Goal: Communication & Community: Answer question/provide support

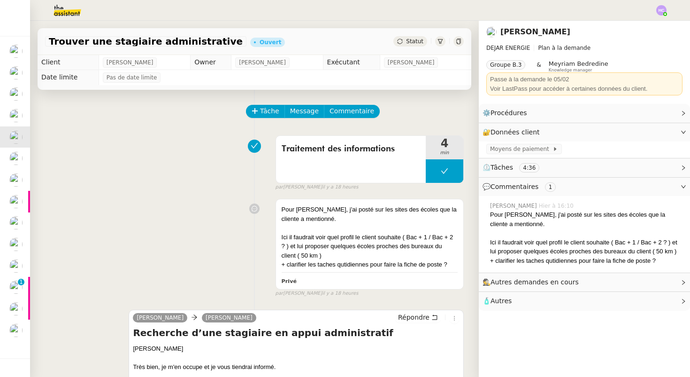
scroll to position [64, 0]
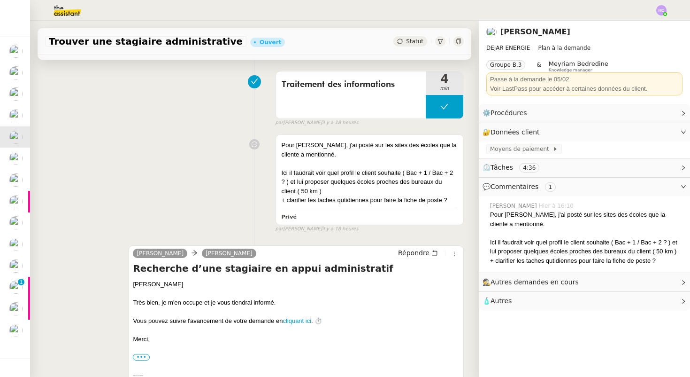
click at [662, 7] on img at bounding box center [661, 10] width 10 height 10
click at [634, 23] on span "Suivi" at bounding box center [628, 27] width 16 height 8
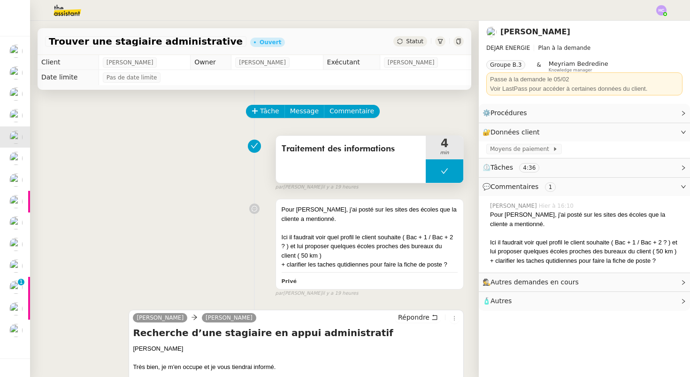
click at [444, 173] on icon at bounding box center [445, 171] width 8 height 8
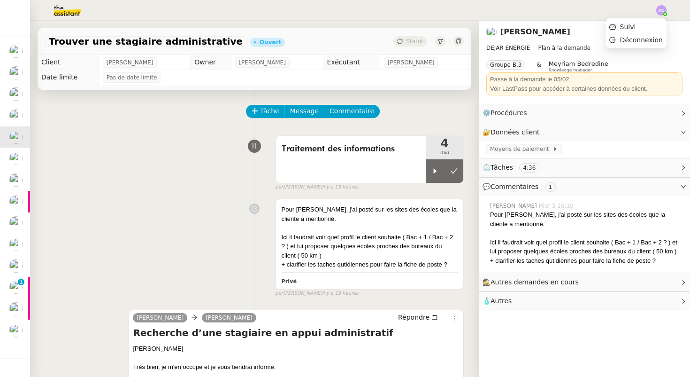
click at [665, 8] on img at bounding box center [661, 10] width 10 height 10
click at [640, 24] on li "Suivi" at bounding box center [636, 26] width 61 height 13
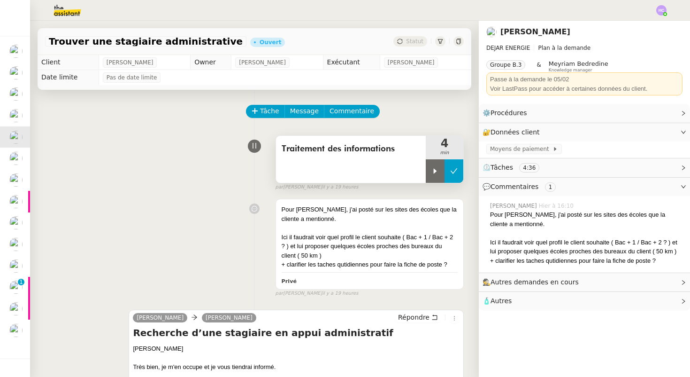
click at [457, 169] on icon at bounding box center [454, 171] width 8 height 8
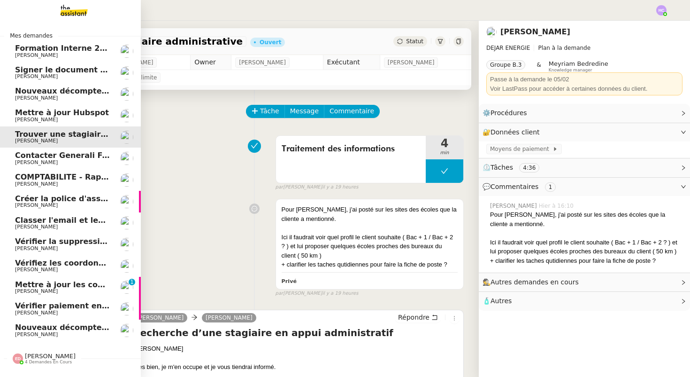
click at [72, 50] on span "Formation Interne 2 - [PERSON_NAME]" at bounding box center [96, 48] width 163 height 9
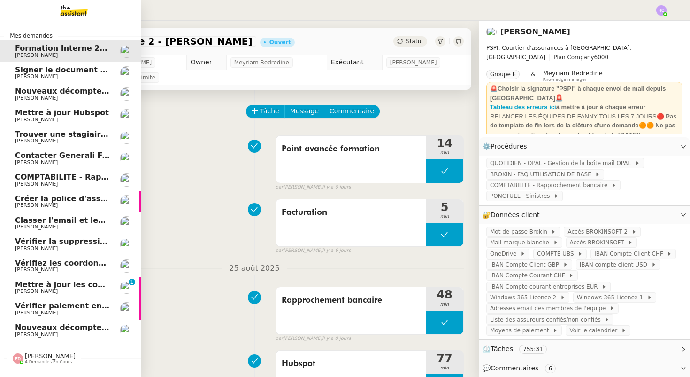
click at [74, 69] on span "Signer le document par [PERSON_NAME]" at bounding box center [101, 69] width 172 height 9
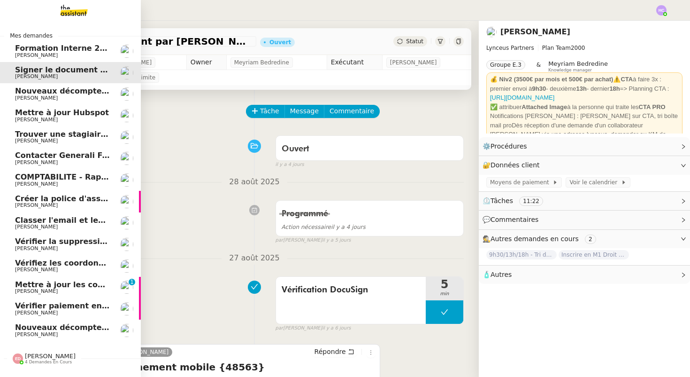
click at [28, 90] on span "Nouveaux décomptes de commissions" at bounding box center [95, 90] width 161 height 9
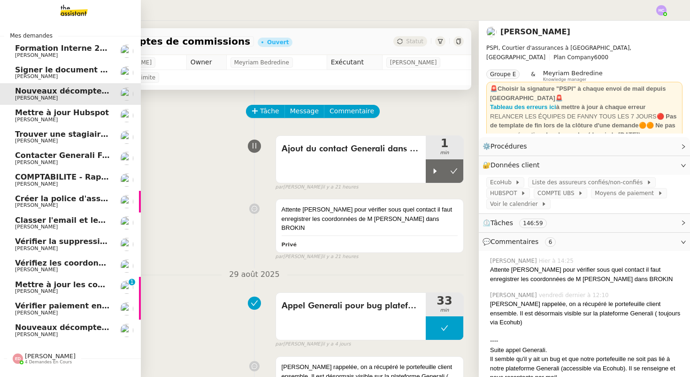
click at [79, 69] on span "Signer le document par [PERSON_NAME]" at bounding box center [101, 69] width 172 height 9
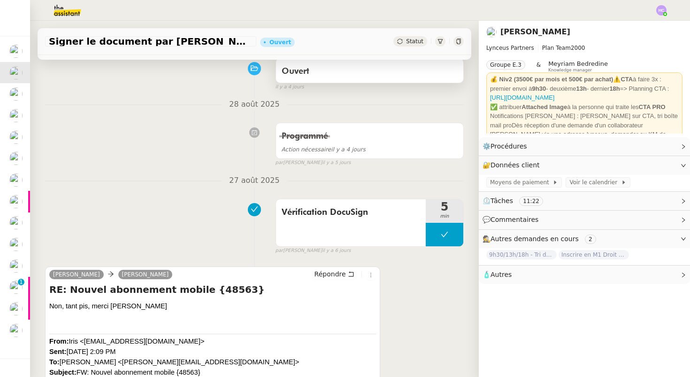
scroll to position [79, 0]
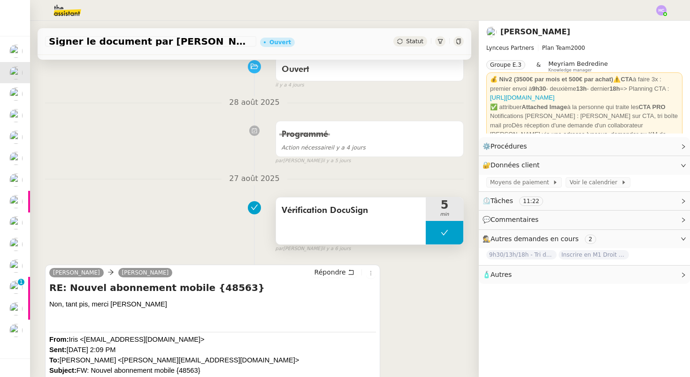
click at [446, 233] on icon at bounding box center [445, 233] width 8 height 8
click at [439, 233] on div at bounding box center [435, 232] width 19 height 23
click at [448, 231] on icon at bounding box center [445, 233] width 8 height 8
click at [450, 233] on button at bounding box center [454, 232] width 19 height 23
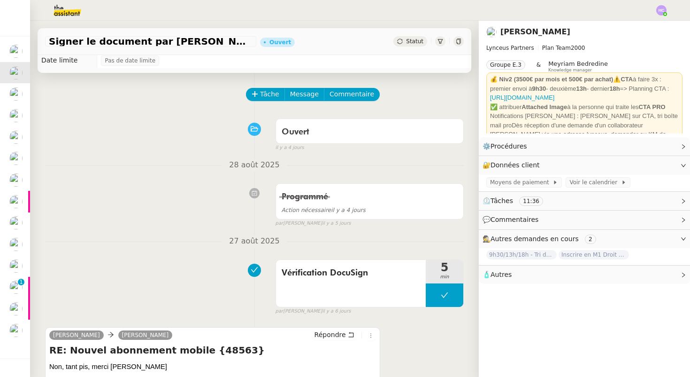
scroll to position [0, 0]
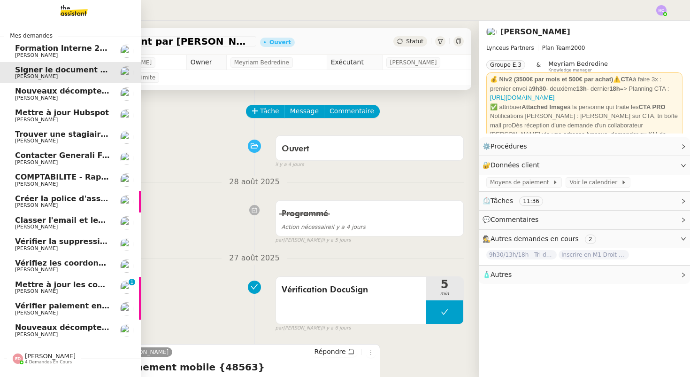
click at [41, 100] on span "[PERSON_NAME]" at bounding box center [36, 98] width 43 height 6
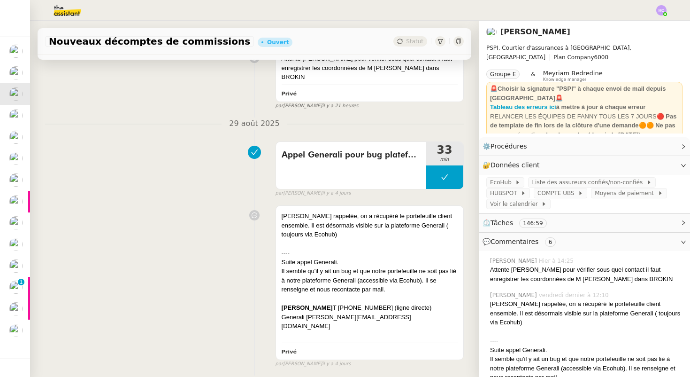
scroll to position [203, 0]
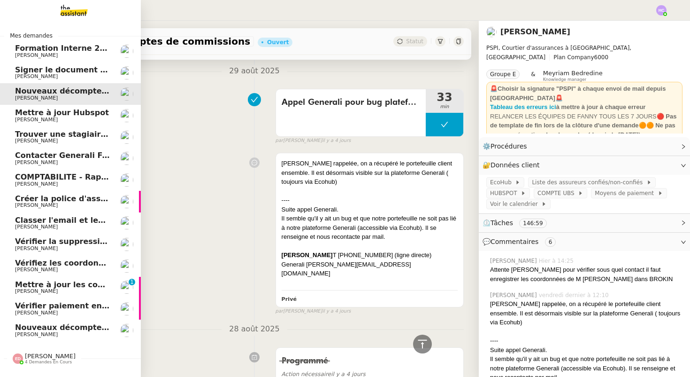
click at [39, 122] on span "[PERSON_NAME]" at bounding box center [36, 119] width 43 height 6
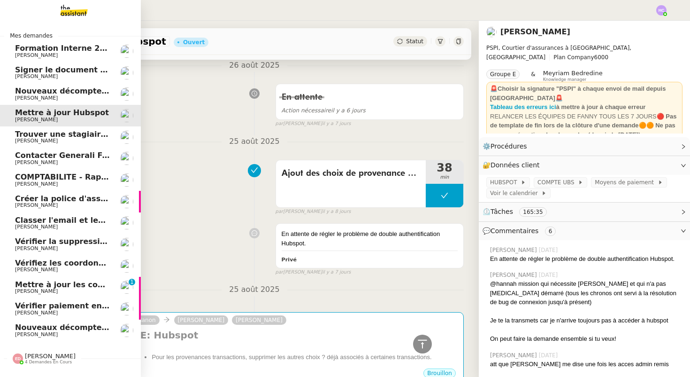
click at [42, 137] on span "Trouver une stagiaire administrative" at bounding box center [92, 134] width 155 height 9
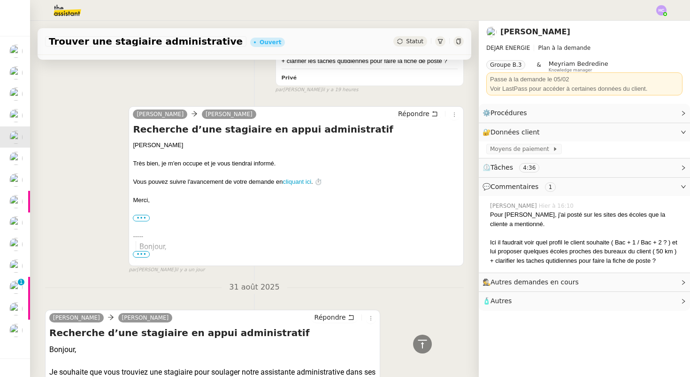
click at [344, 128] on h4 "Recherche d’une stagiaire en appui administratif" at bounding box center [296, 129] width 327 height 13
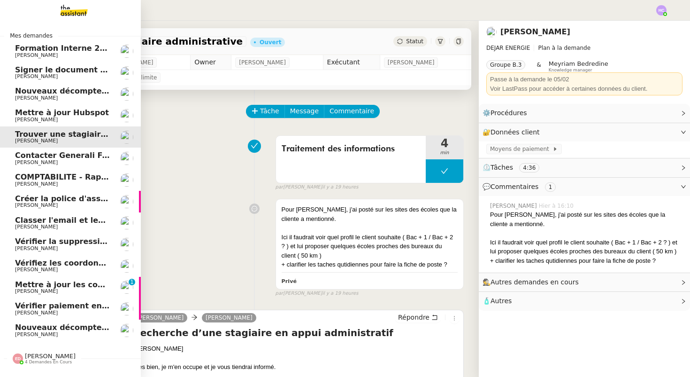
click at [52, 156] on span "Contacter Generali France pour demande AU094424" at bounding box center [125, 155] width 220 height 9
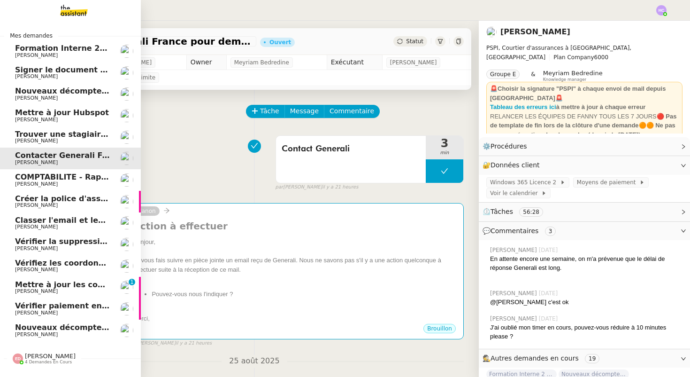
click at [60, 96] on span "[PERSON_NAME]" at bounding box center [62, 98] width 95 height 6
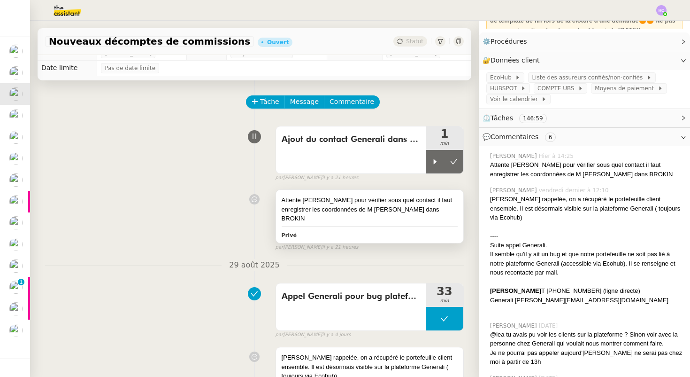
scroll to position [10, 0]
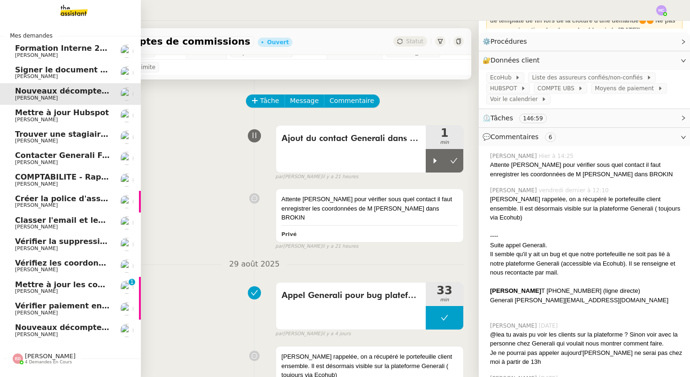
click at [61, 154] on span "Contacter Generali France pour demande AU094424" at bounding box center [125, 155] width 220 height 9
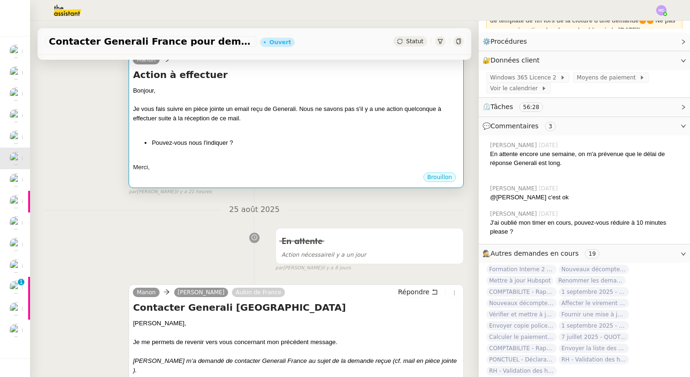
scroll to position [278, 0]
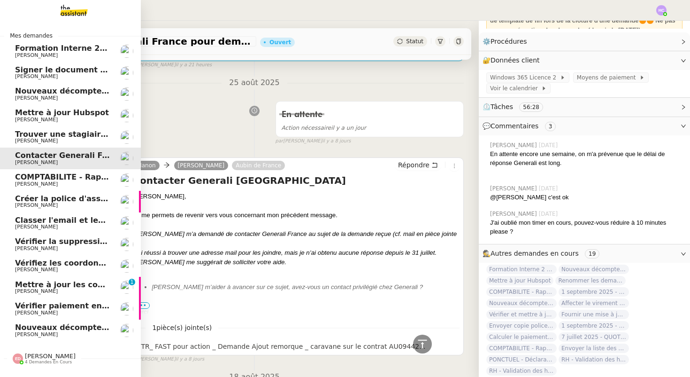
click at [77, 178] on span "COMPTABILITE - Rapprochement bancaire - 1 septembre 2025" at bounding box center [146, 176] width 262 height 9
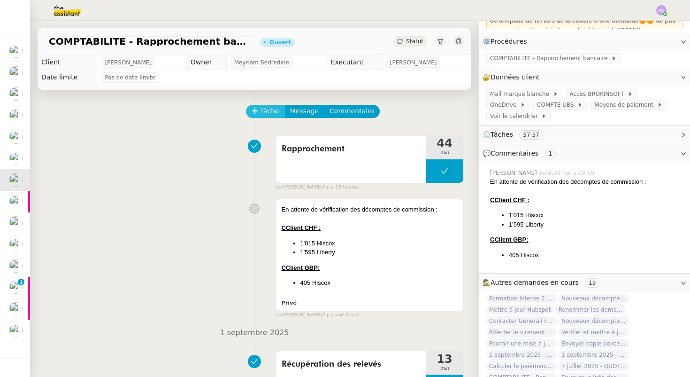
click at [269, 109] on span "Tâche" at bounding box center [269, 111] width 19 height 11
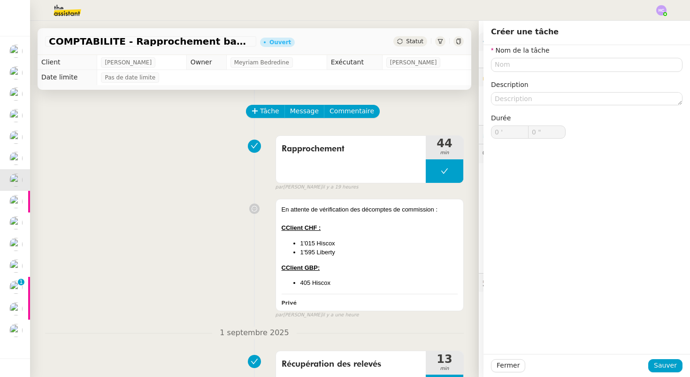
click at [416, 109] on div "Tâche Message Commentaire" at bounding box center [355, 116] width 217 height 23
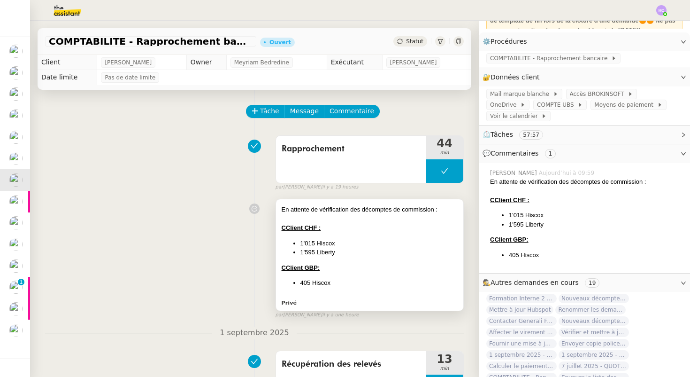
click at [341, 270] on div "CClient GBP:" at bounding box center [370, 267] width 176 height 9
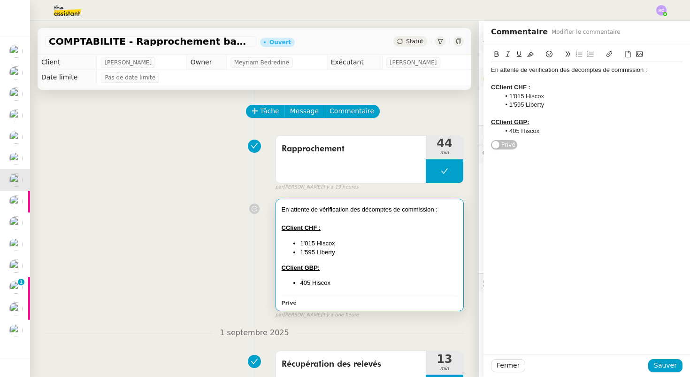
click at [560, 109] on div at bounding box center [587, 113] width 192 height 8
click at [560, 105] on li "1'595 Liberty" at bounding box center [591, 104] width 183 height 8
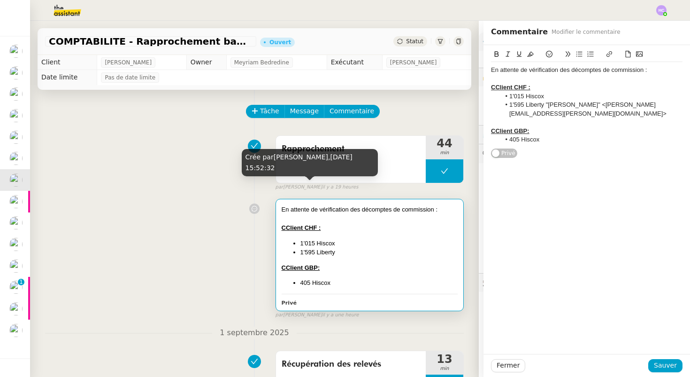
click at [205, 206] on div "En attente de vérification des décomptes de commission : CClient CHF : 1'015 Hi…" at bounding box center [254, 256] width 419 height 124
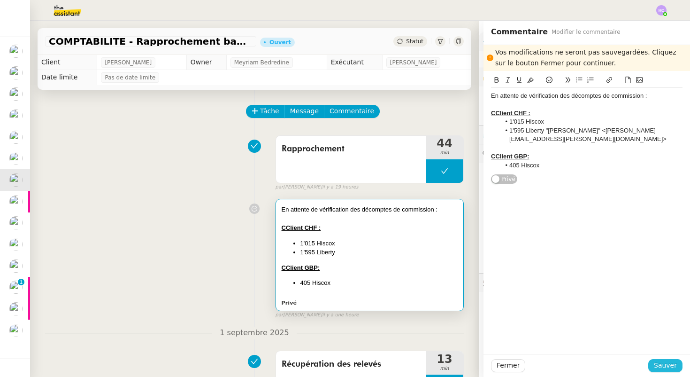
click at [665, 360] on span "Sauver" at bounding box center [665, 365] width 23 height 11
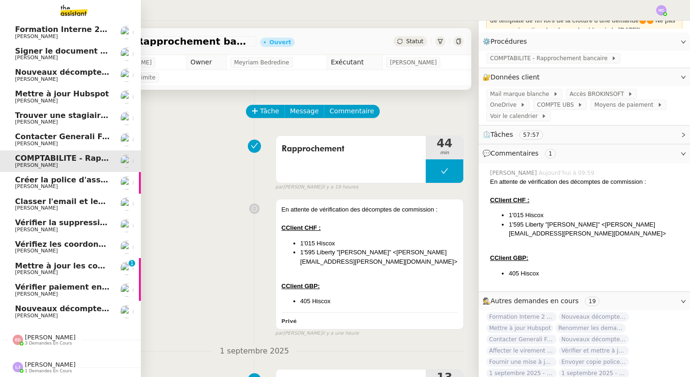
click at [49, 334] on span "[PERSON_NAME]" at bounding box center [50, 336] width 51 height 7
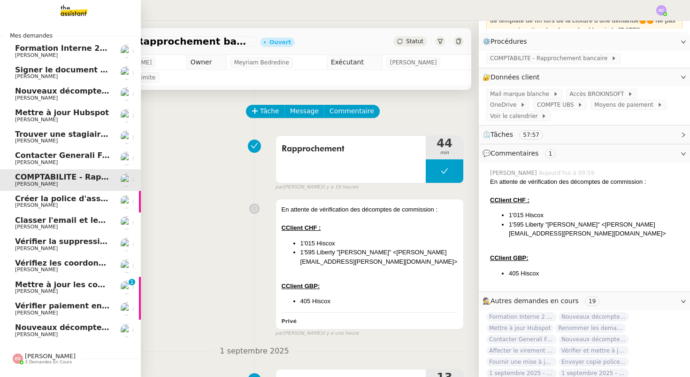
click at [46, 180] on span "COMPTABILITE - Rapprochement bancaire - 1 septembre 2025" at bounding box center [146, 176] width 262 height 9
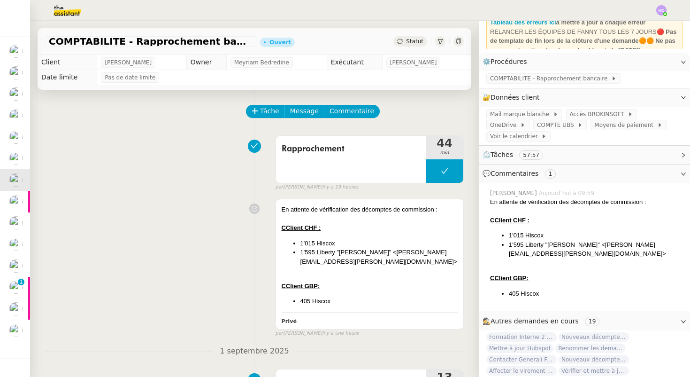
scroll to position [85, 0]
click at [543, 77] on span "COMPTABILITE - Rapprochement bancaire" at bounding box center [550, 77] width 121 height 9
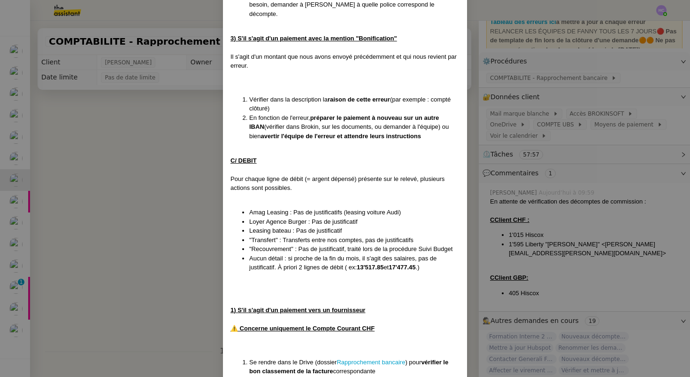
scroll to position [1731, 0]
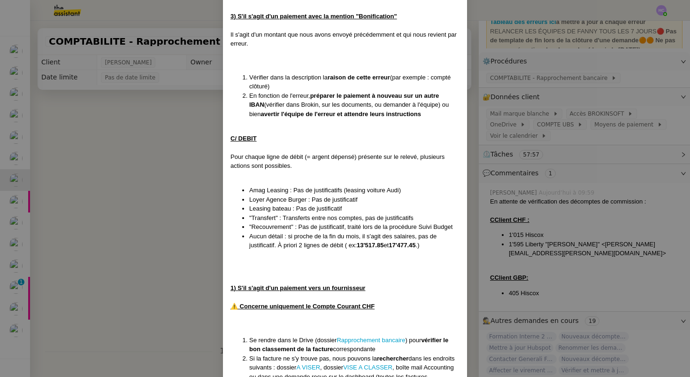
drag, startPoint x: 326, startPoint y: 194, endPoint x: 256, endPoint y: 93, distance: 122.5
click at [316, 188] on ul "Amag Leasing : Pas de justificatifs (leasing voiture Audi) Loyer Agence Burger …" at bounding box center [345, 217] width 229 height 64
click at [410, 170] on div at bounding box center [345, 174] width 229 height 9
click at [186, 153] on nz-modal-container "Créée le 14/11/24 MAJ le 01/09/25 MAJ Procédure : rapprochement bancaire Contex…" at bounding box center [345, 188] width 690 height 377
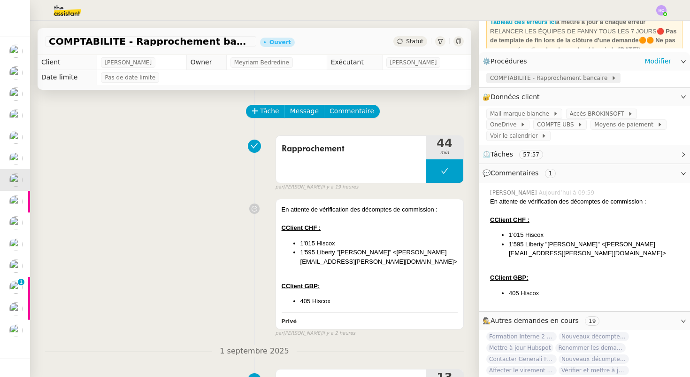
scroll to position [0, 0]
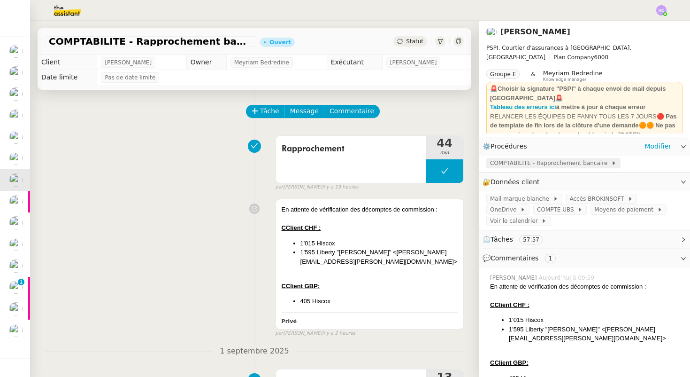
click at [542, 162] on span "COMPTABILITE - Rapprochement bancaire" at bounding box center [550, 162] width 121 height 9
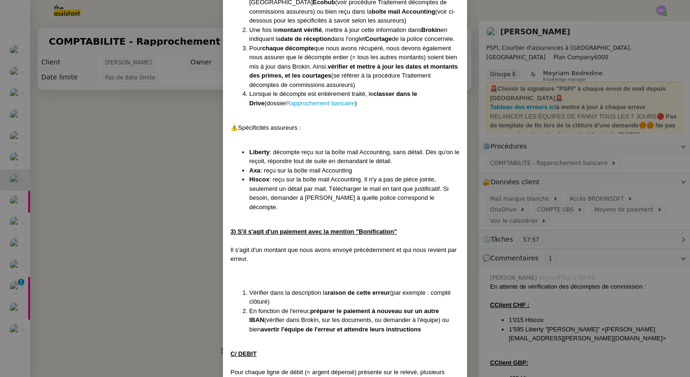
scroll to position [1510, 0]
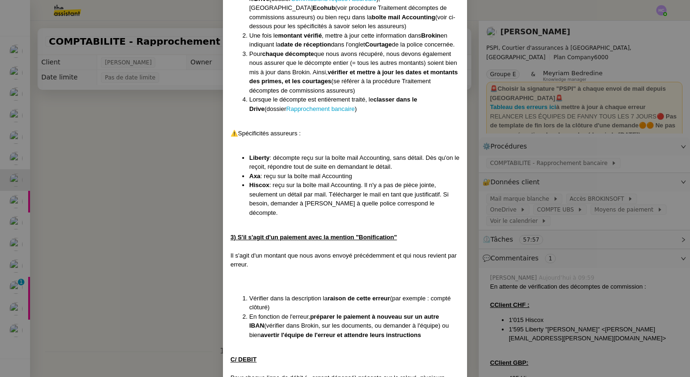
click at [141, 135] on nz-modal-container "Créée le 14/11/24 MAJ le 01/09/25 MAJ Procédure : rapprochement bancaire Contex…" at bounding box center [345, 188] width 690 height 377
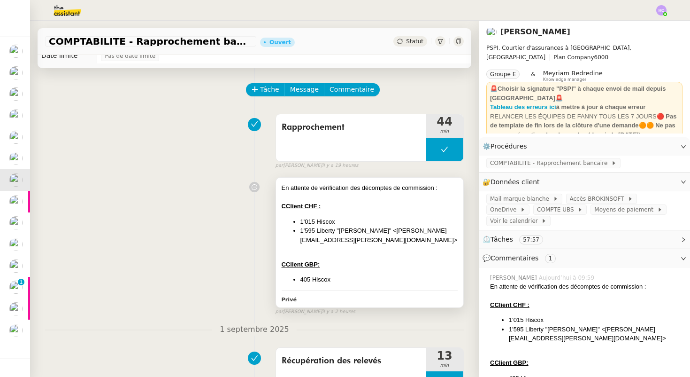
scroll to position [32, 0]
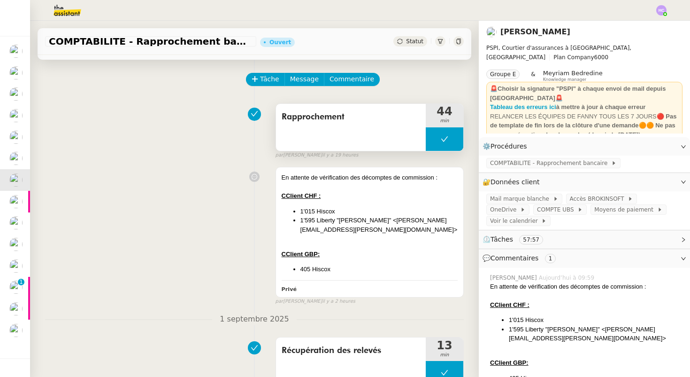
click at [445, 131] on button at bounding box center [445, 138] width 38 height 23
click at [436, 137] on icon at bounding box center [435, 139] width 8 height 8
click at [296, 77] on span "Message" at bounding box center [304, 79] width 29 height 11
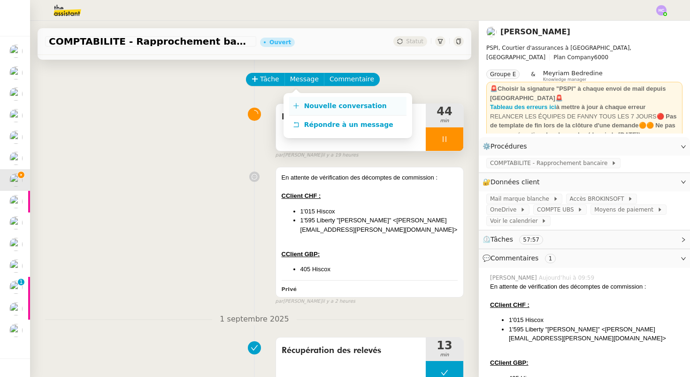
click at [315, 100] on link "Nouvelle conversation" at bounding box center [347, 106] width 117 height 19
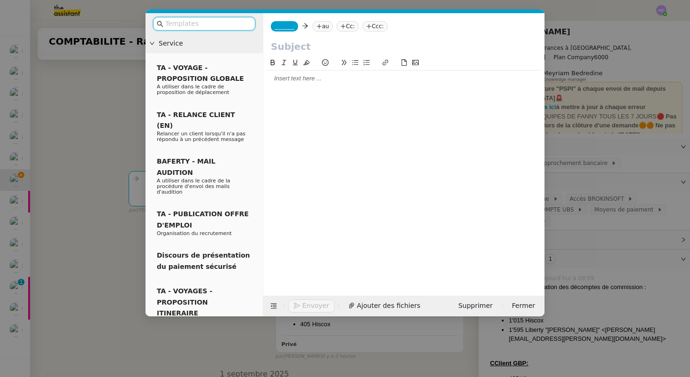
click at [280, 78] on div at bounding box center [404, 78] width 274 height 8
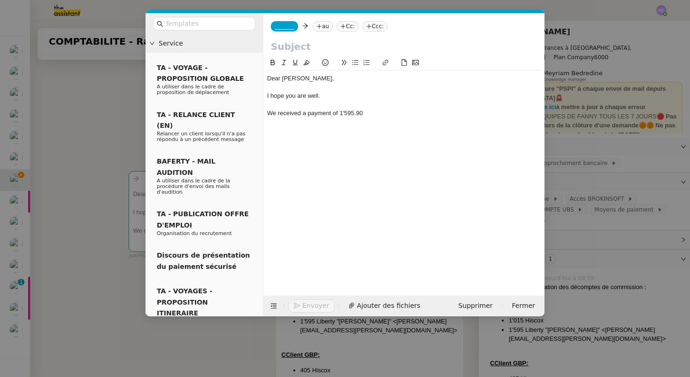
click at [340, 111] on div "We received a payment of 1'595.90" at bounding box center [404, 113] width 274 height 8
click at [391, 112] on div "We received a payment of CHF 1'595.90" at bounding box center [404, 113] width 274 height 8
click at [396, 110] on div "We received a payment of CHF 1'595.90 on august" at bounding box center [404, 113] width 274 height 8
click at [0, 0] on lt-span "A ugust" at bounding box center [0, 0] width 0 height 0
click at [424, 114] on div "We received a payment of CHF 1'595.90 on August 29th. Could you please" at bounding box center [404, 113] width 274 height 8
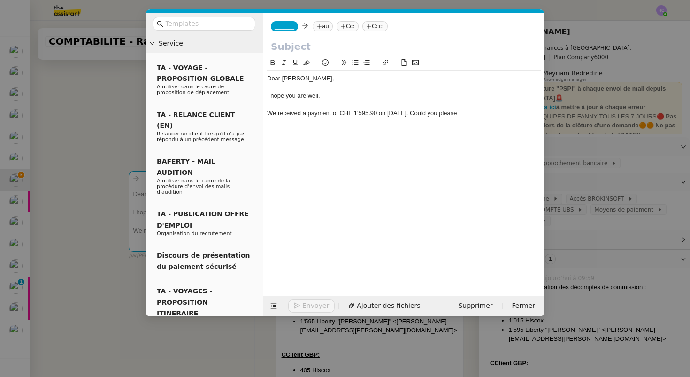
click at [477, 115] on div "We received a payment of CHF 1'595.90 on August 29th. Could you please" at bounding box center [404, 113] width 274 height 8
drag, startPoint x: 474, startPoint y: 113, endPoint x: 423, endPoint y: 114, distance: 51.2
click at [423, 114] on div "We received a payment of CHF 1'595.90 on August 29th. Could you please" at bounding box center [404, 113] width 274 height 8
click at [423, 114] on div "We received a payment of CHF 1'595.90 on August 29th. Could you please let us k…" at bounding box center [404, 117] width 274 height 17
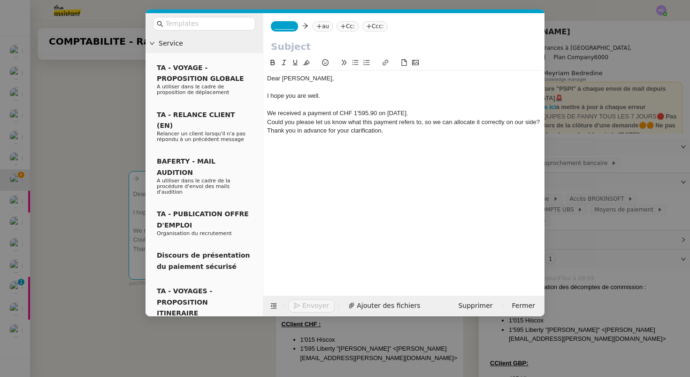
click at [267, 130] on div "Thank you in advance for your clarification." at bounding box center [404, 130] width 274 height 8
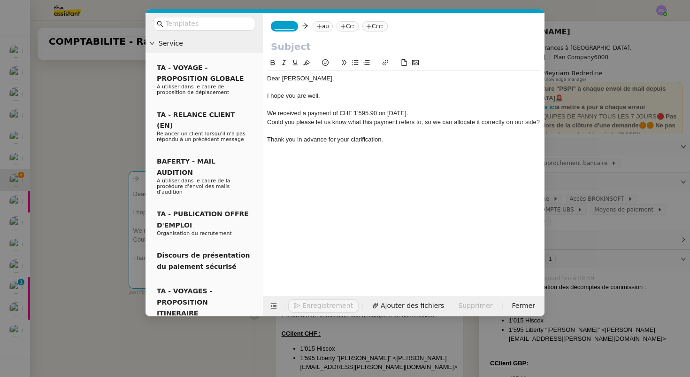
click at [389, 143] on div "Thank you in advance for your clarification." at bounding box center [404, 139] width 274 height 8
click at [279, 46] on input "text" at bounding box center [404, 46] width 266 height 14
drag, startPoint x: 377, startPoint y: 112, endPoint x: 309, endPoint y: 116, distance: 68.2
click at [309, 116] on div "We received a payment of CHF 1'595.90 on August 29th." at bounding box center [404, 113] width 274 height 8
copy div "payment of CHF 1'595.90"
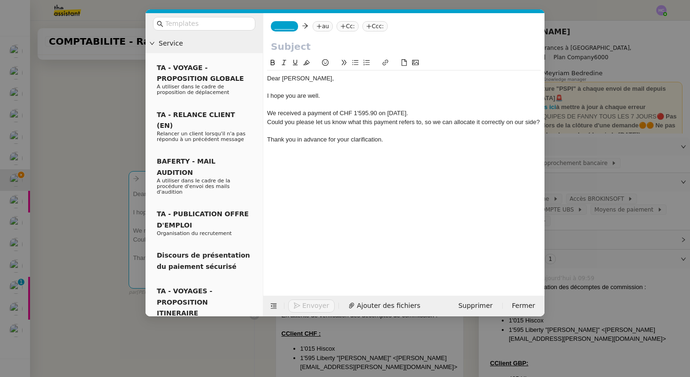
click at [282, 50] on input "text" at bounding box center [404, 46] width 266 height 14
paste input "payment of CHF 1'595.90"
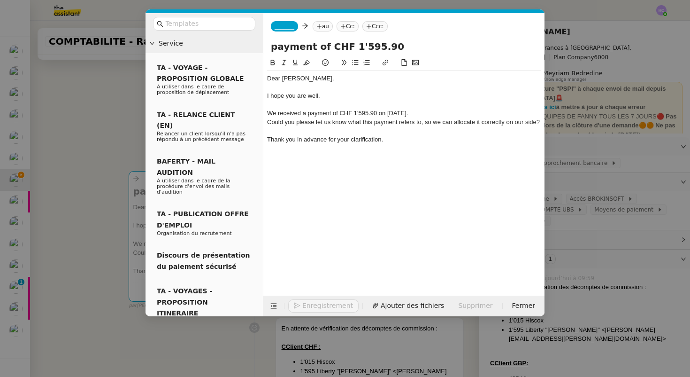
click at [275, 48] on input "payment of CHF 1'595.90" at bounding box center [404, 46] width 266 height 14
type input "Payment of CHF 1'595.90"
click at [292, 28] on span "_______" at bounding box center [285, 26] width 20 height 7
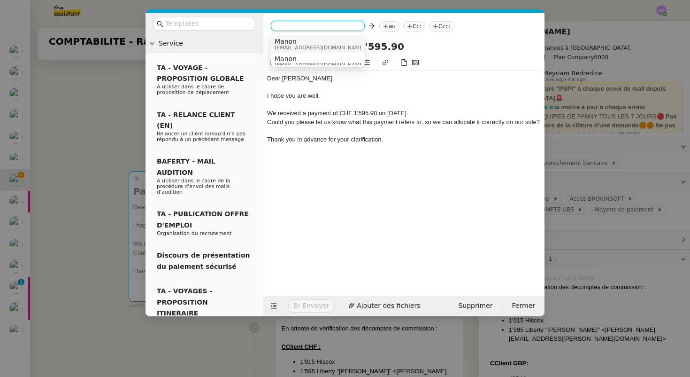
click at [296, 38] on span "Manon" at bounding box center [320, 42] width 90 height 8
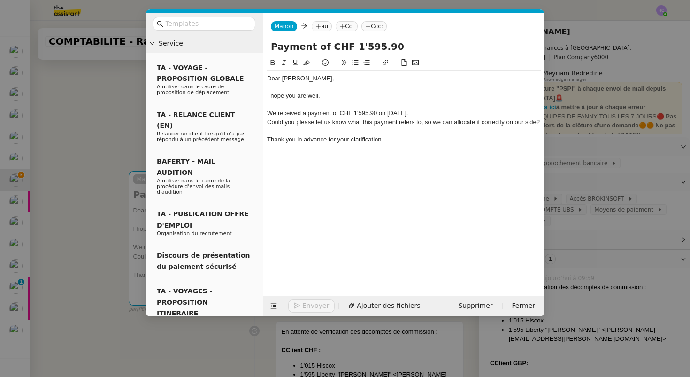
click at [117, 126] on nz-modal-container "Service TA - VOYAGE - PROPOSITION GLOBALE A utiliser dans le cadre de propositi…" at bounding box center [345, 188] width 690 height 377
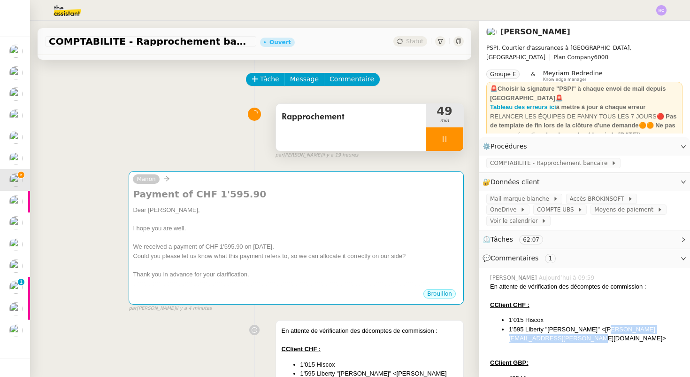
drag, startPoint x: 628, startPoint y: 329, endPoint x: 514, endPoint y: 325, distance: 114.1
click at [514, 325] on li "1'595 Liberty "Wuelser, Monika" <Monika.Wuelser@LibertyGlobalGroup.com>" at bounding box center [596, 333] width 174 height 18
copy li "Monika.Wuelser@LibertyGlobalGroup.com"
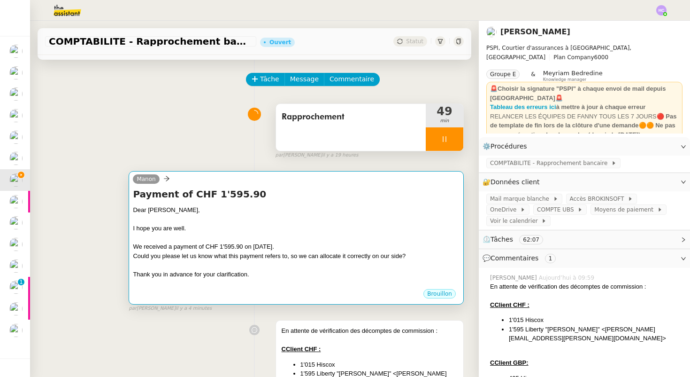
click at [265, 188] on h4 "Payment of CHF 1'595.90" at bounding box center [296, 193] width 327 height 13
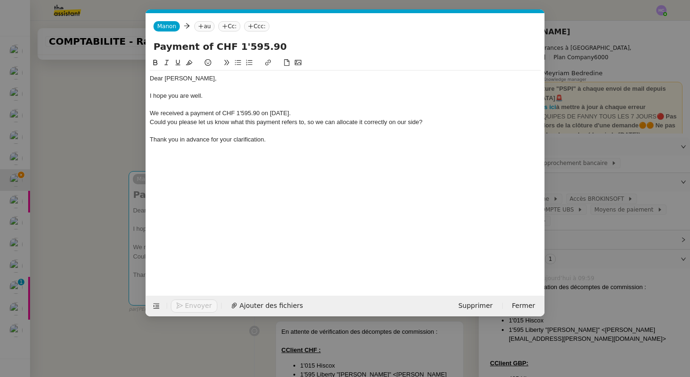
scroll to position [0, 20]
click at [205, 27] on nz-tag "au" at bounding box center [204, 26] width 20 height 10
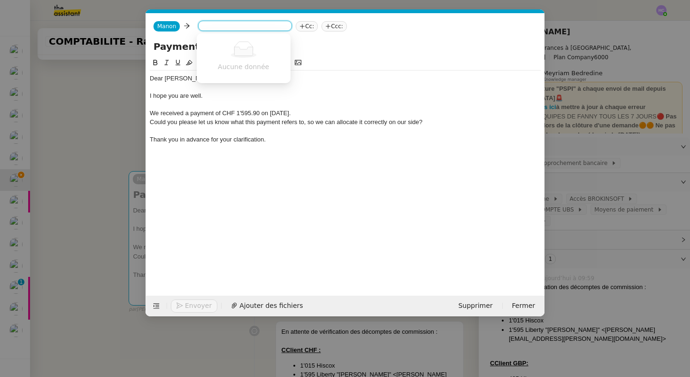
click at [212, 27] on input at bounding box center [245, 26] width 86 height 9
paste input "Monika.Wuelser@LibertyGlobalGroup.com"
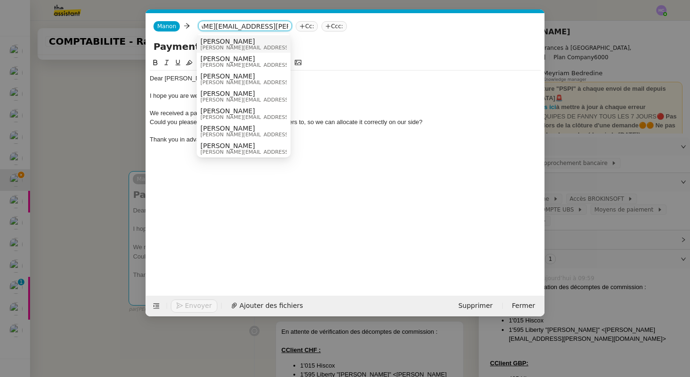
type input "Monika.Wuelser@LibertyGlobalGroup.com"
click at [260, 40] on span "Wuelser, Monika" at bounding box center [288, 42] width 176 height 8
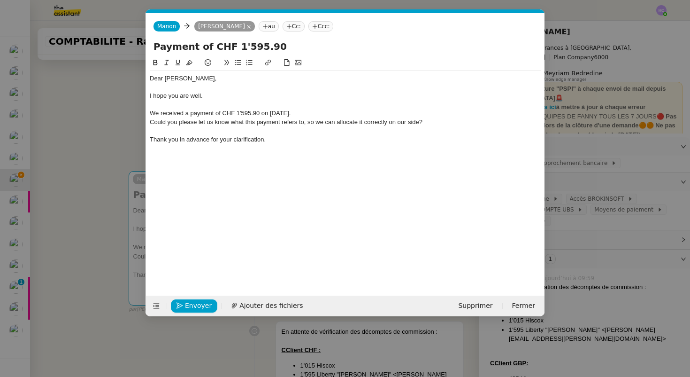
click at [225, 89] on div at bounding box center [345, 87] width 391 height 8
click at [224, 81] on div "Dear Monika," at bounding box center [345, 78] width 391 height 8
click at [219, 92] on div "I hope you are well." at bounding box center [345, 96] width 391 height 8
click at [316, 113] on div "We received a payment of CHF 1'595.90 on August 29th." at bounding box center [345, 113] width 391 height 8
click at [435, 125] on div "Could you please let us know what this payment refers to, so we can allocate it…" at bounding box center [345, 122] width 391 height 8
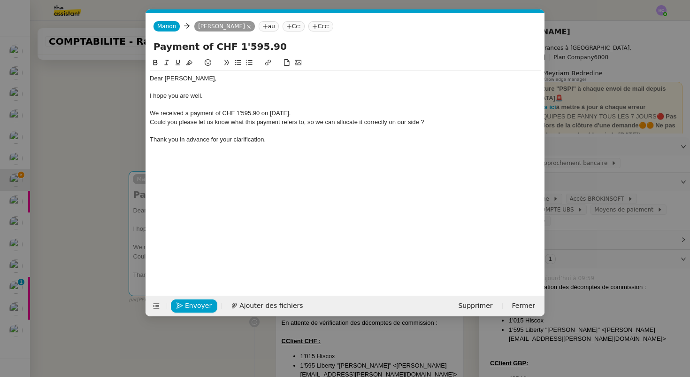
click at [284, 138] on div "Thank you in advance for your clarification." at bounding box center [345, 139] width 391 height 8
click at [185, 308] on span "Envoyer" at bounding box center [198, 305] width 27 height 11
click at [193, 304] on span "Confirmer l'envoi" at bounding box center [213, 305] width 56 height 11
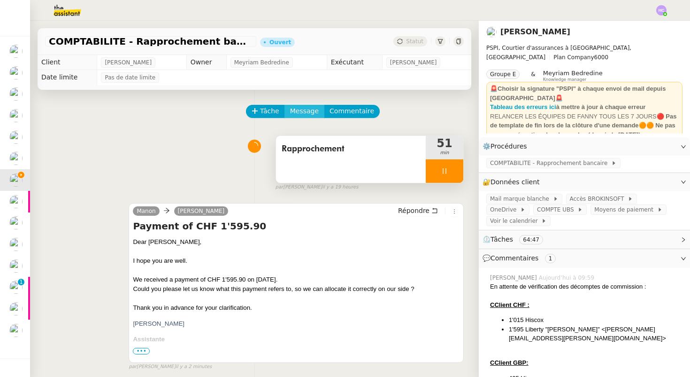
click at [305, 107] on span "Message" at bounding box center [304, 111] width 29 height 11
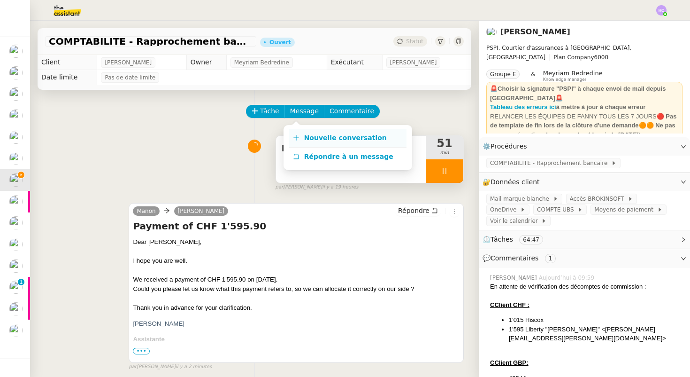
click at [308, 132] on link "Nouvelle conversation" at bounding box center [347, 138] width 117 height 19
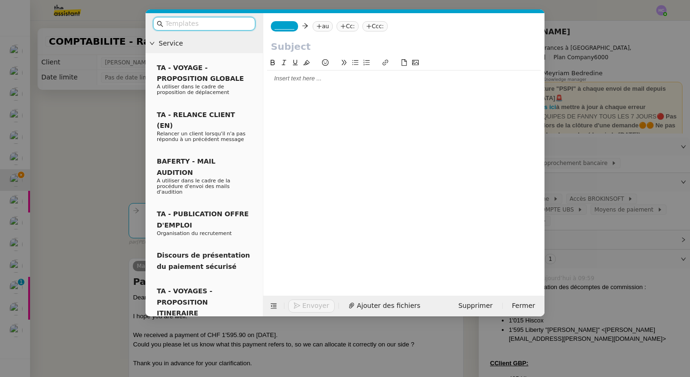
click at [304, 79] on div at bounding box center [404, 78] width 274 height 8
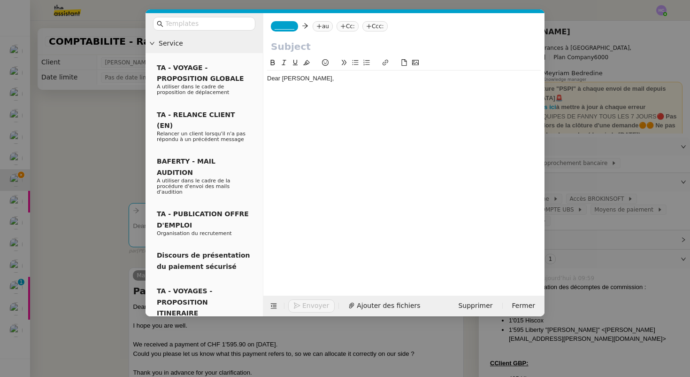
click at [119, 283] on nz-modal-container "Service TA - VOYAGE - PROPOSITION GLOBALE A utiliser dans le cadre de propositi…" at bounding box center [345, 188] width 690 height 377
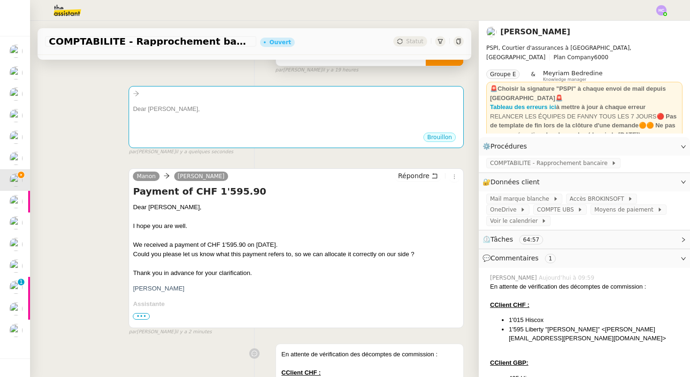
scroll to position [121, 0]
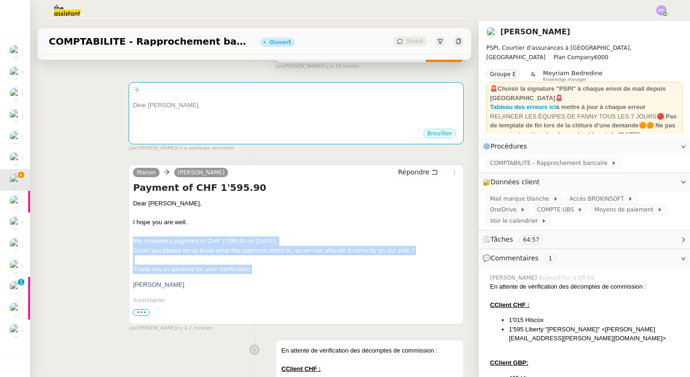
drag, startPoint x: 134, startPoint y: 239, endPoint x: 257, endPoint y: 268, distance: 126.7
click at [257, 268] on span "Dear Monika, I hope you are well. We received a payment of CHF 1'595.90 on Augu…" at bounding box center [296, 369] width 327 height 340
copy span "We received a payment of CHF 1'595.90 on August 29th. Could you please let us k…"
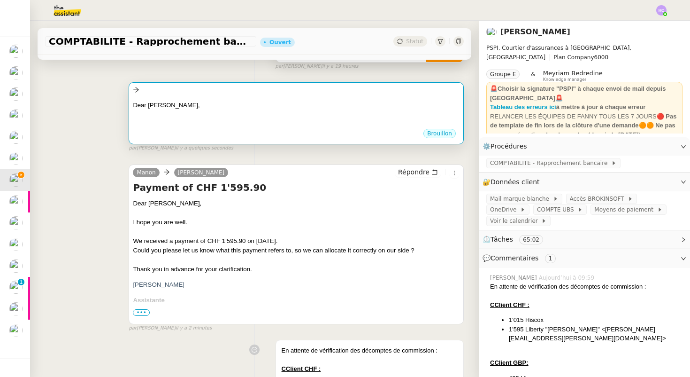
click at [227, 123] on div at bounding box center [296, 123] width 327 height 9
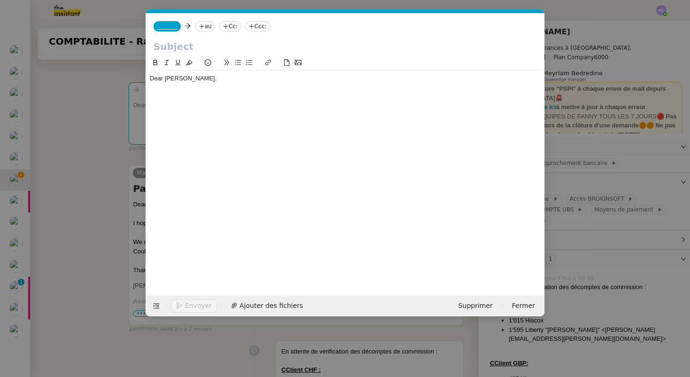
scroll to position [0, 20]
click at [183, 78] on div "Dear Stuart," at bounding box center [345, 78] width 391 height 8
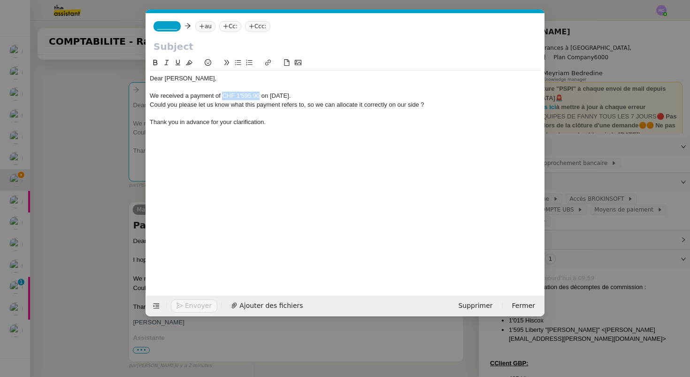
drag, startPoint x: 224, startPoint y: 94, endPoint x: 258, endPoint y: 99, distance: 34.7
click at [258, 99] on div "We received a payment of CHF 1'595.90 on August 29th." at bounding box center [345, 96] width 391 height 8
click at [189, 93] on div "We received a payment of CHF 1'595.90 on August 29th." at bounding box center [345, 96] width 391 height 8
click at [232, 97] on div "We received two payments of CHF 1'595.90 on August 29th." at bounding box center [345, 96] width 391 height 8
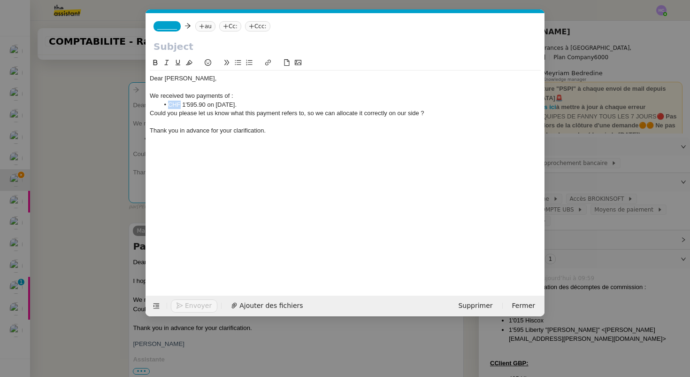
drag, startPoint x: 179, startPoint y: 105, endPoint x: 169, endPoint y: 104, distance: 10.9
click at [169, 104] on li "CHF 1'595.90 on August 29th." at bounding box center [350, 104] width 382 height 8
click at [185, 104] on li "CHF 1'595.90 on August 29th." at bounding box center [350, 104] width 382 height 8
drag, startPoint x: 202, startPoint y: 105, endPoint x: 187, endPoint y: 104, distance: 14.6
click at [187, 104] on li "CHF 1'595.90 on August 29th." at bounding box center [350, 104] width 382 height 8
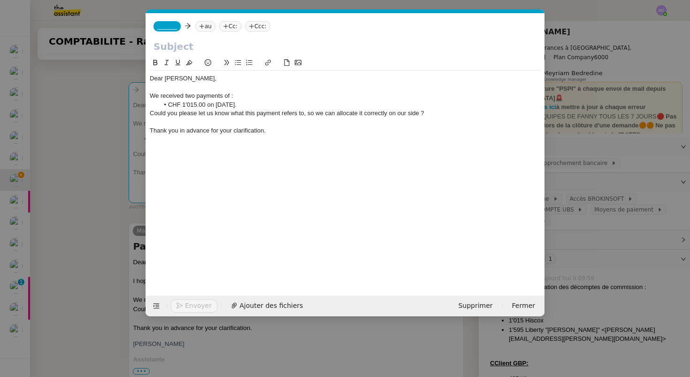
drag, startPoint x: 206, startPoint y: 104, endPoint x: 271, endPoint y: 104, distance: 65.3
click at [271, 104] on li "CHF 1'015.00 on August 29th." at bounding box center [350, 104] width 382 height 8
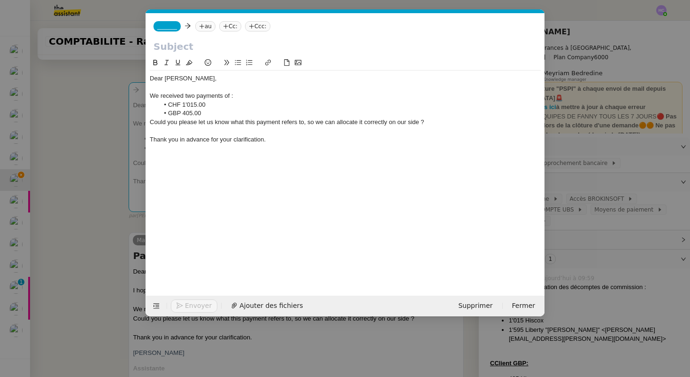
click at [233, 99] on div "We received two payments of :" at bounding box center [345, 96] width 391 height 8
click at [217, 105] on li "CHF 1'015.00" at bounding box center [350, 104] width 382 height 8
drag, startPoint x: 250, startPoint y: 106, endPoint x: 208, endPoint y: 106, distance: 42.3
click at [208, 106] on li "CHF 1'015.00 on August 29th" at bounding box center [350, 104] width 382 height 8
copy li "on August 29th"
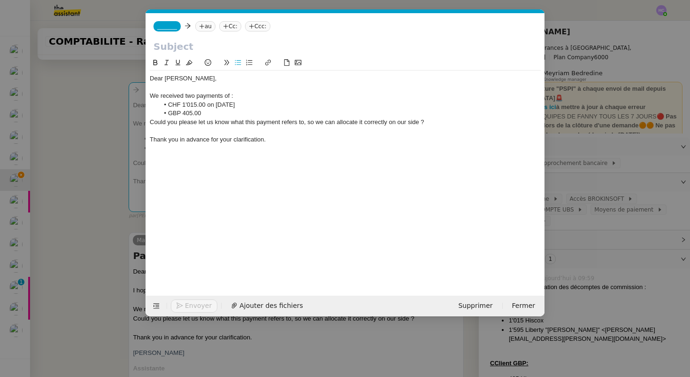
click at [155, 95] on div "We received two payments of :" at bounding box center [345, 96] width 391 height 8
click at [167, 97] on div "On on August 29th we received two payments of :" at bounding box center [345, 96] width 391 height 8
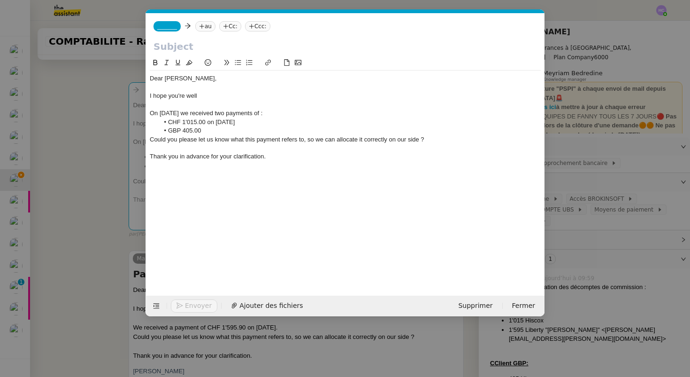
click at [179, 96] on div "I hope you're well" at bounding box center [345, 96] width 391 height 8
click at [204, 98] on div "I hope you are well" at bounding box center [345, 96] width 391 height 8
click at [213, 94] on div "I hope you are well." at bounding box center [345, 96] width 391 height 8
drag, startPoint x: 250, startPoint y: 123, endPoint x: 206, endPoint y: 123, distance: 43.7
click at [206, 123] on li "CHF 1'015.00 on August 29th" at bounding box center [350, 122] width 382 height 8
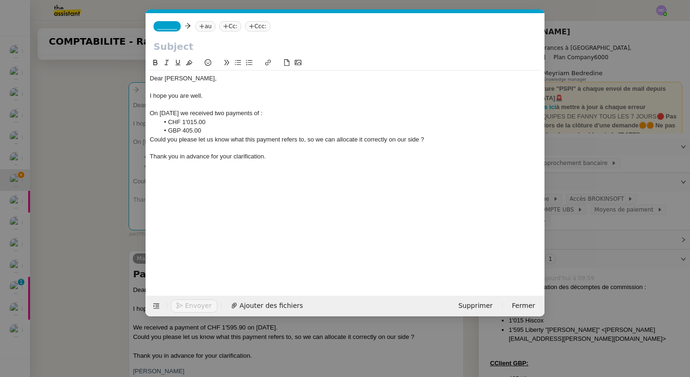
click at [209, 129] on li "GBP 405.00" at bounding box center [350, 130] width 382 height 8
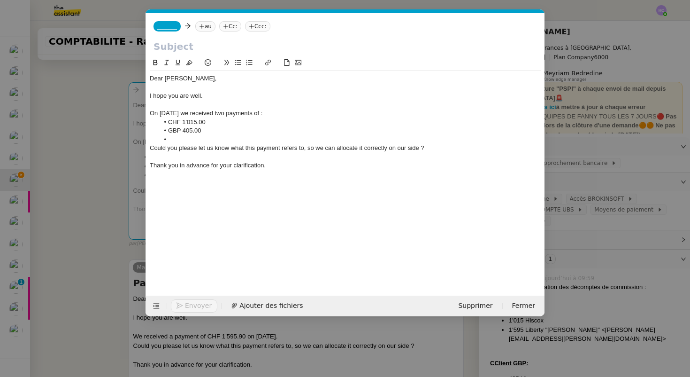
click at [255, 148] on div "Could you please let us know what this payment refers to, so we can allocate it…" at bounding box center [345, 148] width 391 height 8
click at [286, 148] on div "Could you please let us know what these payment refers to, so we can allocate i…" at bounding box center [345, 148] width 391 height 8
click at [367, 146] on div "Could you please let us know what these payments refer to, so we can allocate i…" at bounding box center [345, 148] width 391 height 8
click at [320, 161] on div "Thank you in advance for your clarification." at bounding box center [345, 165] width 391 height 8
click at [177, 139] on li at bounding box center [350, 139] width 382 height 8
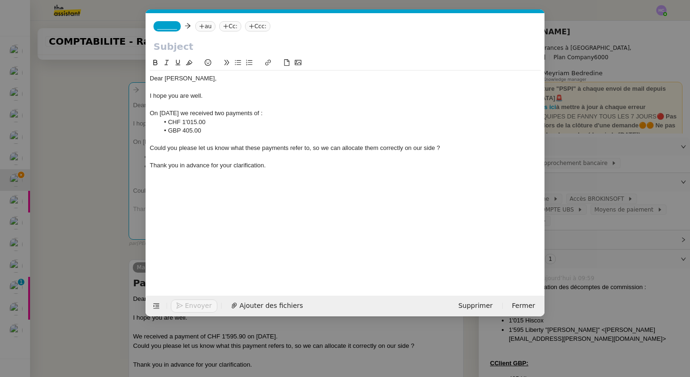
click at [175, 156] on div at bounding box center [345, 156] width 391 height 8
click at [236, 122] on li "CHF 1'015.00" at bounding box center [350, 122] width 382 height 8
click at [446, 150] on div "Could you please let us know what these payments refer to, so we can allocate t…" at bounding box center [345, 148] width 391 height 8
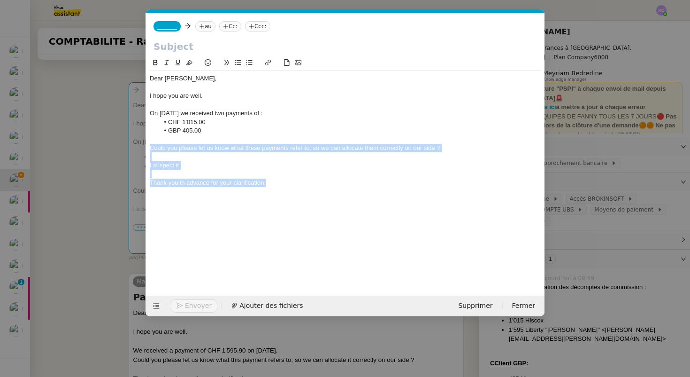
drag, startPoint x: 150, startPoint y: 148, endPoint x: 282, endPoint y: 183, distance: 136.9
click at [282, 183] on div "Dear Stuart, I hope you are well. On August 29th we received two payments of : …" at bounding box center [345, 134] width 391 height 129
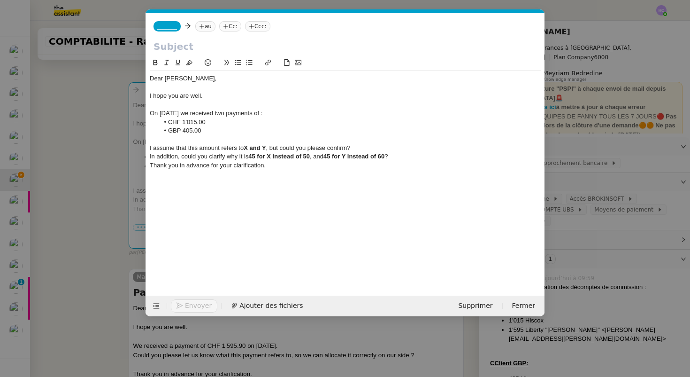
click at [359, 146] on div "I assume that this amount refers to X and Y , but could you please confirm?" at bounding box center [345, 148] width 391 height 8
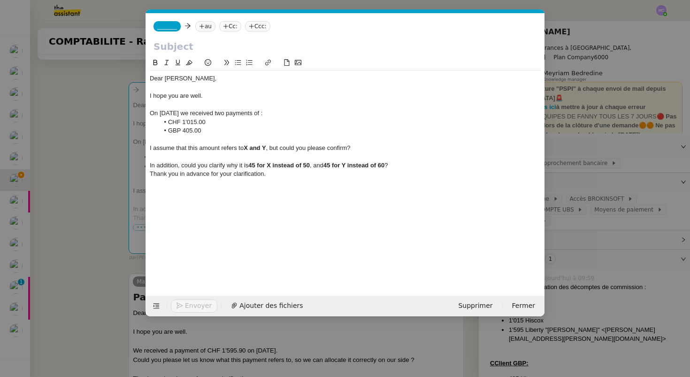
click at [248, 148] on strong "X and Y" at bounding box center [255, 147] width 22 height 7
drag, startPoint x: 328, startPoint y: 147, endPoint x: 247, endPoint y: 149, distance: 81.2
click at [246, 149] on div "I assume that this amount refers to 23HISLJ19151R - Ryle Joanne and Y , but cou…" at bounding box center [345, 148] width 391 height 8
click at [304, 151] on div "I assume that this amount refers to 23HISLJ19151R - Ryle Joanne and Y , but cou…" at bounding box center [345, 148] width 391 height 8
click at [349, 147] on strong "23HISLJ19151R - Ryle Joanne and Y" at bounding box center [304, 147] width 120 height 7
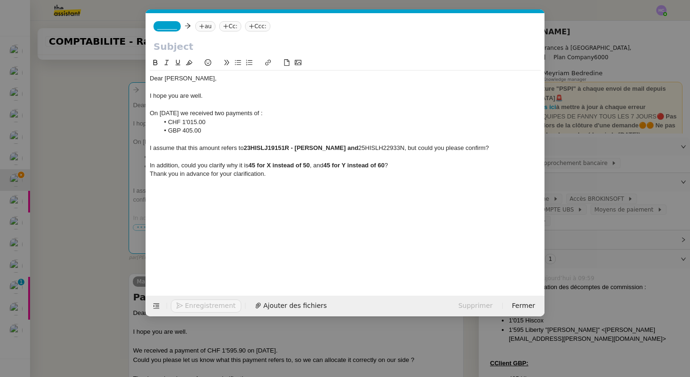
click at [340, 147] on strong "23HISLJ19151R - Ryle Joanne and" at bounding box center [301, 147] width 115 height 7
click at [392, 149] on div "I assume that this amount refers to 23HISLJ19151R - Ryle Joanne and 25HISLH2293…" at bounding box center [345, 148] width 391 height 8
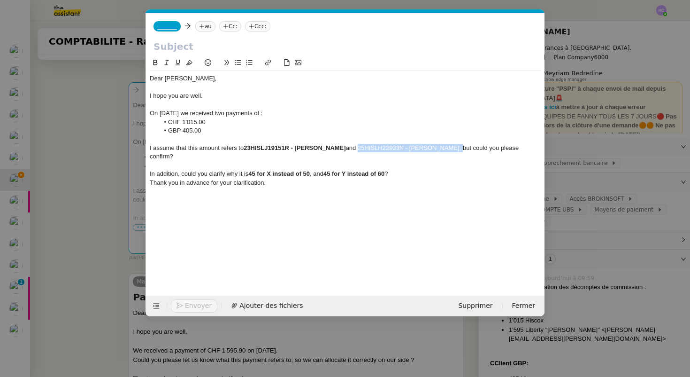
drag, startPoint x: 441, startPoint y: 148, endPoint x: 346, endPoint y: 150, distance: 95.3
click at [346, 150] on div "I assume that this amount refers to 23HISLJ19151R - Ryle Joanne and 25HISLH2293…" at bounding box center [345, 152] width 391 height 17
click at [417, 169] on div "In addition, could you clarify why it is 45 for X instead of 50 , and 45 for Y …" at bounding box center [345, 173] width 391 height 8
drag, startPoint x: 208, startPoint y: 122, endPoint x: 186, endPoint y: 122, distance: 22.5
click at [186, 122] on li "CHF 1'015.00" at bounding box center [350, 122] width 382 height 8
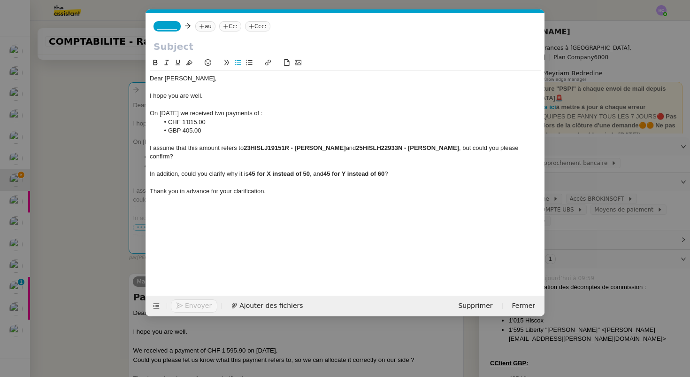
click at [320, 130] on li "GBP 405.00" at bounding box center [350, 130] width 382 height 8
drag, startPoint x: 445, startPoint y: 147, endPoint x: 346, endPoint y: 146, distance: 98.6
click at [346, 146] on div "I assume that this amount refers to 23HISLJ19151R - Ryle Joanne and 25HISLH2293…" at bounding box center [345, 152] width 391 height 17
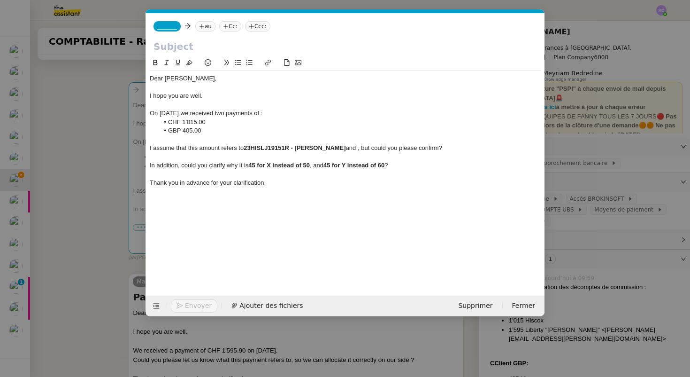
click at [246, 149] on strong "23HISLJ19151R - Ryle Joanne" at bounding box center [295, 147] width 102 height 7
click at [249, 149] on div "I assume that this amount refers to and 23HISLJ19151R - Ryle Joanne and , but c…" at bounding box center [345, 148] width 391 height 8
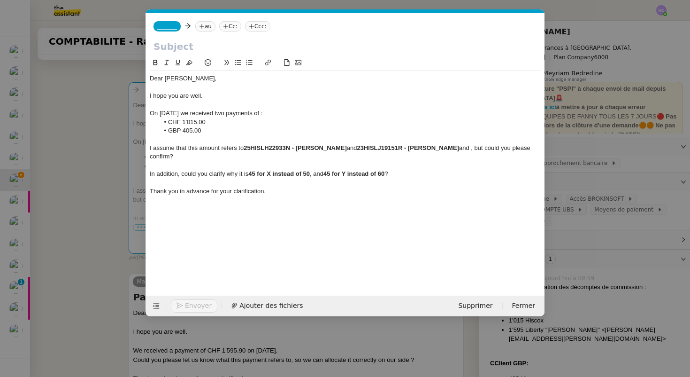
click at [457, 149] on div "I assume that this amount refers to 25HISLH22933N - Perroud Vincent and 23HISLJ…" at bounding box center [345, 152] width 391 height 17
click at [255, 170] on strong "45 for X instead of 50" at bounding box center [279, 173] width 62 height 7
drag, startPoint x: 205, startPoint y: 122, endPoint x: 183, endPoint y: 122, distance: 22.1
click at [183, 122] on li "CHF 1'015.00" at bounding box center [350, 122] width 382 height 8
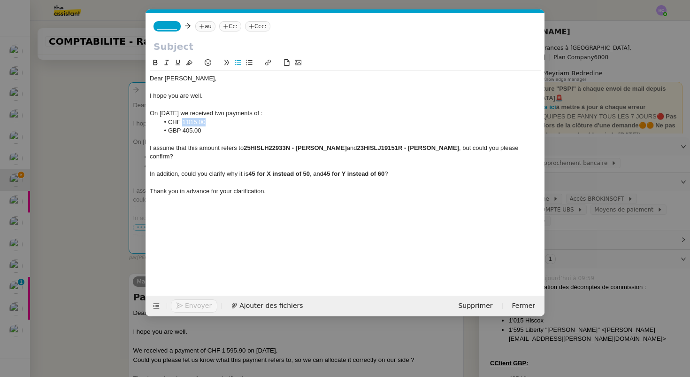
copy li "1'015.00"
click at [254, 170] on strong "45 for X instead of 50" at bounding box center [279, 173] width 62 height 7
click at [289, 170] on strong "for X instead of 50" at bounding box center [299, 173] width 53 height 7
drag, startPoint x: 347, startPoint y: 148, endPoint x: 301, endPoint y: 149, distance: 46.0
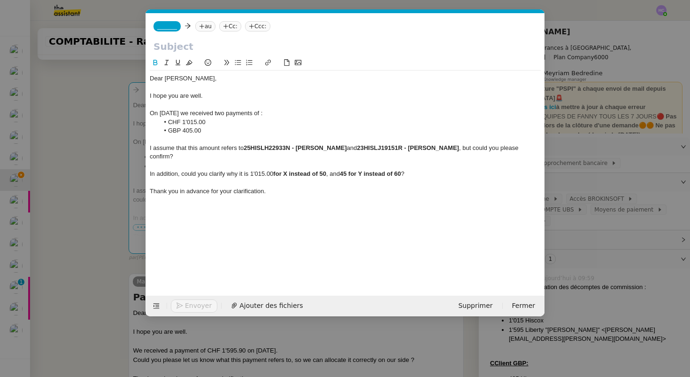
click at [301, 149] on strong "25HISLH22933N - Perroud Vincent" at bounding box center [295, 147] width 103 height 7
copy strong "Perroud Vincent"
click at [285, 170] on strong "for X instead of 50" at bounding box center [299, 173] width 53 height 7
click at [370, 169] on div "In addition, could you clarify why it is 1'015.00 for Perroud Vincent instead o…" at bounding box center [345, 173] width 391 height 8
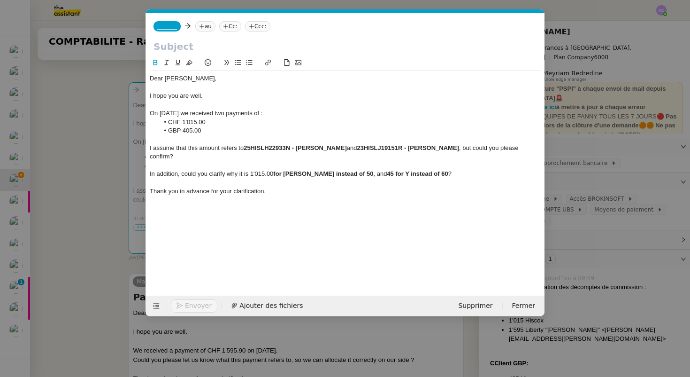
click at [370, 169] on div "In addition, could you clarify why it is 1'015.00 for Perroud Vincent instead o…" at bounding box center [345, 173] width 391 height 8
click at [365, 170] on strong "for Perroud Vincent instead of 50" at bounding box center [323, 173] width 100 height 7
click at [397, 170] on strong "45 for Y instead of 60" at bounding box center [424, 173] width 61 height 7
drag, startPoint x: 447, startPoint y: 148, endPoint x: 414, endPoint y: 146, distance: 33.4
click at [413, 146] on strong "23HISLJ19151R - Ryle Joanne" at bounding box center [408, 147] width 102 height 7
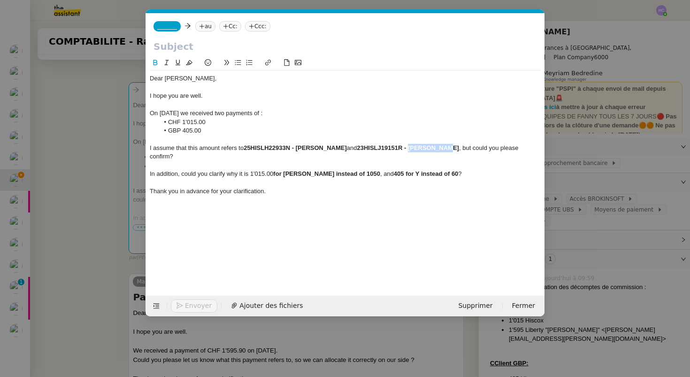
copy strong "Ryle Joanne"
click at [417, 170] on strong "405 for Y instead of 60" at bounding box center [426, 173] width 65 height 7
click at [486, 170] on strong "405 for Ryle Joanne instead of 60" at bounding box center [450, 173] width 112 height 7
click at [408, 187] on div "Thank you in advance for your clarification." at bounding box center [345, 191] width 391 height 8
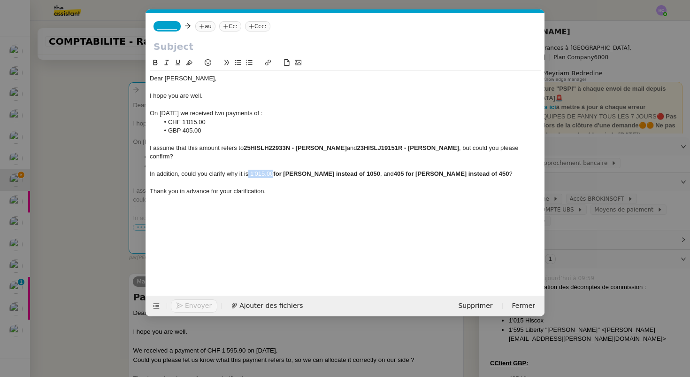
drag, startPoint x: 273, startPoint y: 165, endPoint x: 249, endPoint y: 166, distance: 23.5
click at [249, 169] on div "In addition, could you clarify why it is 1'015.00 for Perroud Vincent instead o…" at bounding box center [345, 173] width 391 height 8
drag, startPoint x: 364, startPoint y: 166, endPoint x: 276, endPoint y: 166, distance: 87.8
click at [276, 170] on strong "1'015.00 for Perroud Vincent instead of 1050" at bounding box center [314, 173] width 132 height 7
click at [361, 170] on strong "1050" at bounding box center [368, 173] width 14 height 7
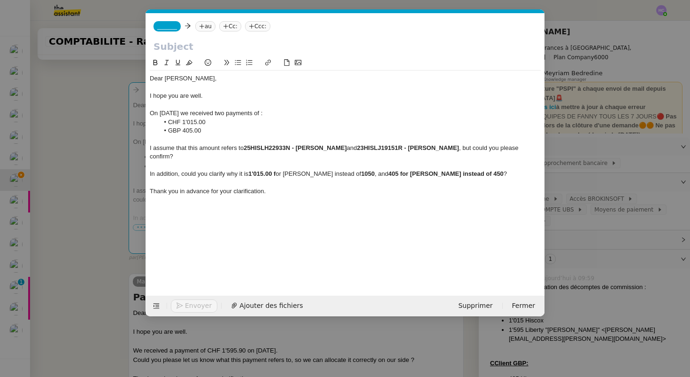
click at [251, 170] on strong "1'015.00 f" at bounding box center [261, 173] width 27 height 7
click at [374, 170] on strong "1050" at bounding box center [381, 173] width 14 height 7
click at [377, 169] on div "In addition, could you clarify why it is CHF1'015.00 f or Perroud Vincent inste…" at bounding box center [345, 173] width 391 height 8
click at [382, 170] on strong "CHF1050" at bounding box center [387, 173] width 26 height 7
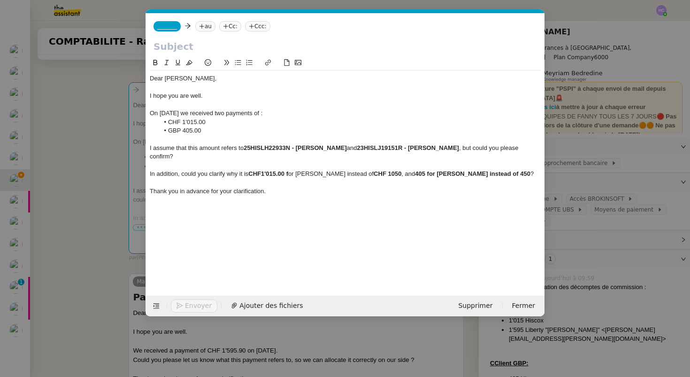
click at [262, 170] on strong "CHF1'015.00 f" at bounding box center [268, 173] width 40 height 7
drag, startPoint x: 428, startPoint y: 166, endPoint x: 502, endPoint y: 167, distance: 74.7
click at [502, 170] on strong "405 for Ryle Joanne instead of 450" at bounding box center [474, 173] width 115 height 7
click at [514, 170] on strong "450" at bounding box center [519, 173] width 10 height 7
click at [417, 170] on strong "405" at bounding box center [422, 173] width 10 height 7
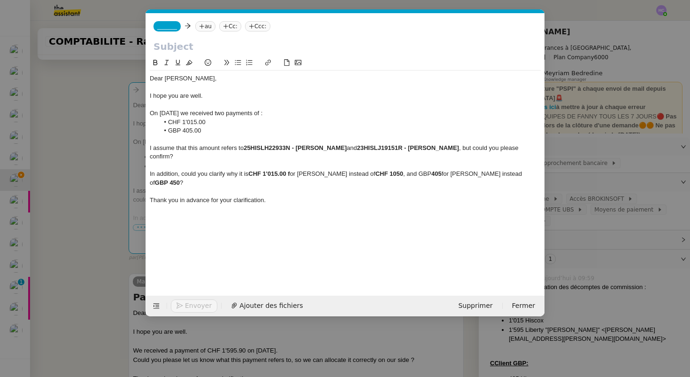
click at [419, 169] on div "In addition, could you clarify why it is CHF 1'015.00 f or Perroud Vincent inst…" at bounding box center [345, 177] width 391 height 17
click at [419, 170] on strong "GBP405" at bounding box center [428, 173] width 23 height 7
click at [371, 187] on div at bounding box center [345, 191] width 391 height 8
click at [229, 175] on div "In addition, could you clarify why it is CHF 1'015.00 f or Perroud Vincent inst…" at bounding box center [345, 177] width 391 height 17
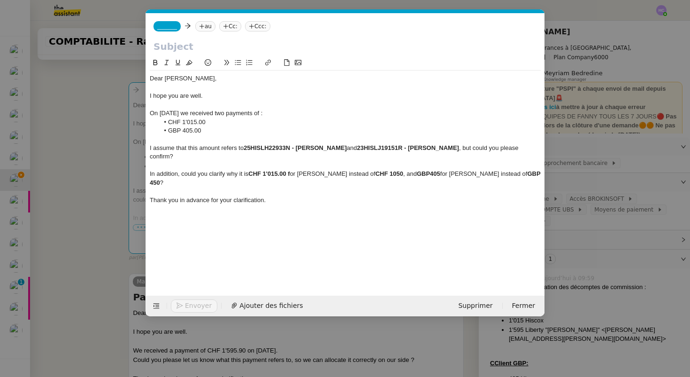
click at [171, 174] on div "In addition, could you clarify why it is CHF 1'015.00 f or Perroud Vincent inst…" at bounding box center [345, 177] width 391 height 17
click at [207, 80] on div "Dear Stuart," at bounding box center [345, 78] width 391 height 8
click at [212, 99] on div "I hope you are well." at bounding box center [345, 96] width 391 height 8
click at [216, 111] on div "On August 29th we received two payments of :" at bounding box center [345, 113] width 391 height 8
click at [215, 121] on li "CHF 1'015.00" at bounding box center [350, 122] width 382 height 8
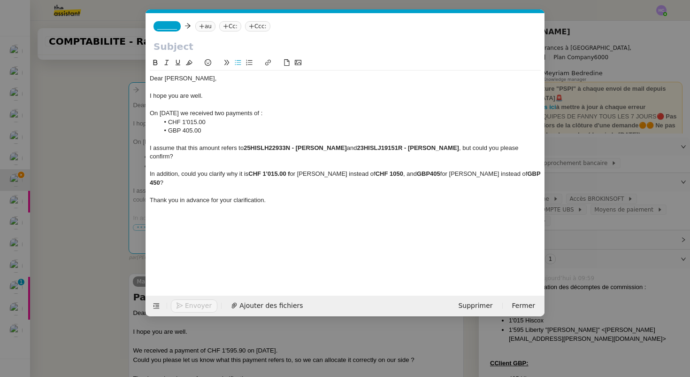
click at [212, 131] on li "GBP 405.00" at bounding box center [350, 130] width 382 height 8
click at [249, 147] on strong "25HISLH22933N - Perroud Vincent" at bounding box center [295, 147] width 103 height 7
click at [195, 150] on div "I assume that this amount refers to 25HISLH22933N - Perroud Vincent and 23HISLJ…" at bounding box center [345, 152] width 391 height 17
click at [244, 150] on div "I assume that these amounts refers to 25HISLH22933N - Perroud Vincent and 23HIS…" at bounding box center [345, 152] width 391 height 17
click at [165, 161] on div at bounding box center [345, 165] width 391 height 8
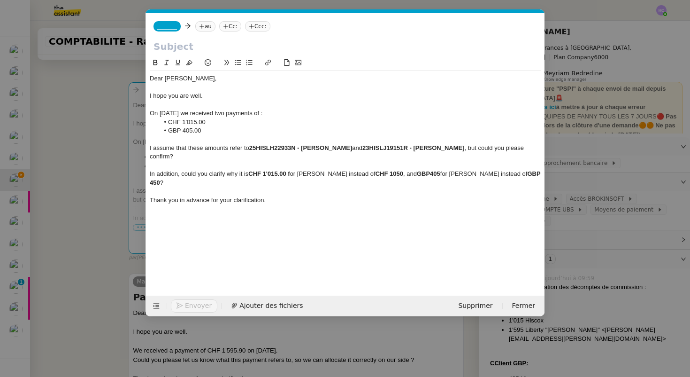
click at [154, 169] on div "In addition, could you clarify why it is CHF 1'015.00 f or Perroud Vincent inst…" at bounding box center [345, 177] width 391 height 17
click at [207, 177] on div "In addition, could you clarify why it is CHF 1'015.00 f or Perroud Vincent inst…" at bounding box center [345, 177] width 391 height 17
click at [289, 169] on div "In addition, could you clarify why it is CHF 1'015.00 f or Perroud Vincent inst…" at bounding box center [345, 177] width 391 height 17
click at [331, 196] on div "Thank you in advance for your clarification." at bounding box center [345, 200] width 391 height 8
click at [428, 170] on strong "GBP405" at bounding box center [426, 173] width 23 height 7
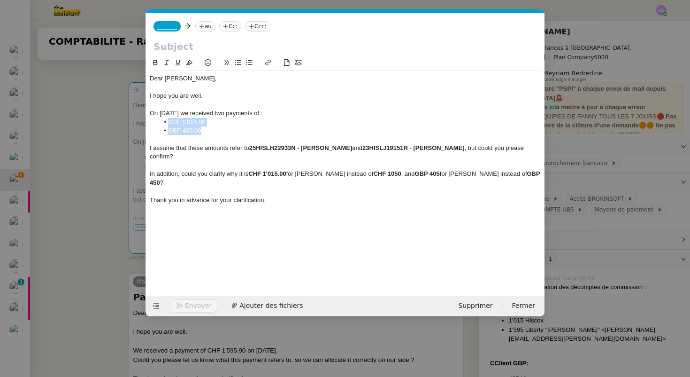
drag, startPoint x: 209, startPoint y: 130, endPoint x: 163, endPoint y: 126, distance: 46.6
click at [162, 125] on ul "CHF 1'015.00 GBP 405.00" at bounding box center [345, 126] width 391 height 17
click at [293, 138] on div at bounding box center [345, 139] width 391 height 8
click at [278, 187] on div at bounding box center [345, 191] width 391 height 8
click at [274, 196] on div "Thank you in advance for your clarification." at bounding box center [345, 200] width 391 height 8
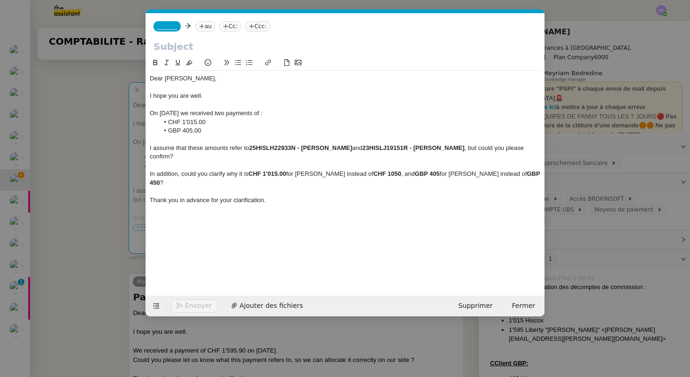
click at [215, 225] on div "Dear Stuart, I hope you are well. On August 29th we received two payments of : …" at bounding box center [345, 168] width 391 height 223
click at [166, 26] on span "_______" at bounding box center [167, 26] width 20 height 7
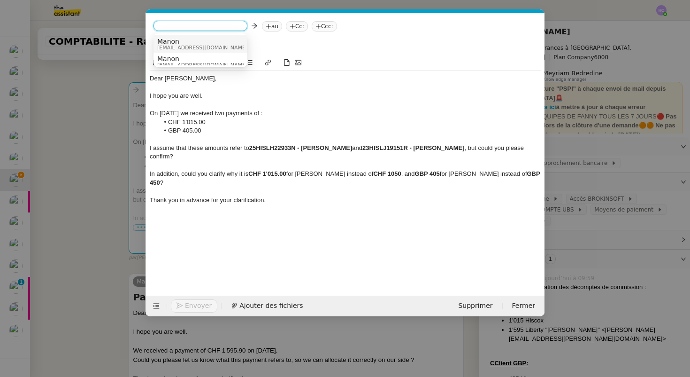
click at [175, 44] on span "Manon" at bounding box center [202, 42] width 90 height 8
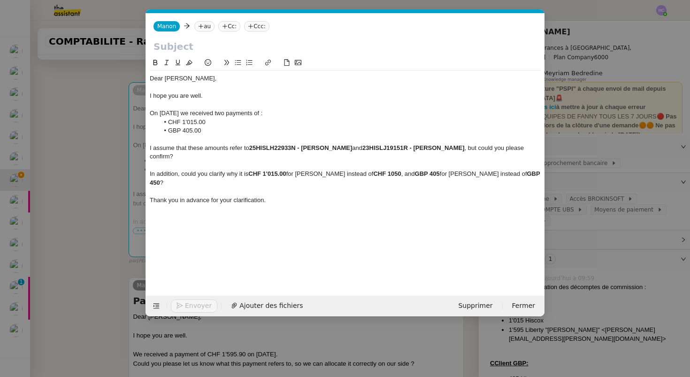
click at [205, 29] on nz-tag "au" at bounding box center [204, 26] width 20 height 10
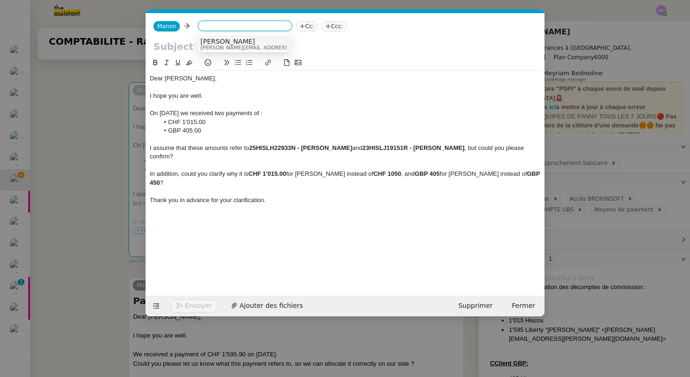
click at [216, 42] on span "Wuelser, Monika" at bounding box center [288, 42] width 176 height 8
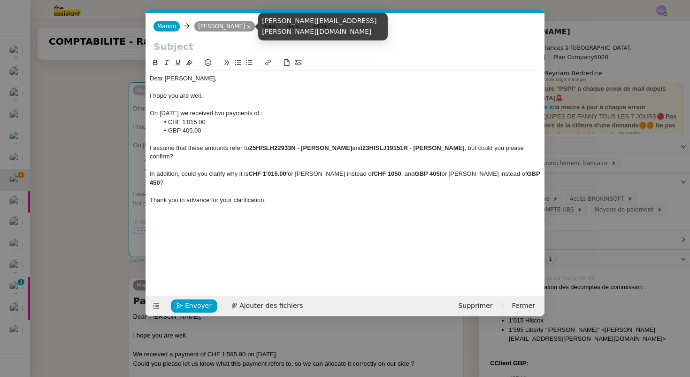
click at [245, 24] on nz-tag "Wuelser, Monika" at bounding box center [224, 26] width 61 height 10
click at [246, 26] on icon at bounding box center [248, 26] width 5 height 5
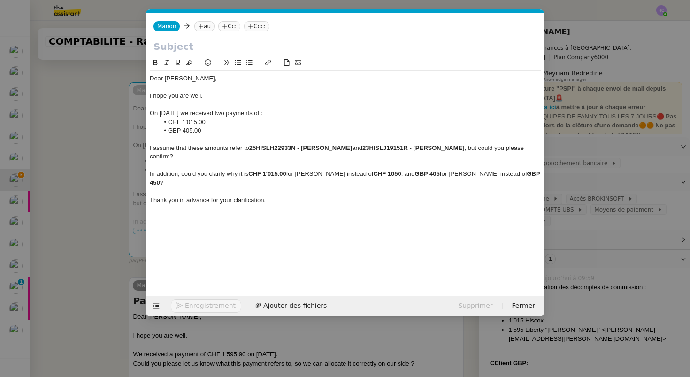
click at [198, 26] on icon at bounding box center [201, 26] width 6 height 6
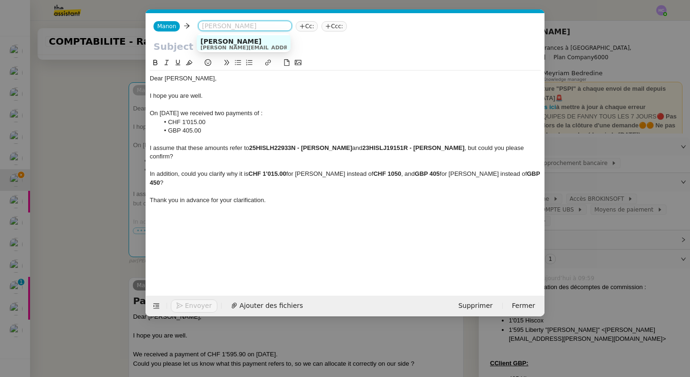
paste input "Stuart.Kirkland@HISCOX.com"
type input "Stuart.Kirkland@HISCOX.com"
click at [272, 41] on div "Stuart Kirkland stuart.kirkland@hiscox.com" at bounding box center [313, 44] width 226 height 13
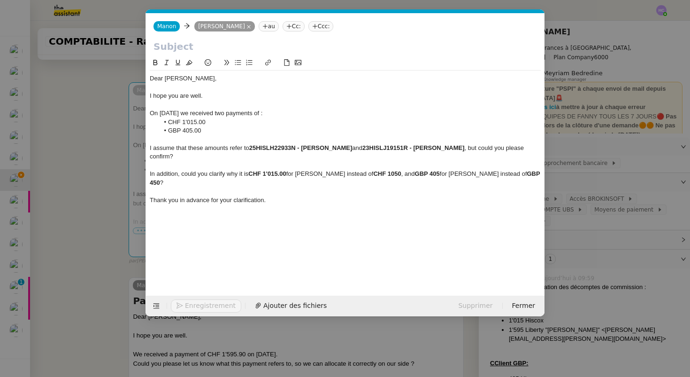
click at [175, 44] on input "text" at bounding box center [346, 46] width 384 height 14
type input "Payments of August29th."
click at [173, 177] on div "In addition, could you clarify why it is CHF 1'015.00 for Perroud Vincent inste…" at bounding box center [345, 177] width 391 height 17
click at [186, 303] on span "Envoyer" at bounding box center [198, 305] width 27 height 11
click at [295, 196] on div "Thank you in advance for your clarification." at bounding box center [345, 200] width 391 height 8
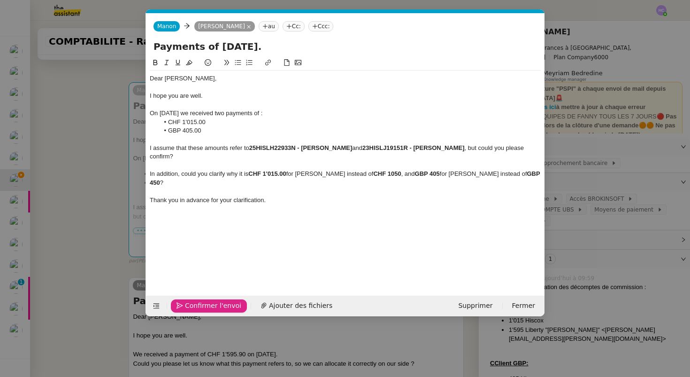
click at [208, 306] on span "Confirmer l'envoi" at bounding box center [213, 305] width 56 height 11
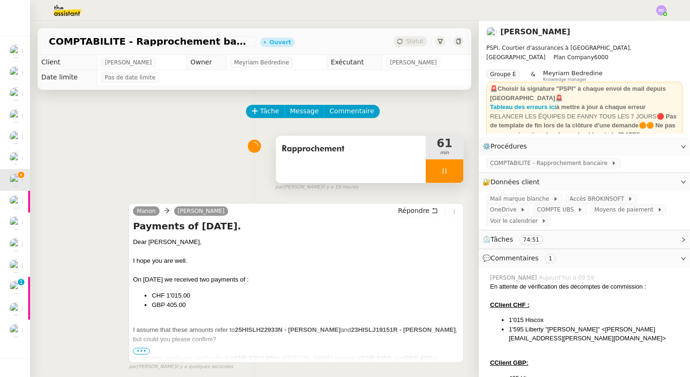
click at [443, 176] on div at bounding box center [445, 170] width 38 height 23
click at [449, 165] on button at bounding box center [454, 170] width 19 height 23
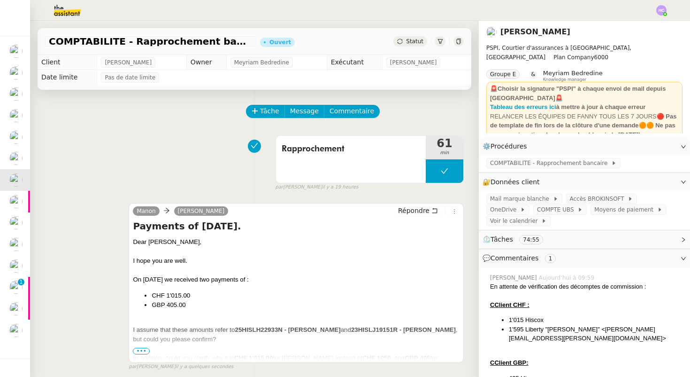
click at [663, 11] on img at bounding box center [661, 10] width 10 height 10
click at [646, 23] on li "Suivi" at bounding box center [636, 26] width 61 height 13
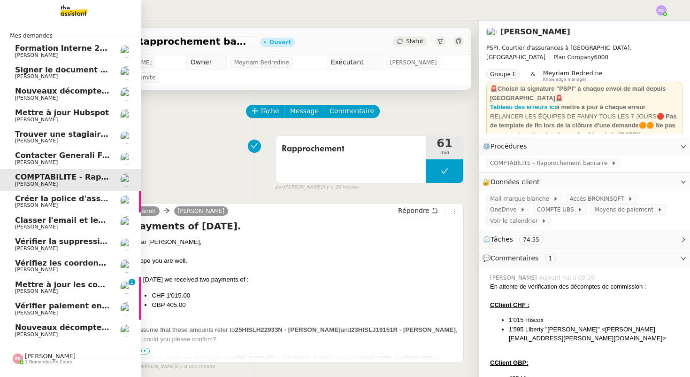
click at [81, 178] on span "COMPTABILITE - Rapprochement bancaire - 1 septembre 2025" at bounding box center [146, 176] width 262 height 9
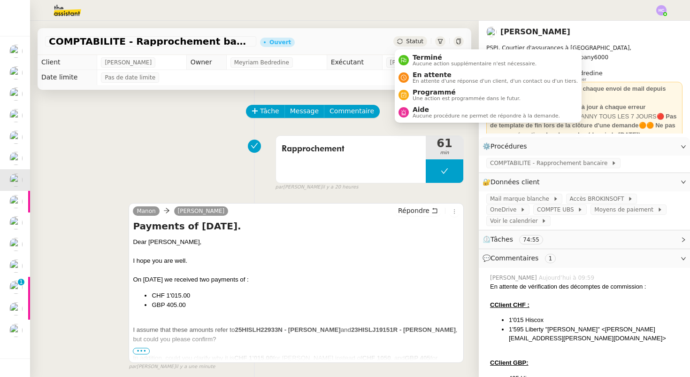
click at [412, 43] on span "Statut" at bounding box center [414, 41] width 17 height 7
click at [415, 80] on span "En attente d'une réponse d'un client, d'un contact ou d'un tiers." at bounding box center [495, 80] width 165 height 5
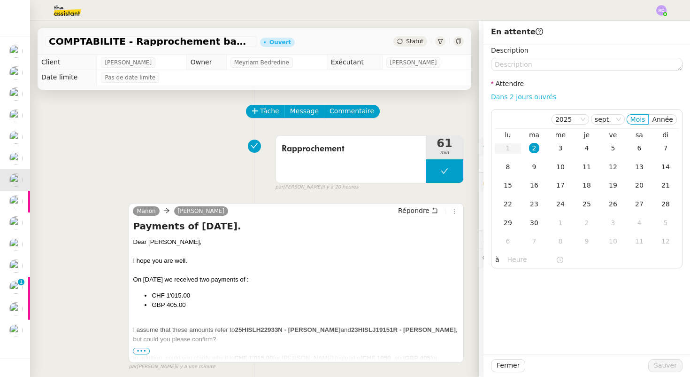
click at [512, 96] on link "Dans 2 jours ouvrés" at bounding box center [523, 97] width 65 height 8
type input "07:00"
click at [664, 371] on button "Sauver" at bounding box center [665, 365] width 34 height 13
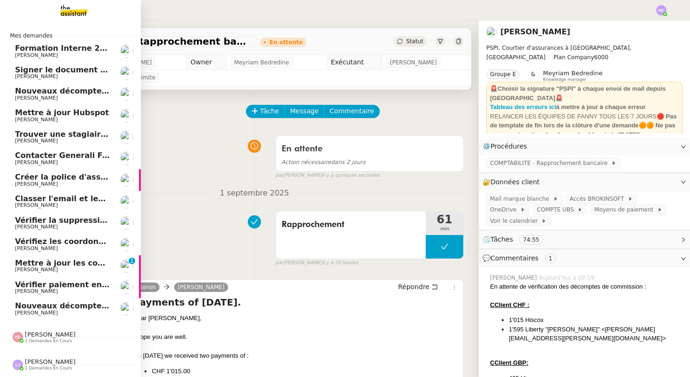
click at [64, 138] on span "Trouver une stagiaire administrative" at bounding box center [92, 134] width 155 height 9
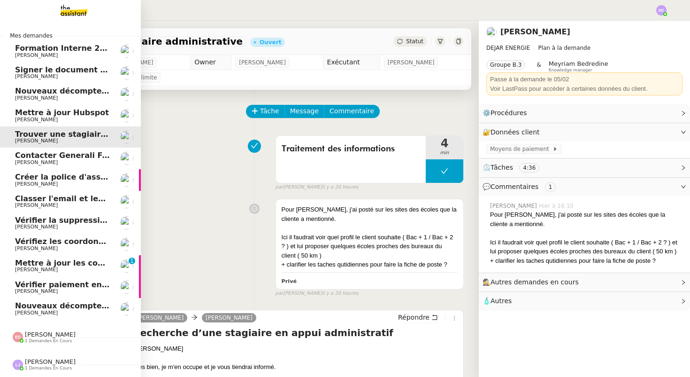
click at [62, 162] on span "[PERSON_NAME]" at bounding box center [62, 163] width 95 height 6
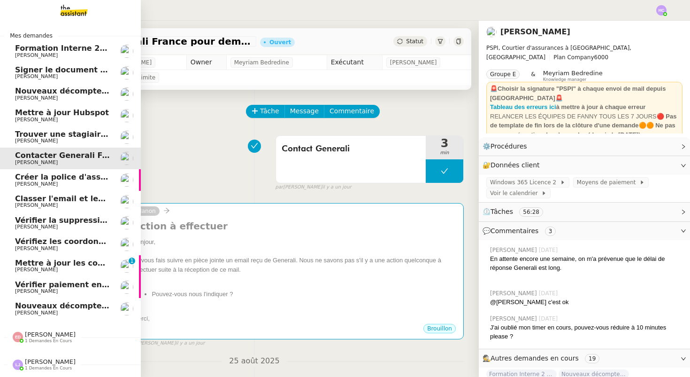
click at [65, 135] on span "Trouver une stagiaire administrative" at bounding box center [92, 134] width 155 height 9
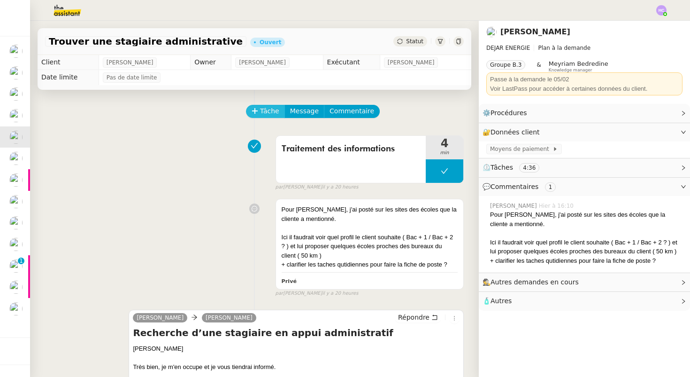
click at [271, 112] on span "Tâche" at bounding box center [269, 111] width 19 height 11
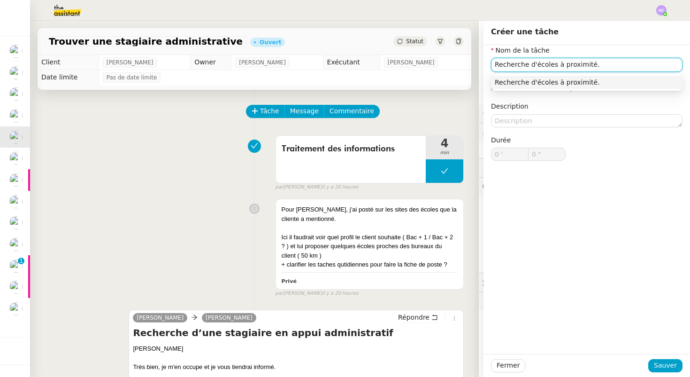
click at [540, 80] on div "Recherche d'écoles à proximité." at bounding box center [587, 82] width 184 height 8
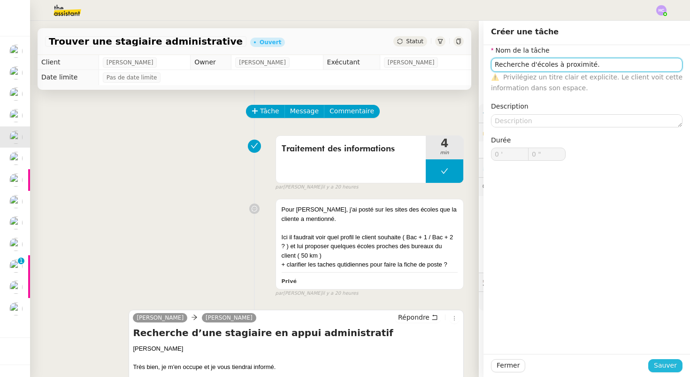
type input "Recherche d'écoles à proximité."
click at [660, 367] on span "Sauver" at bounding box center [665, 365] width 23 height 11
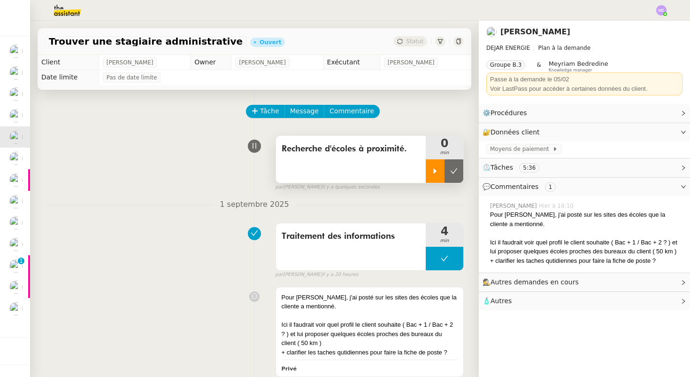
click at [435, 172] on icon at bounding box center [435, 171] width 8 height 8
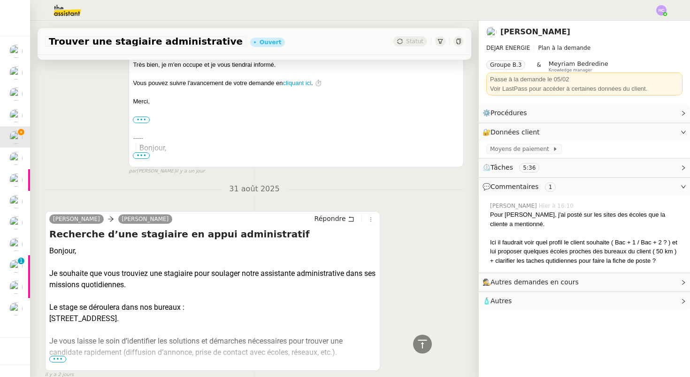
scroll to position [411, 0]
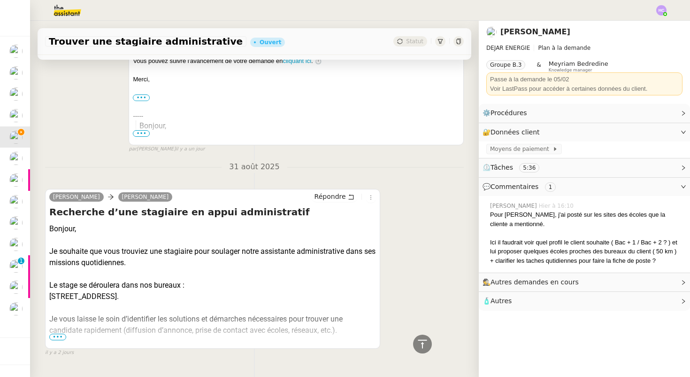
click at [56, 336] on span "•••" at bounding box center [57, 336] width 17 height 7
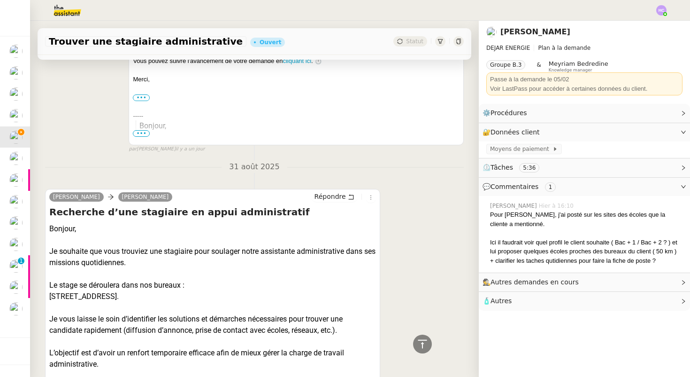
drag, startPoint x: 208, startPoint y: 297, endPoint x: 47, endPoint y: 299, distance: 160.6
click at [47, 299] on div "Patrice DEJAR Emilie Répondre Recherche d’une stagiaire en appui administratif …" at bounding box center [212, 342] width 335 height 306
copy div "9 rue du Loing, 77140 Saint-Pierre-lès-Nemours."
click at [174, 264] on div "Je souhaite que vous trouviez une stagiaire pour soulager notre assistante admi…" at bounding box center [212, 257] width 327 height 23
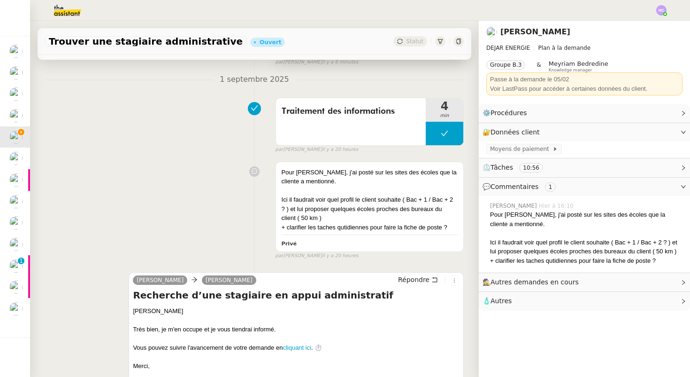
scroll to position [72, 0]
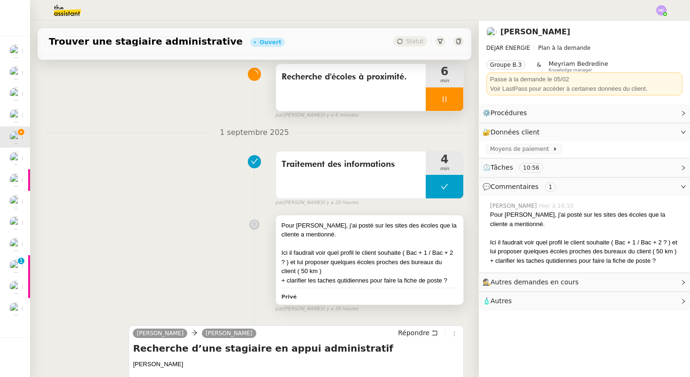
click at [342, 242] on div at bounding box center [370, 243] width 176 height 9
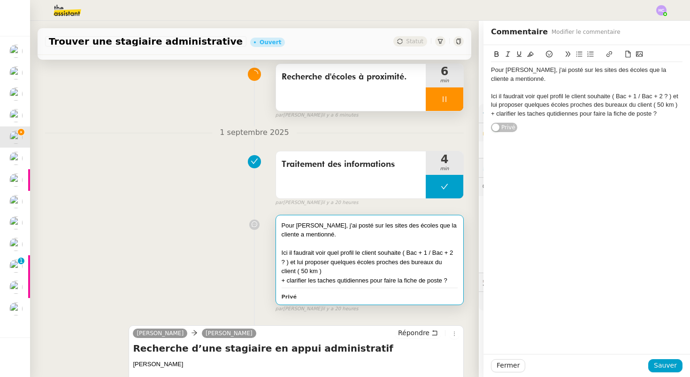
scroll to position [64, 0]
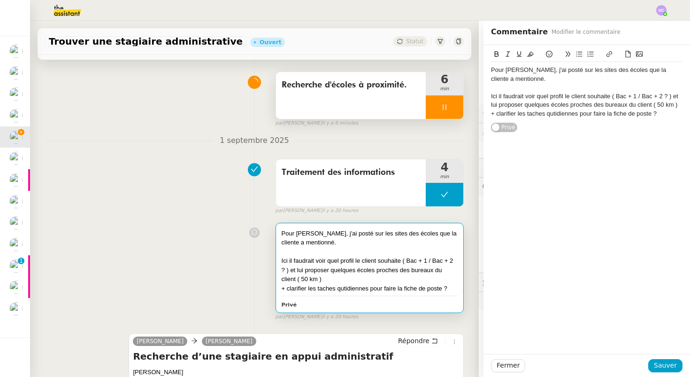
click at [214, 235] on div "Pour Laurence de Nervaux, j'ai posté sur les sites des écoles que la cliente a …" at bounding box center [254, 269] width 419 height 102
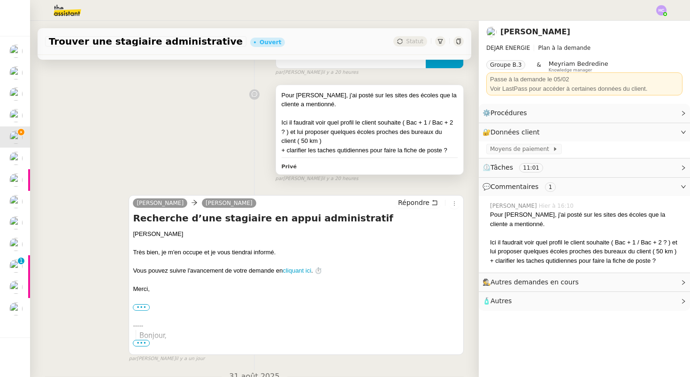
scroll to position [216, 0]
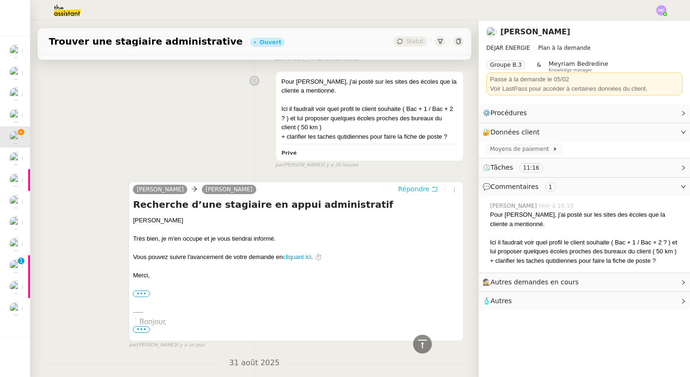
click at [414, 187] on span "Répondre" at bounding box center [413, 188] width 31 height 9
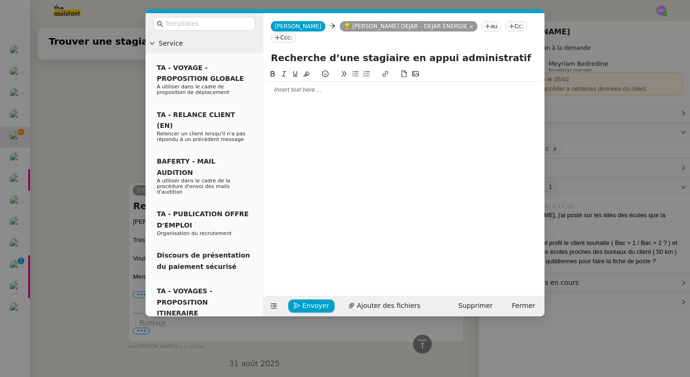
scroll to position [287, 0]
click at [296, 85] on div at bounding box center [404, 89] width 274 height 8
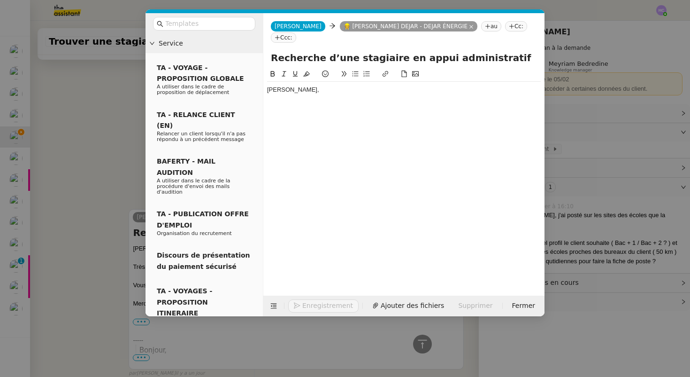
scroll to position [315, 0]
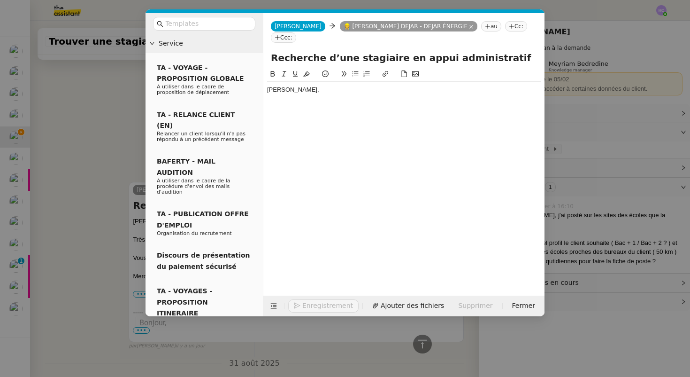
click at [110, 135] on nz-modal-container "Service TA - VOYAGE - PROPOSITION GLOBALE A utiliser dans le cadre de propositi…" at bounding box center [345, 188] width 690 height 377
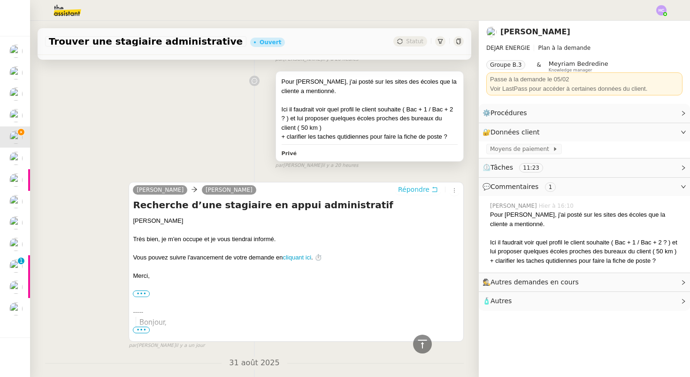
scroll to position [301, 0]
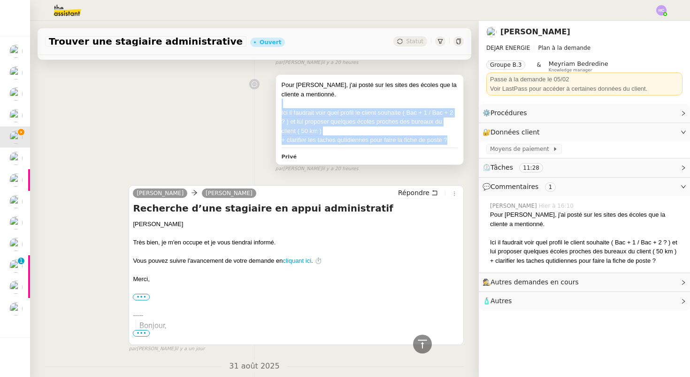
drag, startPoint x: 283, startPoint y: 103, endPoint x: 456, endPoint y: 141, distance: 177.7
click at [456, 141] on div "Pour Laurence de Nervaux, j'ai posté sur les sites des écoles que la cliente a …" at bounding box center [370, 112] width 176 height 64
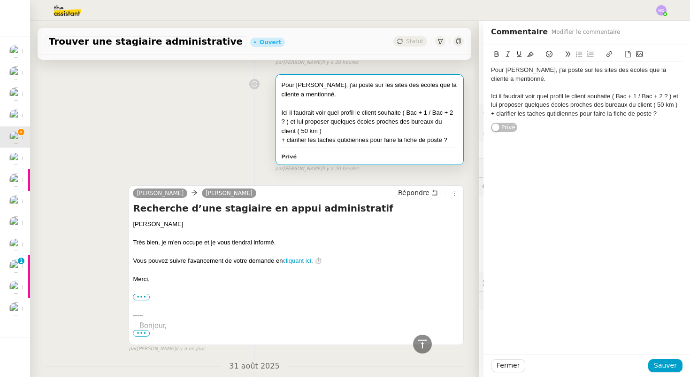
click at [196, 128] on div "Pour Laurence de Nervaux, j'ai posté sur les sites des écoles que la cliente a …" at bounding box center [254, 121] width 419 height 102
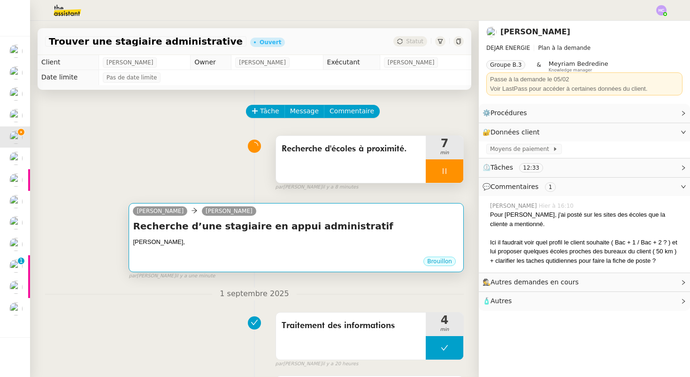
click at [365, 226] on h4 "Recherche d’une stagiaire en appui administratif" at bounding box center [296, 225] width 327 height 13
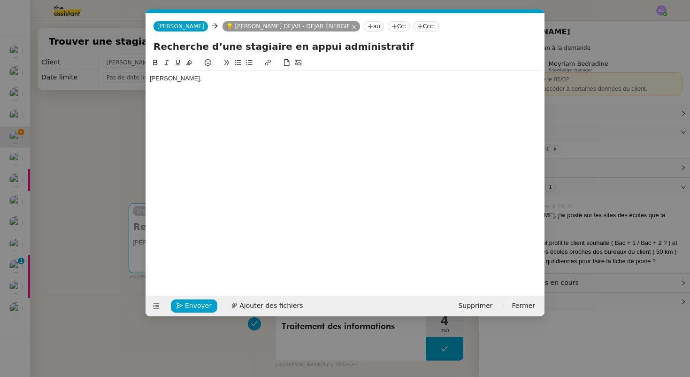
scroll to position [0, 20]
click at [174, 89] on div "Bonjour Patrice," at bounding box center [345, 168] width 391 height 223
click at [196, 83] on div "Bonjour Patrice," at bounding box center [345, 78] width 391 height 8
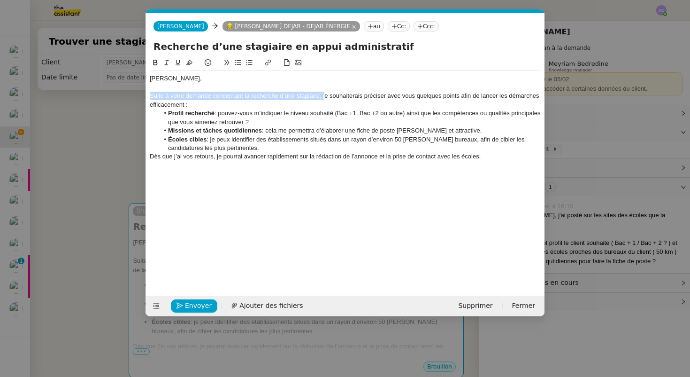
drag, startPoint x: 325, startPoint y: 97, endPoint x: 150, endPoint y: 97, distance: 174.7
click at [150, 97] on div "Suite à votre demande concernant la recherche d’une stagiaire, je souhaiterais …" at bounding box center [345, 100] width 391 height 17
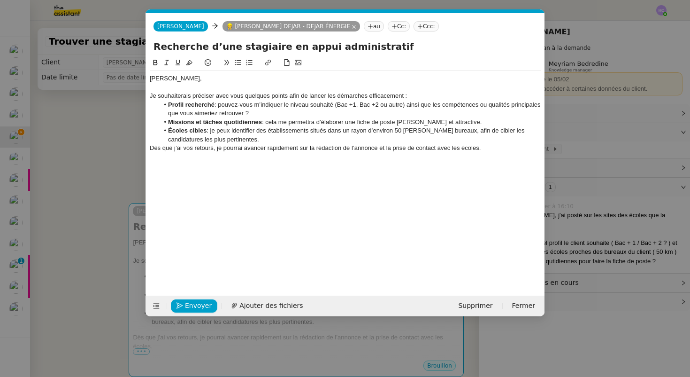
click at [425, 93] on div "Je souhaiterais préciser avec vous quelques points afin de lancer les démarches…" at bounding box center [345, 96] width 391 height 8
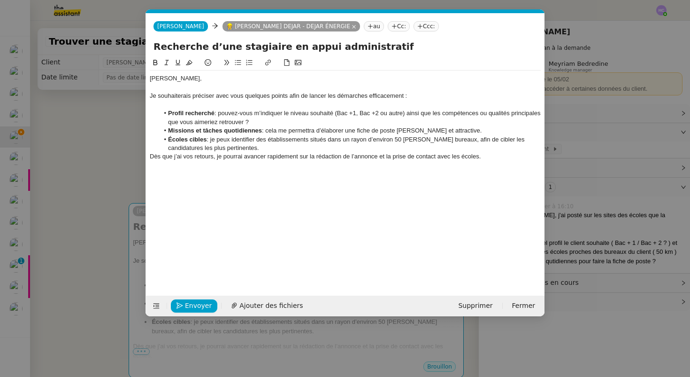
click at [226, 148] on li "Écoles cibles : je peux identifier des établissements situés dans un rayon d’en…" at bounding box center [350, 143] width 382 height 17
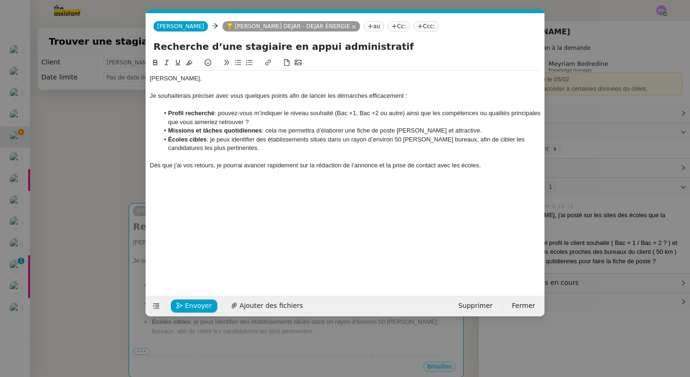
click at [493, 165] on div "Dès que j’ai vos retours, je pourrai avancer rapidement sur la rédaction de l’a…" at bounding box center [345, 165] width 391 height 8
click at [219, 103] on div at bounding box center [345, 104] width 391 height 8
click at [251, 151] on li "Écoles cibles : je peux identifier des établissements situés dans un rayon d’en…" at bounding box center [350, 143] width 382 height 17
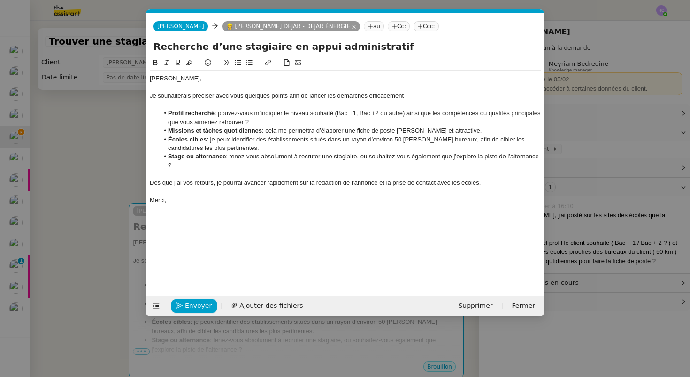
click at [219, 165] on li "Stage ou alternance : tenez-vous absolument à recruter une stagiaire, ou souhai…" at bounding box center [350, 160] width 382 height 17
click at [190, 304] on span "Envoyer" at bounding box center [198, 305] width 27 height 11
click at [111, 272] on nz-modal-container "Service TA - VOYAGE - PROPOSITION GLOBALE A utiliser dans le cadre de propositi…" at bounding box center [345, 188] width 690 height 377
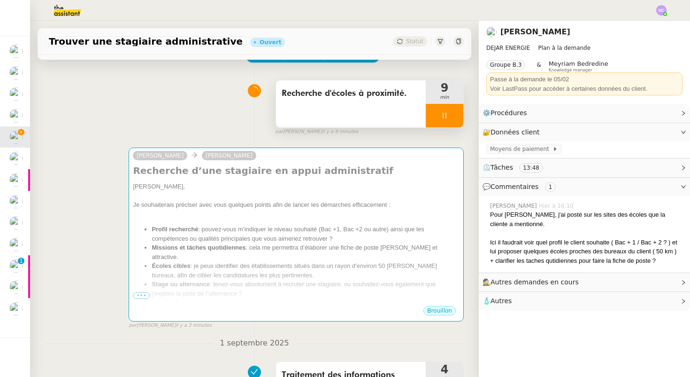
scroll to position [56, 0]
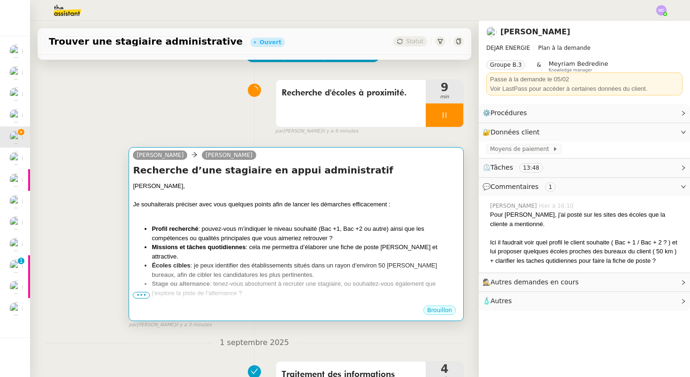
click at [381, 215] on div at bounding box center [296, 213] width 327 height 9
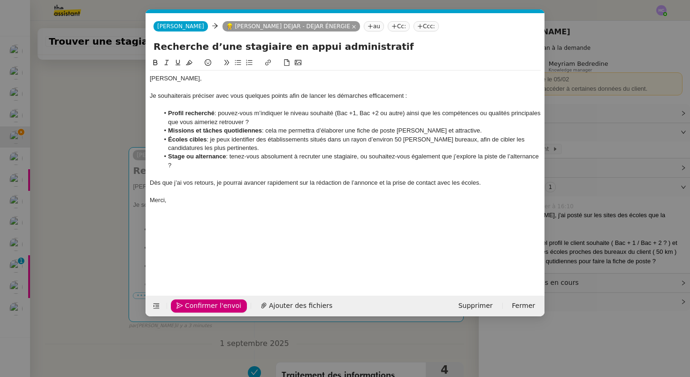
scroll to position [0, 20]
click at [216, 302] on span "Confirmer l'envoi" at bounding box center [213, 305] width 56 height 11
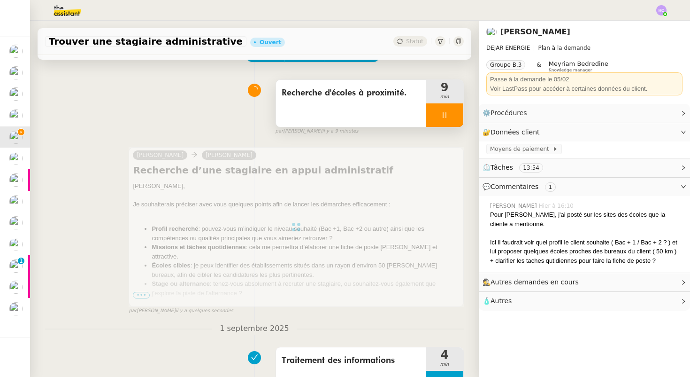
click at [449, 114] on div at bounding box center [445, 114] width 38 height 23
click at [453, 115] on icon at bounding box center [454, 115] width 8 height 8
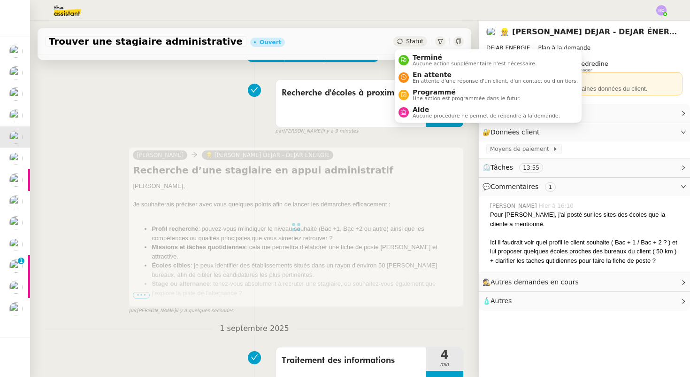
click at [420, 42] on span "Statut" at bounding box center [414, 41] width 17 height 7
click at [424, 77] on span "En attente" at bounding box center [495, 75] width 165 height 8
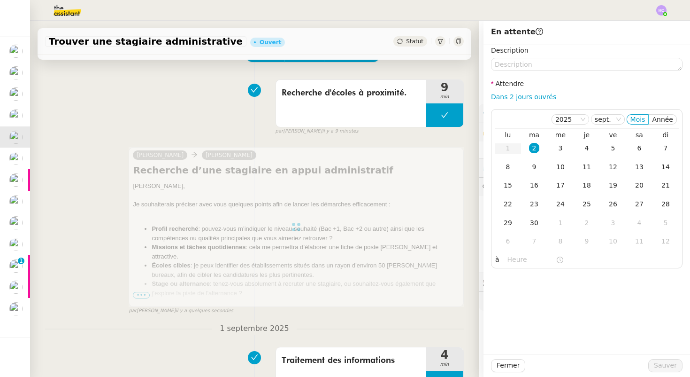
click at [515, 92] on div "Dans 2 jours ouvrés" at bounding box center [587, 97] width 192 height 11
click at [515, 97] on link "Dans 2 jours ouvrés" at bounding box center [523, 97] width 65 height 8
type input "07:00"
click at [666, 369] on span "Sauver" at bounding box center [665, 365] width 23 height 11
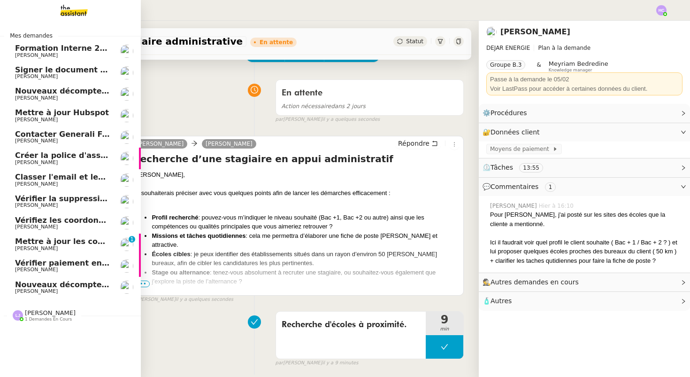
click at [76, 119] on span "[PERSON_NAME]" at bounding box center [62, 120] width 95 height 6
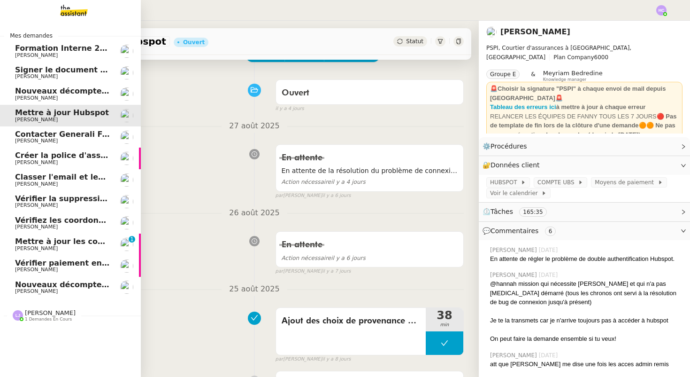
click at [75, 134] on span "Contacter Generali France pour demande AU094424" at bounding box center [125, 134] width 220 height 9
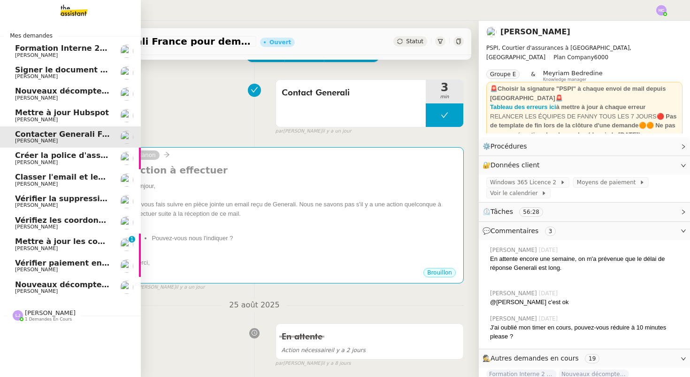
click at [56, 158] on span "Créer la police d'assurance pour EMAD Energy SA" at bounding box center [120, 155] width 210 height 9
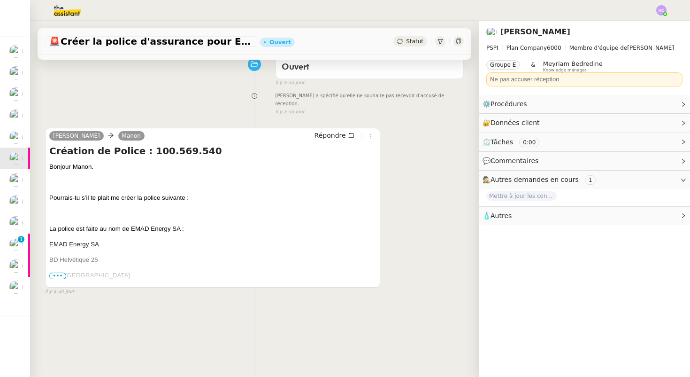
scroll to position [83, 0]
click at [62, 271] on span "•••" at bounding box center [57, 274] width 17 height 7
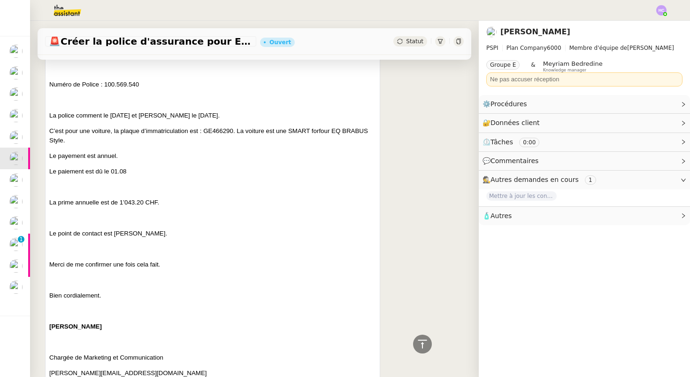
scroll to position [303, 0]
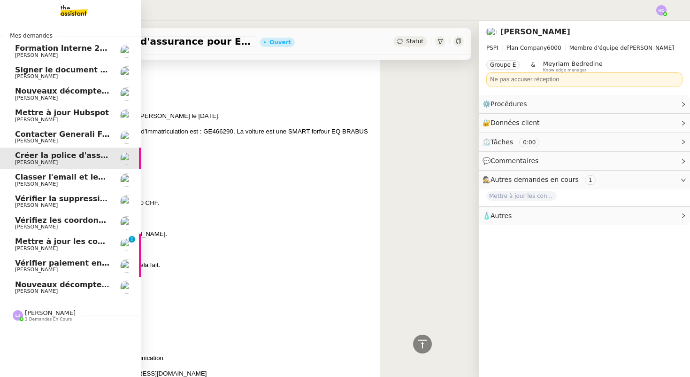
click at [58, 181] on span "[PERSON_NAME]" at bounding box center [62, 184] width 95 height 6
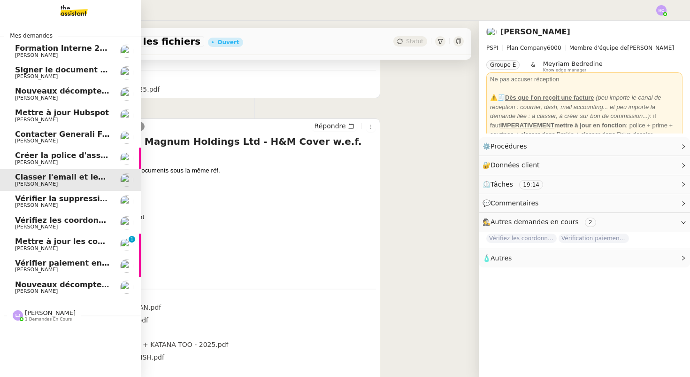
scroll to position [119, 0]
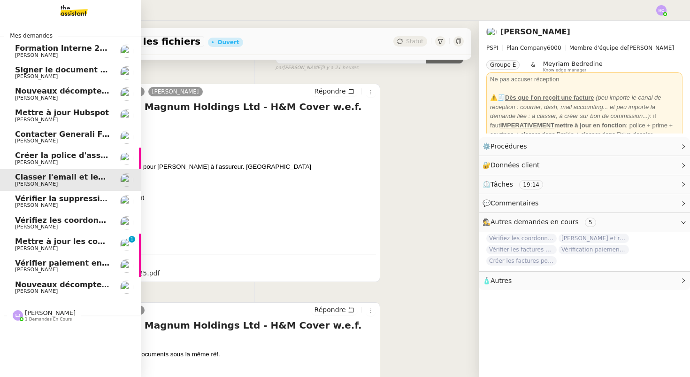
click at [68, 159] on span "Créer la police d'assurance pour EMAD Energy SA" at bounding box center [120, 155] width 210 height 9
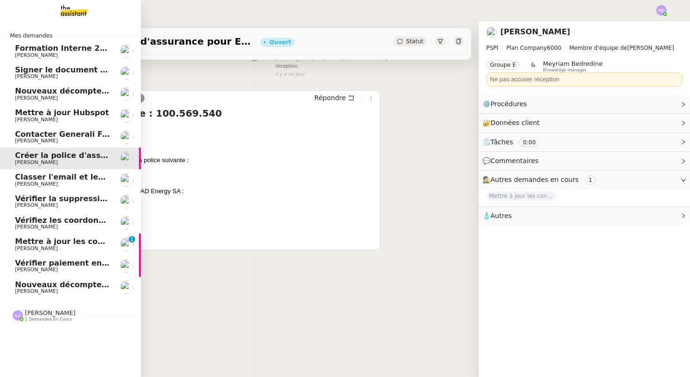
click at [65, 182] on span "[PERSON_NAME]" at bounding box center [62, 184] width 95 height 6
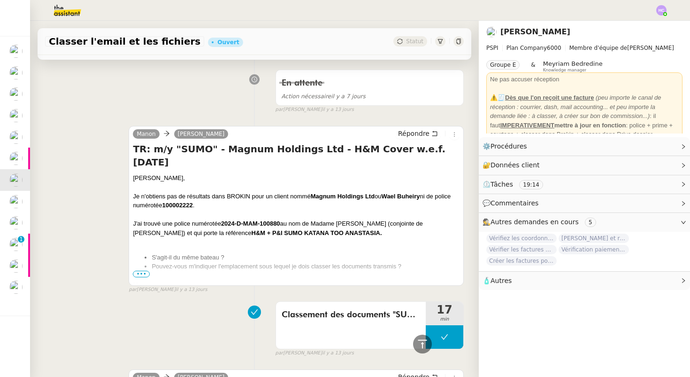
scroll to position [1484, 0]
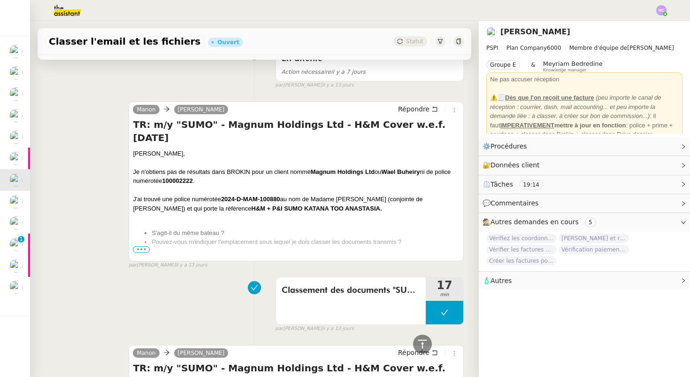
click at [140, 248] on span "•••" at bounding box center [141, 249] width 17 height 7
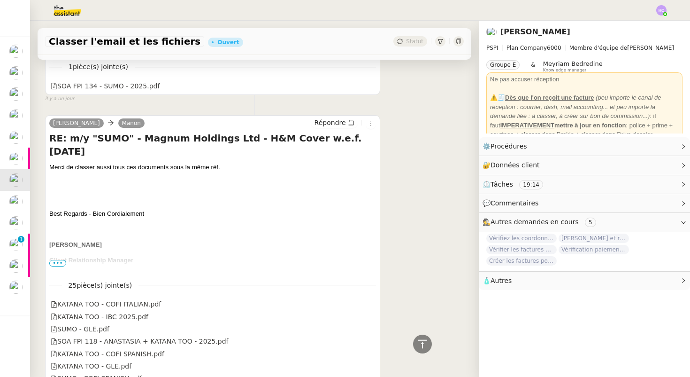
scroll to position [0, 0]
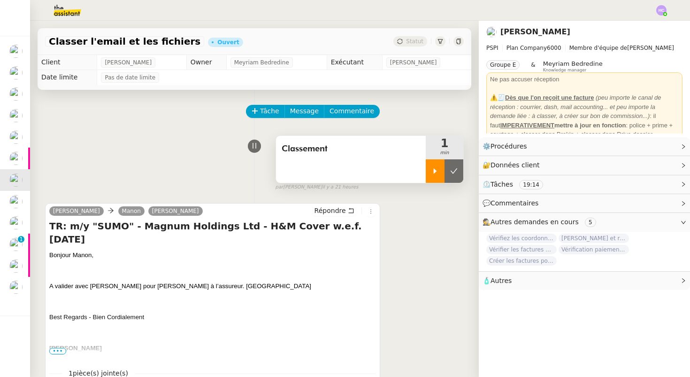
click at [434, 163] on div at bounding box center [435, 170] width 19 height 23
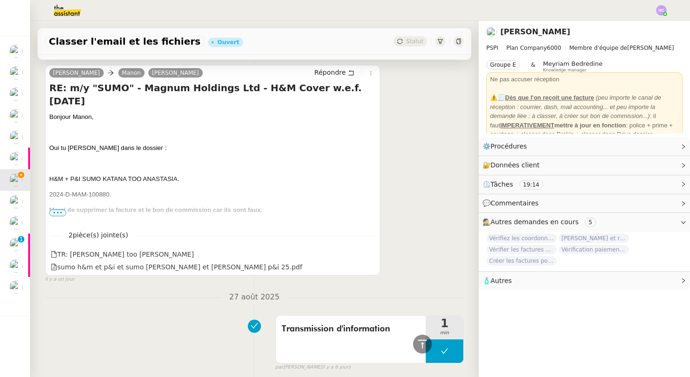
scroll to position [938, 0]
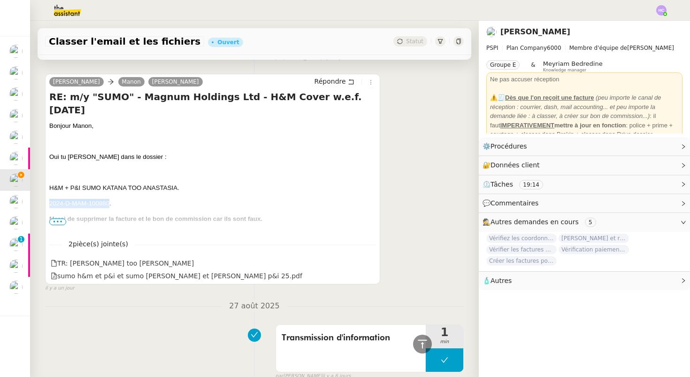
drag, startPoint x: 109, startPoint y: 189, endPoint x: 39, endPoint y: 189, distance: 70.0
copy span "2024-D-MAM-100880"
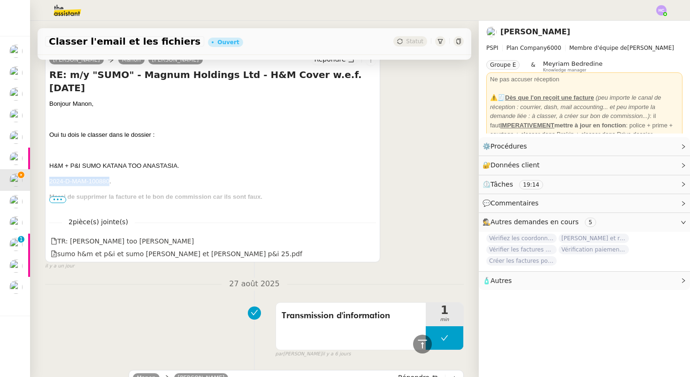
scroll to position [963, 0]
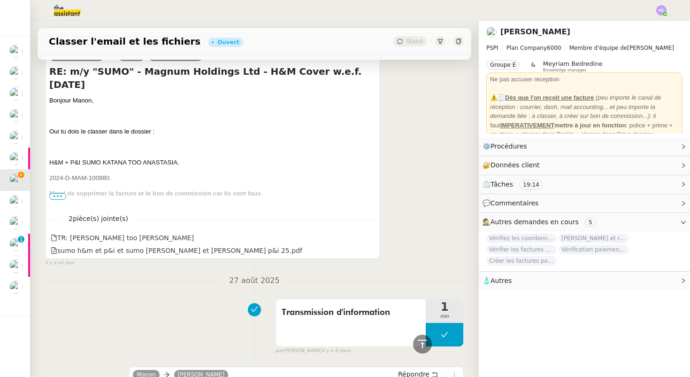
click at [58, 196] on span "•••" at bounding box center [57, 196] width 17 height 7
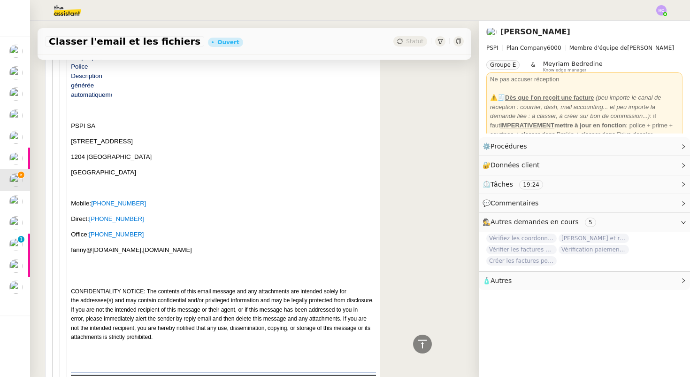
scroll to position [5741, 0]
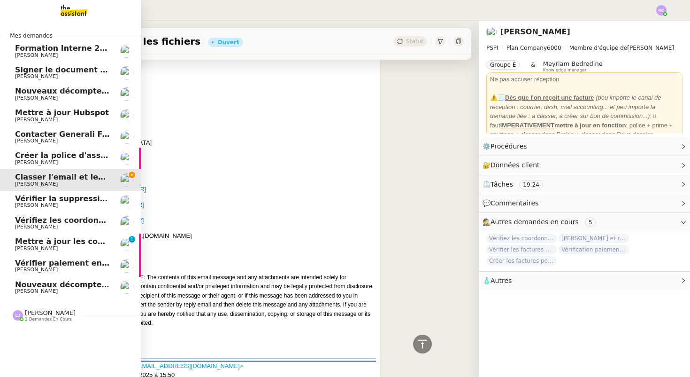
click at [34, 199] on span "Vérifier la suppression de la facture 24178" at bounding box center [105, 198] width 181 height 9
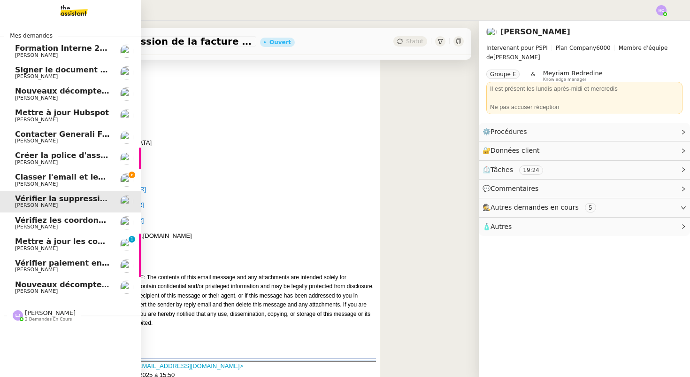
scroll to position [119, 0]
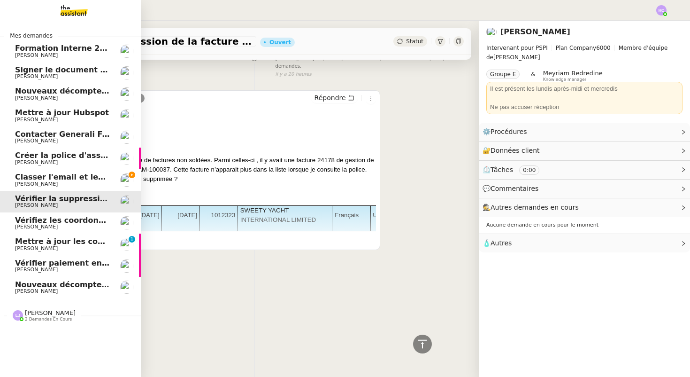
click at [34, 184] on span "[PERSON_NAME]" at bounding box center [36, 184] width 43 height 6
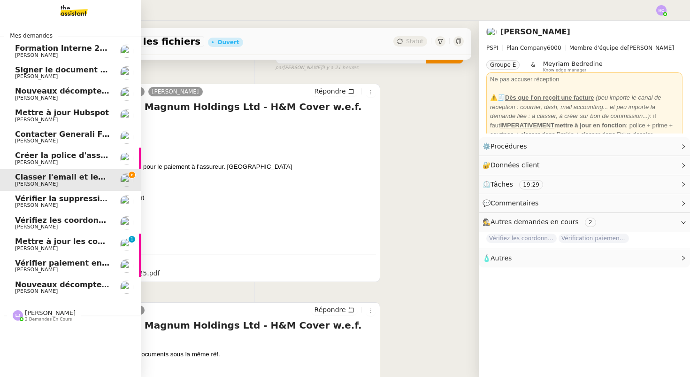
scroll to position [174, 0]
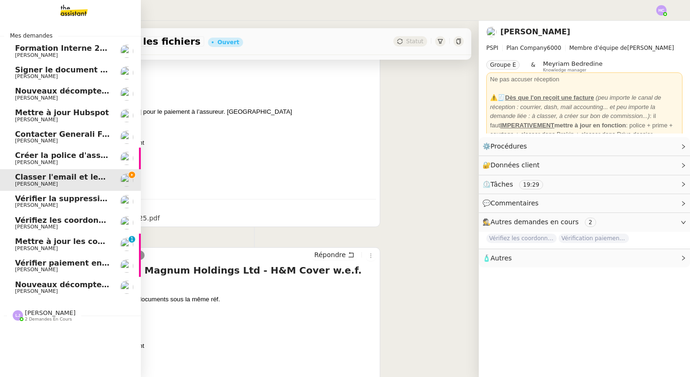
click at [34, 177] on span "Classer l'email et les fichiers" at bounding box center [76, 176] width 122 height 9
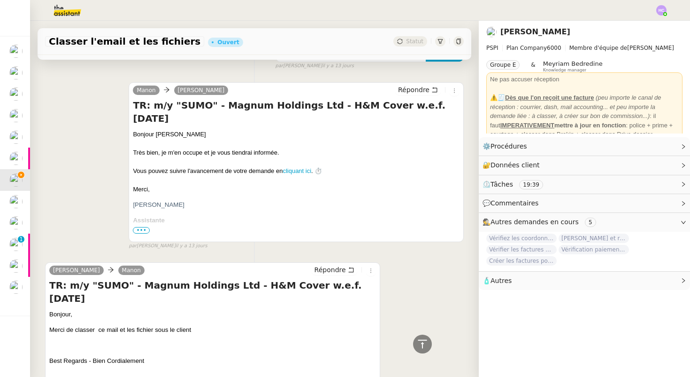
scroll to position [1907, 0]
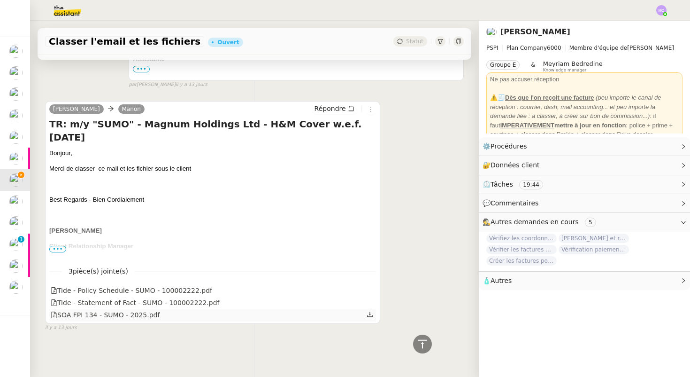
click at [369, 315] on icon at bounding box center [370, 314] width 7 height 7
click at [370, 301] on icon at bounding box center [370, 301] width 7 height 7
click at [371, 288] on icon at bounding box center [370, 289] width 7 height 7
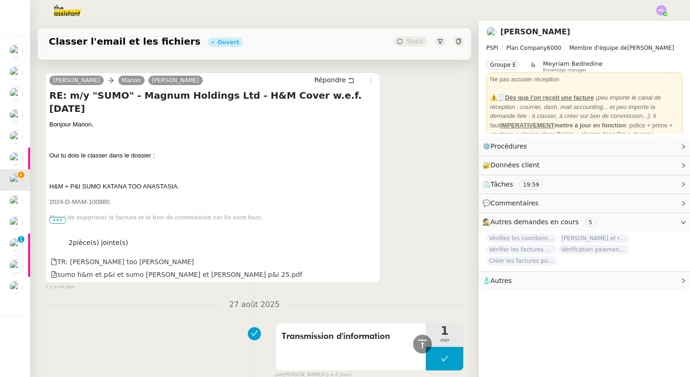
scroll to position [933, 0]
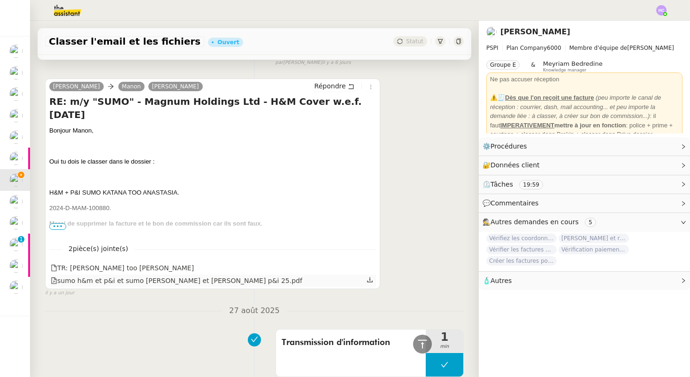
click at [367, 280] on icon at bounding box center [370, 279] width 7 height 7
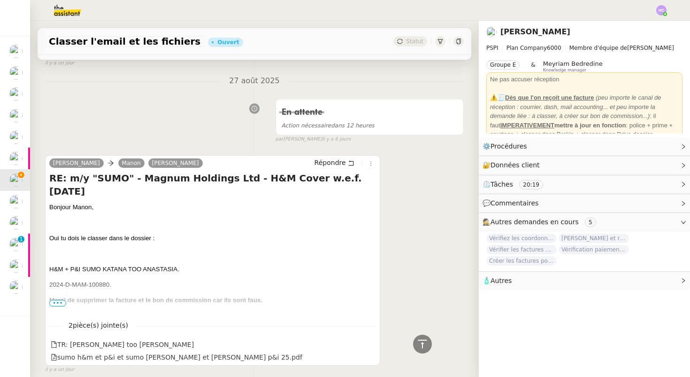
scroll to position [901, 0]
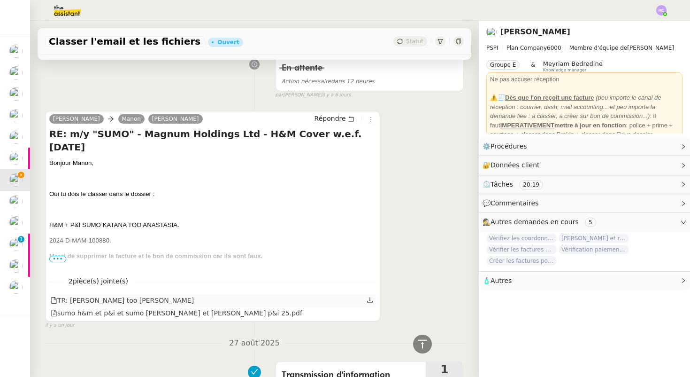
click at [372, 298] on icon at bounding box center [370, 299] width 7 height 7
click at [62, 257] on span "•••" at bounding box center [57, 258] width 17 height 7
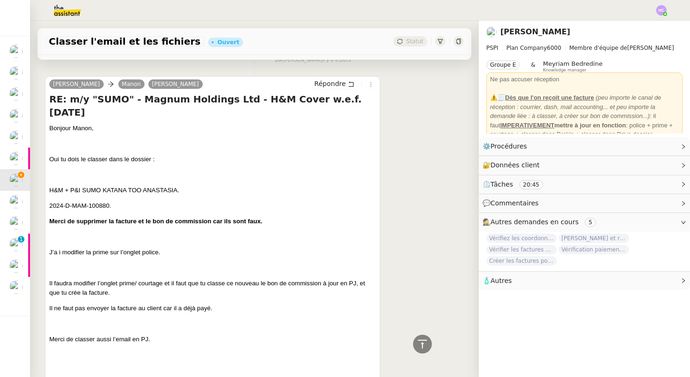
scroll to position [938, 0]
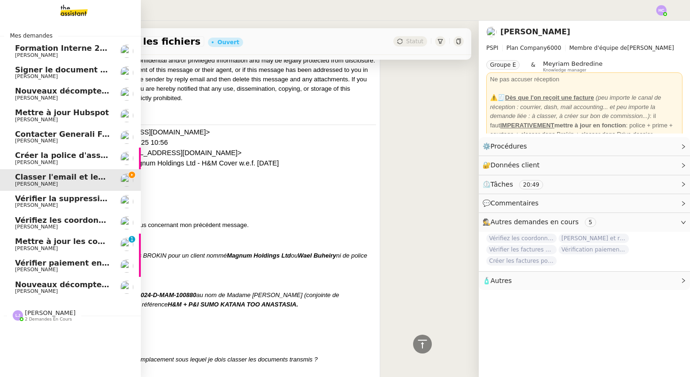
click at [24, 200] on span "Vérifier la suppression de la facture 24178" at bounding box center [105, 198] width 181 height 9
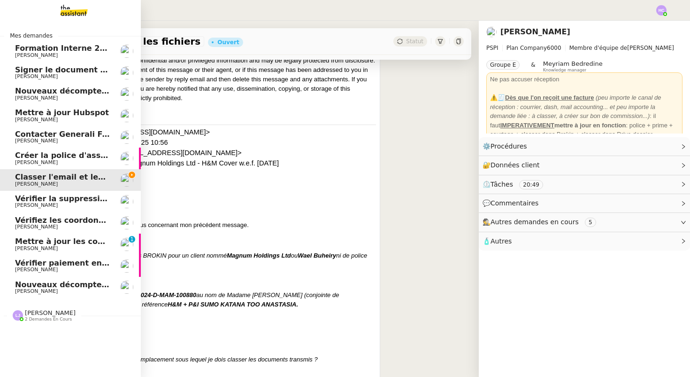
scroll to position [119, 0]
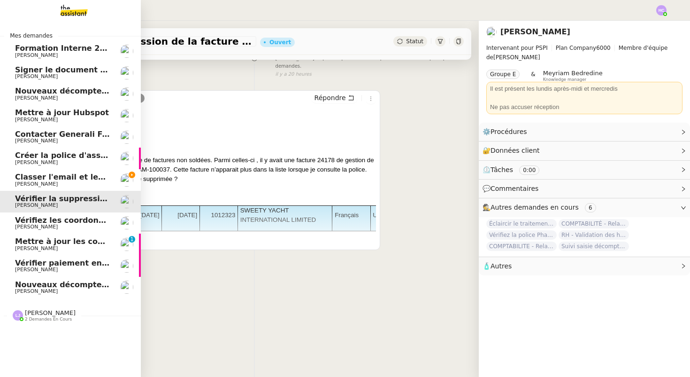
click at [31, 176] on span "Classer l'email et les fichiers" at bounding box center [76, 176] width 122 height 9
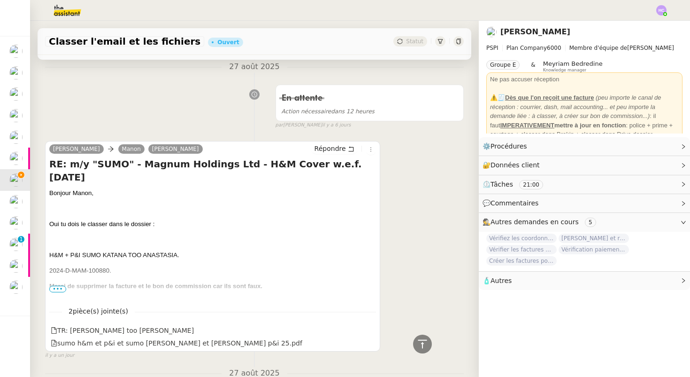
scroll to position [878, 0]
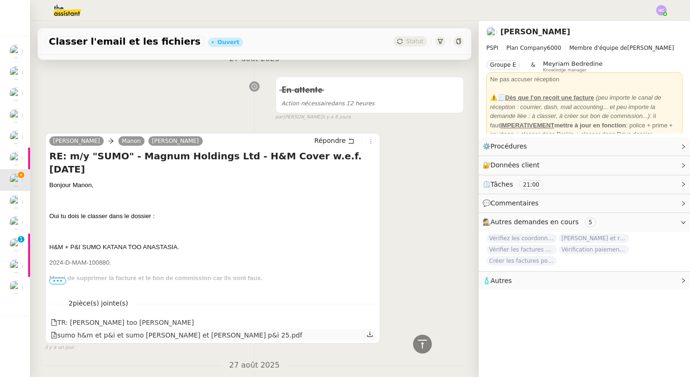
click at [368, 334] on icon at bounding box center [370, 334] width 7 height 7
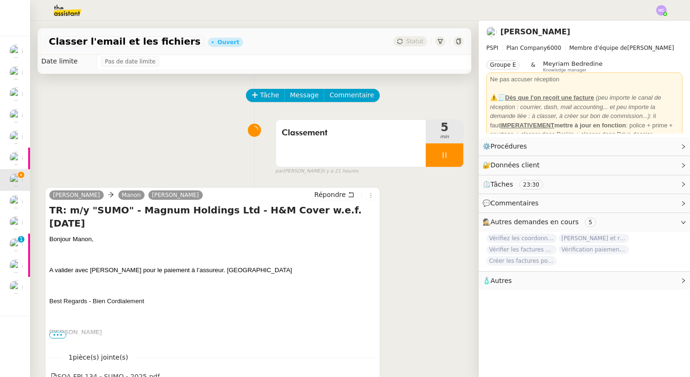
scroll to position [0, 0]
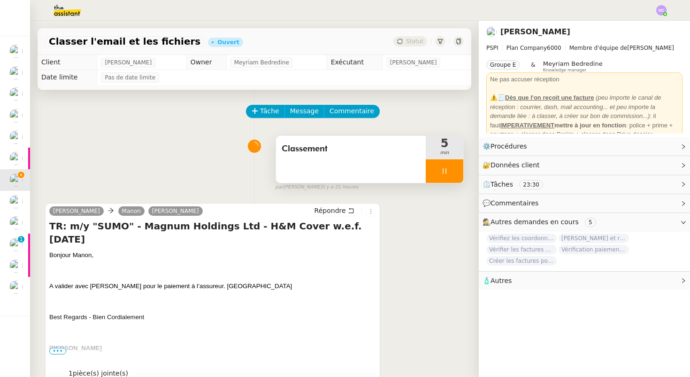
click at [451, 172] on div at bounding box center [445, 170] width 38 height 23
click at [343, 151] on span "Classement" at bounding box center [351, 149] width 139 height 14
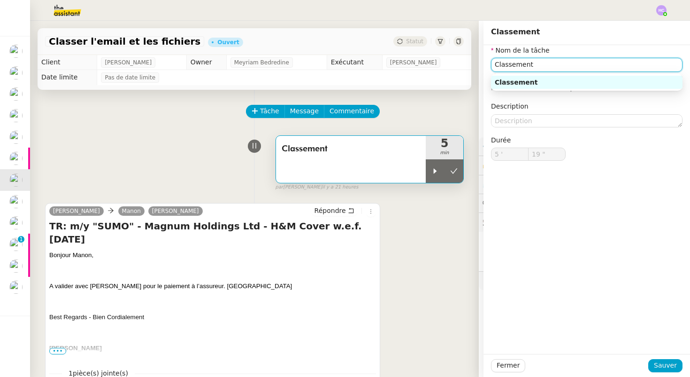
drag, startPoint x: 555, startPoint y: 62, endPoint x: 435, endPoint y: 65, distance: 120.2
click at [435, 65] on app-ticket "Classer l'email et les fichiers Ouvert Statut Client [PERSON_NAME] Owner Meyria…" at bounding box center [360, 199] width 660 height 356
drag, startPoint x: 529, startPoint y: 63, endPoint x: 445, endPoint y: 63, distance: 83.6
click at [445, 63] on app-ticket "Classer l'email et les fichiers Ouvert Statut Client [PERSON_NAME] Owner Meyria…" at bounding box center [360, 199] width 660 height 356
click at [493, 83] on nz-auto-option "Etude" at bounding box center [587, 82] width 192 height 13
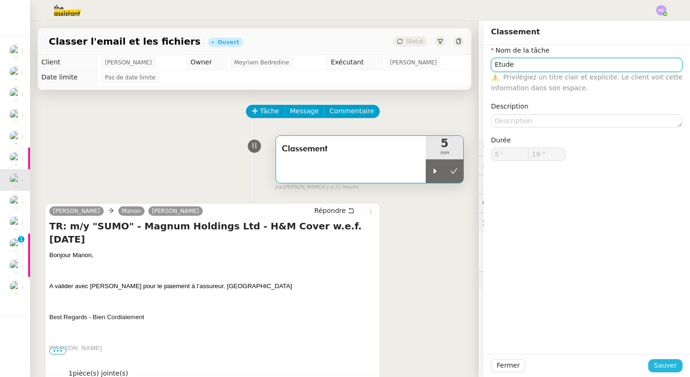
type input "Etude"
click at [667, 368] on span "Sauver" at bounding box center [665, 365] width 23 height 11
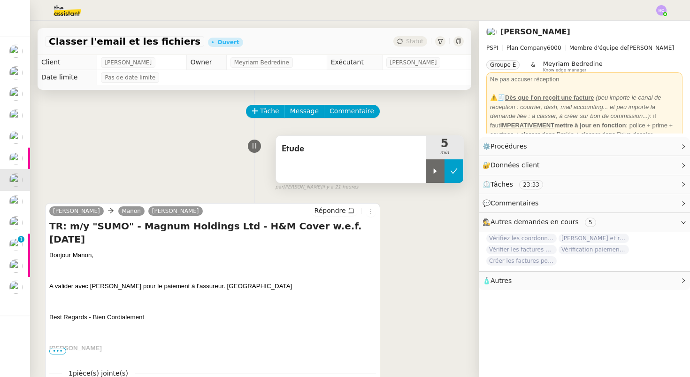
click at [457, 169] on icon at bounding box center [454, 171] width 8 height 8
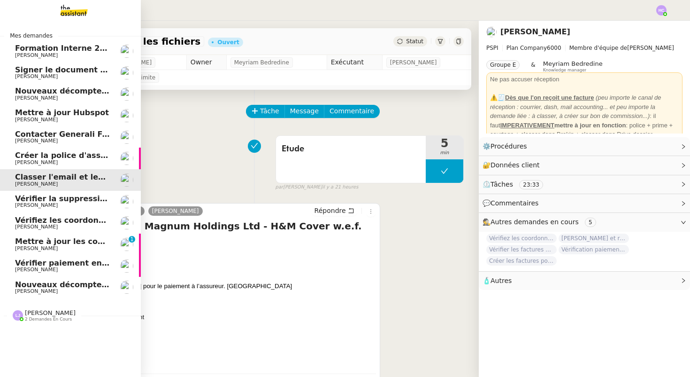
click at [66, 205] on span "[PERSON_NAME]" at bounding box center [62, 205] width 95 height 6
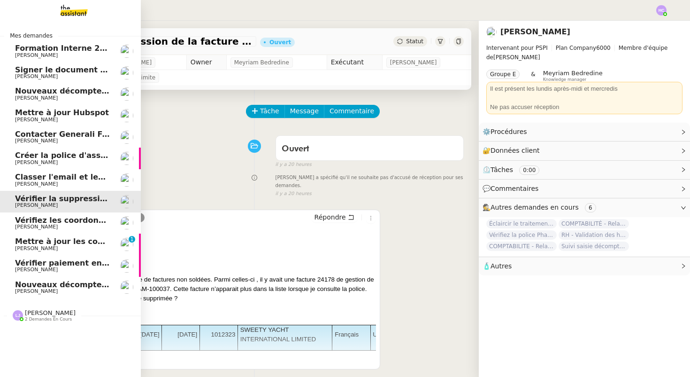
click at [61, 180] on span "Classer l'email et les fichiers" at bounding box center [76, 176] width 122 height 9
click at [63, 161] on span "[PERSON_NAME]" at bounding box center [62, 163] width 95 height 6
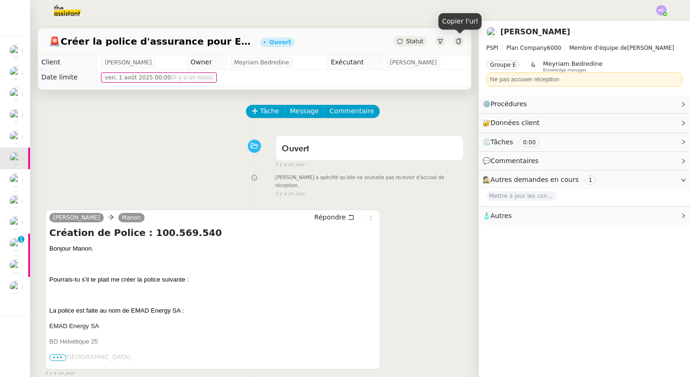
click at [459, 44] on icon at bounding box center [459, 41] width 6 height 6
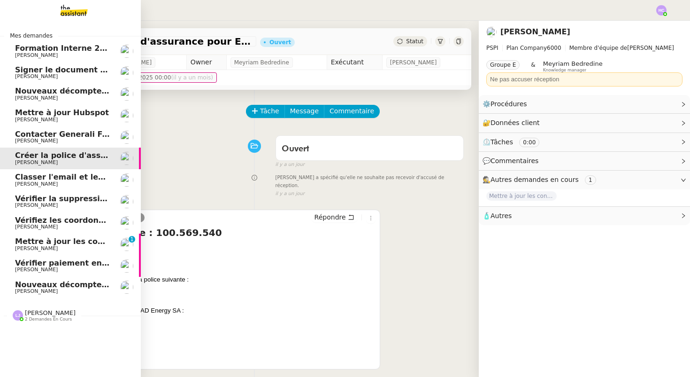
click at [55, 177] on span "Classer l'email et les fichiers" at bounding box center [76, 176] width 122 height 9
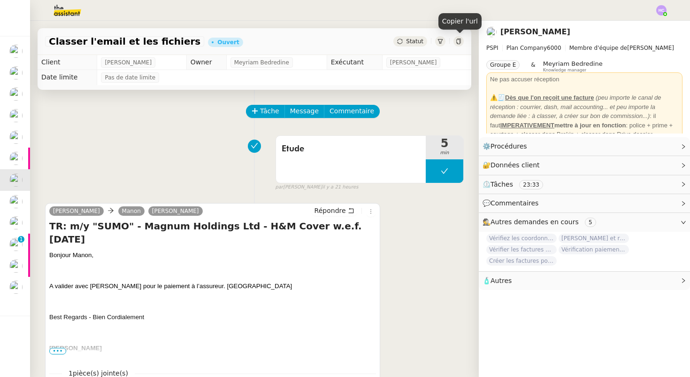
click at [459, 42] on icon at bounding box center [459, 41] width 6 height 6
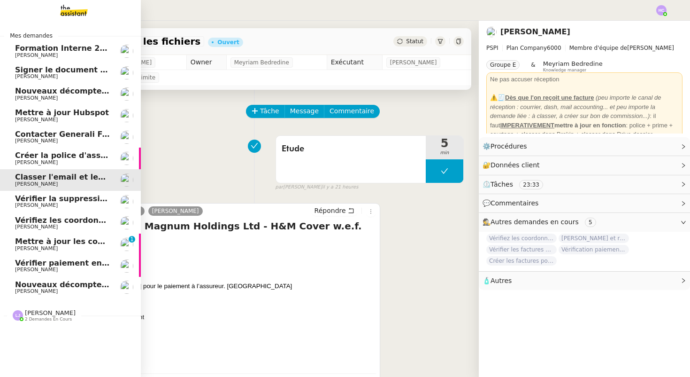
click at [28, 201] on span "Vérifier la suppression de la facture 24178" at bounding box center [105, 198] width 181 height 9
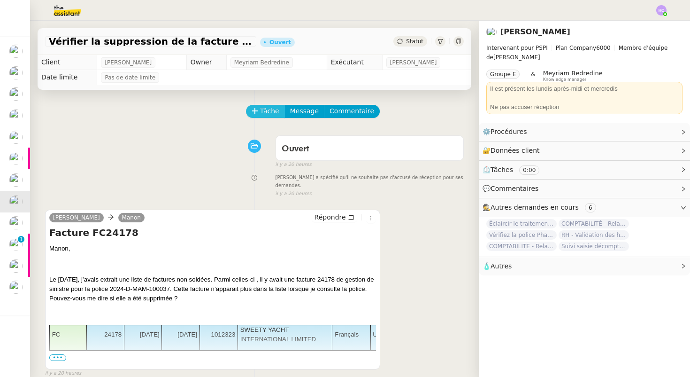
click at [269, 113] on span "Tâche" at bounding box center [269, 111] width 19 height 11
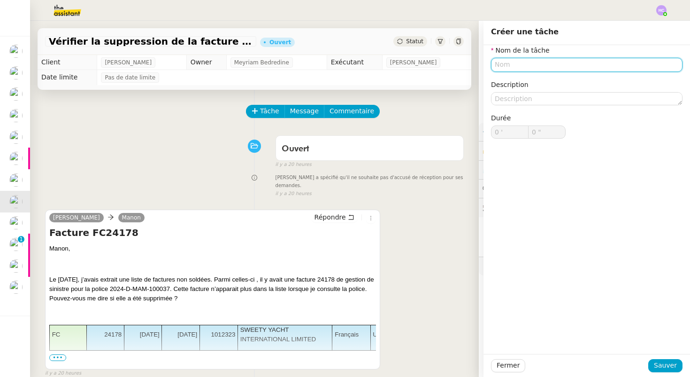
click at [523, 64] on input "text" at bounding box center [587, 65] width 192 height 14
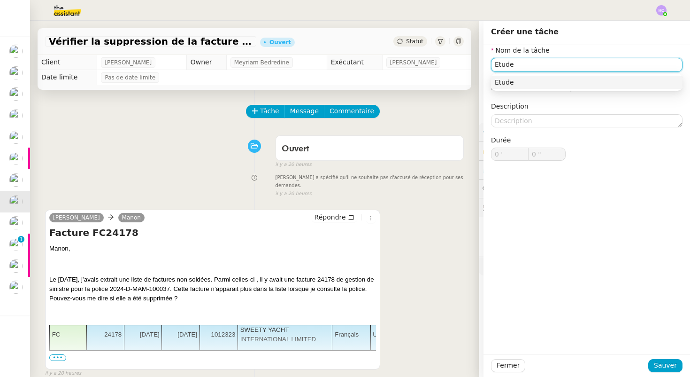
click at [549, 82] on div "Etude" at bounding box center [587, 82] width 184 height 8
type input "Etude"
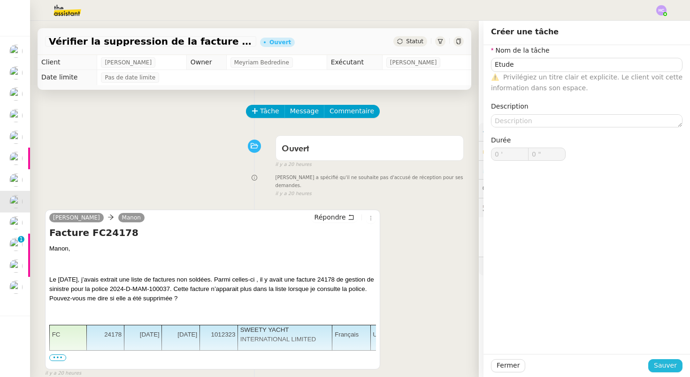
click at [663, 367] on span "Sauver" at bounding box center [665, 365] width 23 height 11
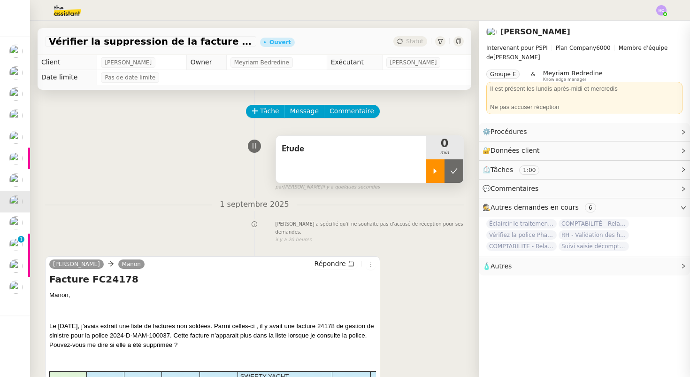
click at [431, 171] on icon at bounding box center [435, 171] width 8 height 8
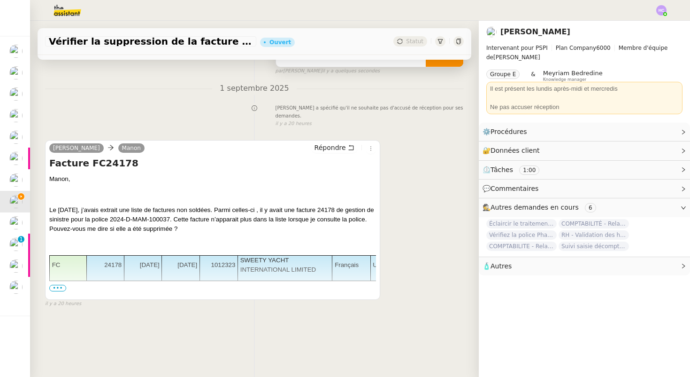
scroll to position [119, 0]
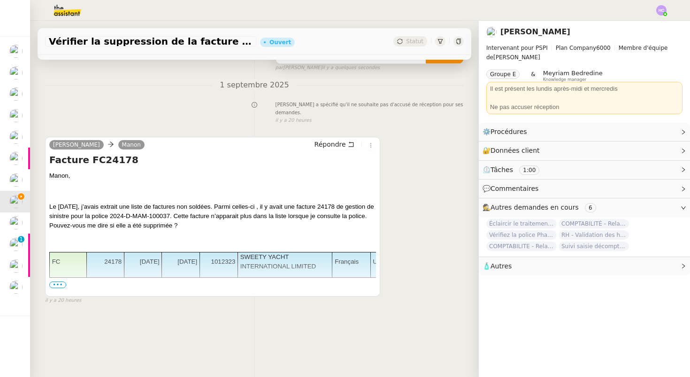
click at [61, 285] on span "•••" at bounding box center [57, 284] width 17 height 7
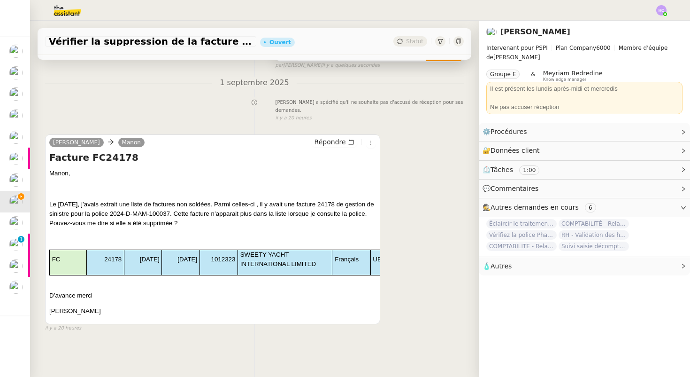
scroll to position [121, 0]
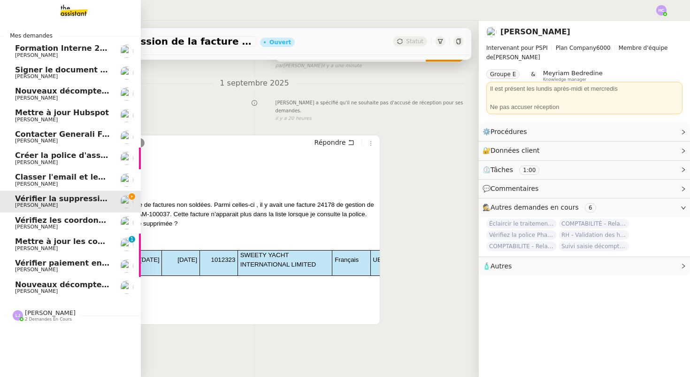
click at [89, 73] on span "Signer le document par [PERSON_NAME]" at bounding box center [101, 69] width 172 height 9
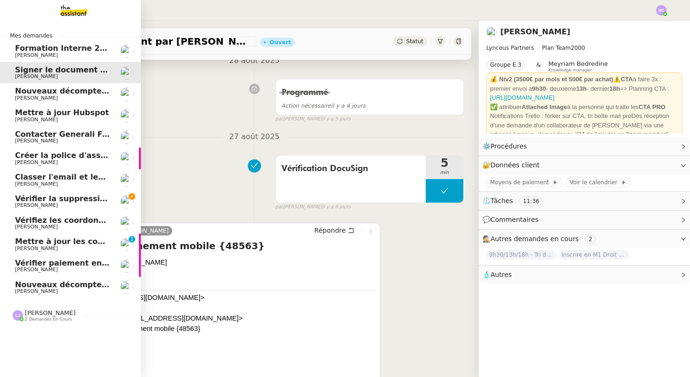
click at [84, 88] on span "Nouveaux décomptes de commissions" at bounding box center [95, 90] width 161 height 9
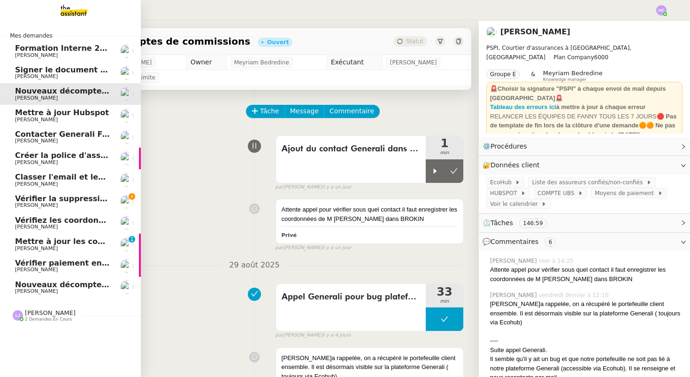
click at [79, 114] on span "Mettre à jour Hubspot" at bounding box center [62, 112] width 94 height 9
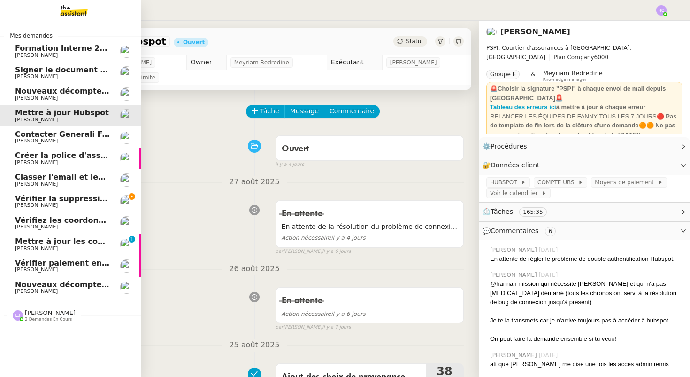
click at [78, 90] on span "Nouveaux décomptes de commissions" at bounding box center [95, 90] width 161 height 9
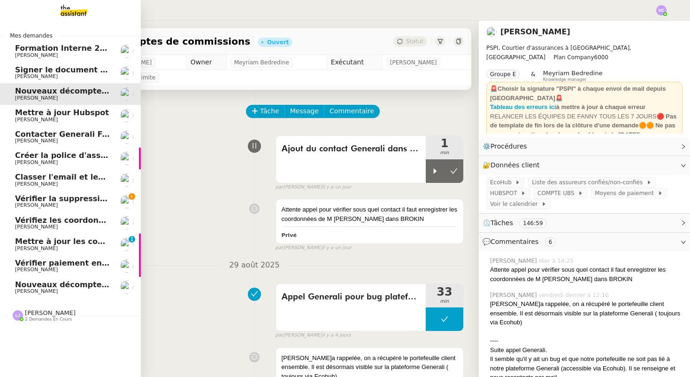
click at [75, 135] on span "Contacter Generali France pour demande AU094424" at bounding box center [125, 134] width 220 height 9
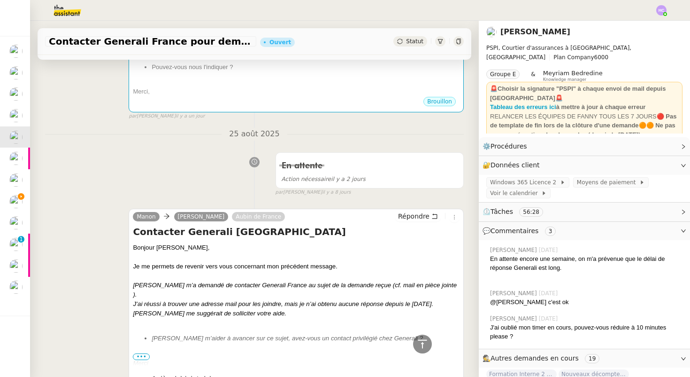
scroll to position [249, 0]
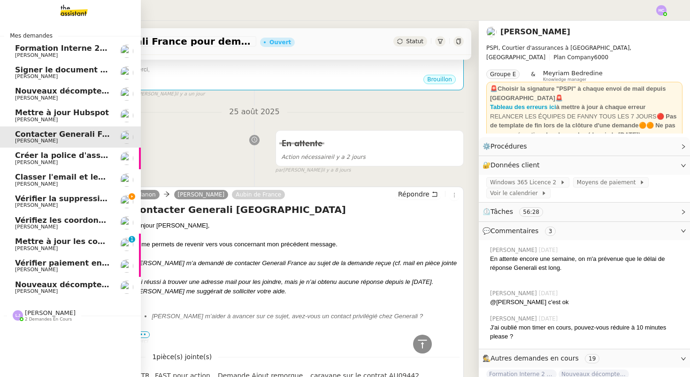
click at [55, 200] on span "Vérifier la suppression de la facture 24178" at bounding box center [105, 198] width 181 height 9
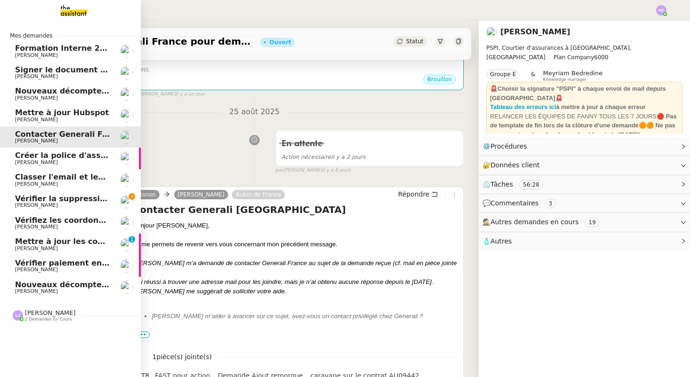
scroll to position [119, 0]
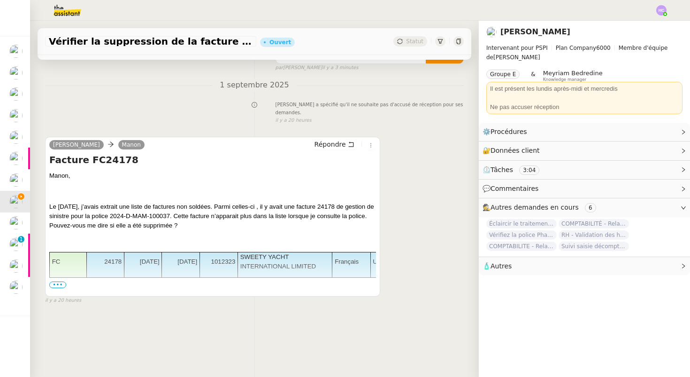
click at [56, 282] on span "•••" at bounding box center [57, 284] width 17 height 7
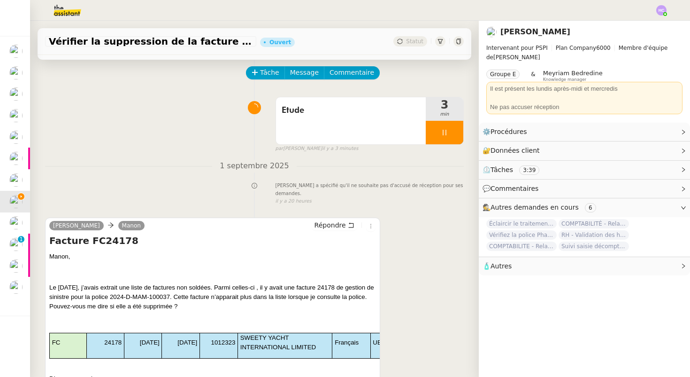
scroll to position [0, 0]
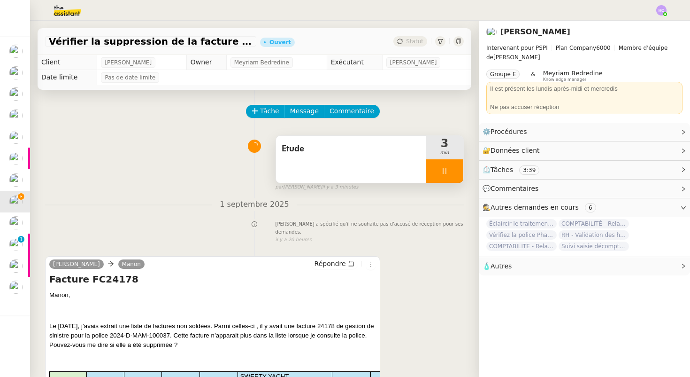
click at [445, 171] on icon at bounding box center [445, 171] width 8 height 8
click at [369, 148] on span "Etude" at bounding box center [351, 149] width 139 height 14
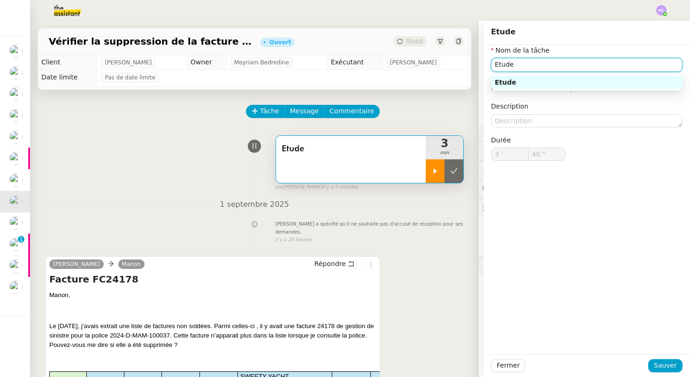
drag, startPoint x: 518, startPoint y: 67, endPoint x: 473, endPoint y: 66, distance: 44.6
click at [473, 66] on app-ticket "Vérifier la suppression de la facture 24178 Ouvert Statut Client [PERSON_NAME] …" at bounding box center [360, 199] width 660 height 356
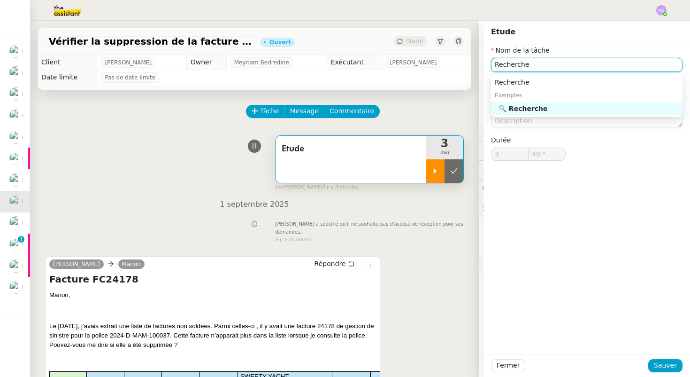
click at [531, 107] on div "🔍 Recherche" at bounding box center [589, 108] width 180 height 8
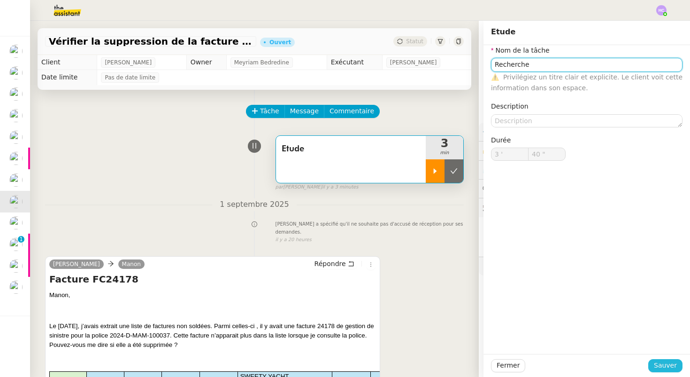
type input "Recherche"
click at [675, 360] on span "Sauver" at bounding box center [665, 365] width 23 height 11
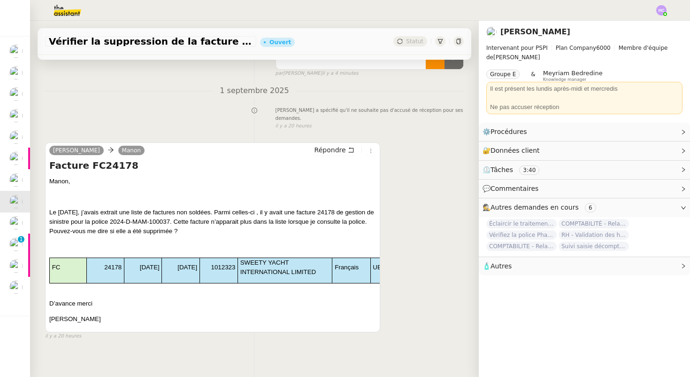
scroll to position [99, 0]
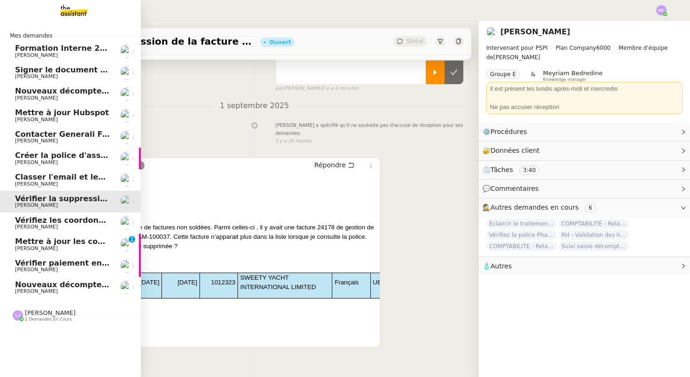
click at [64, 220] on span "Vérifiez les coordonnées bancaires pour le virement" at bounding box center [125, 220] width 221 height 9
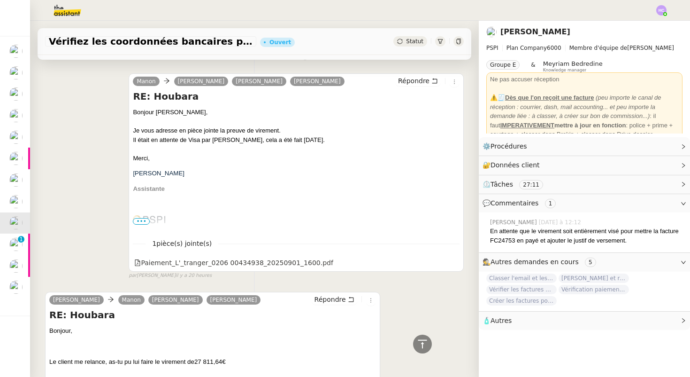
scroll to position [392, 0]
click at [192, 259] on div "Paiement_L'_tranger_0206 00434938_20250901_1600.pdf" at bounding box center [233, 262] width 199 height 11
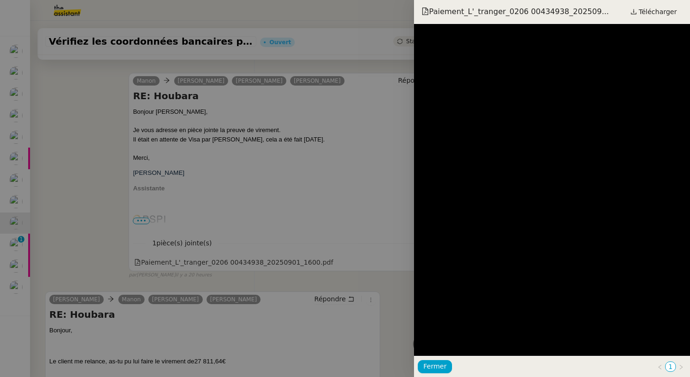
click at [352, 145] on div at bounding box center [345, 188] width 690 height 377
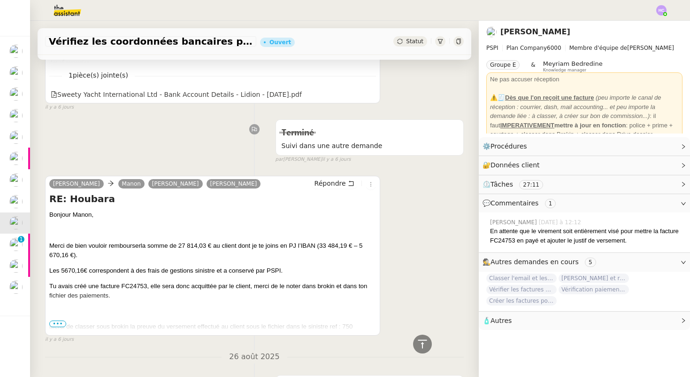
scroll to position [2113, 0]
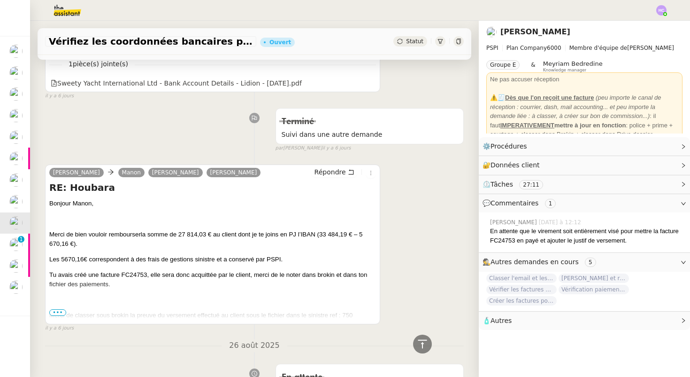
click at [58, 311] on span "•••" at bounding box center [57, 312] width 17 height 7
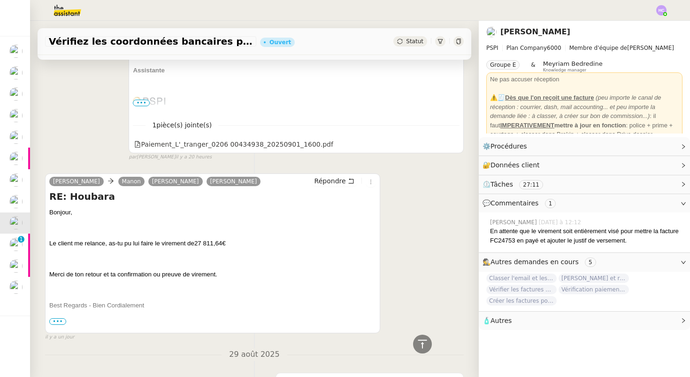
scroll to position [509, 0]
click at [54, 322] on span "•••" at bounding box center [57, 322] width 17 height 7
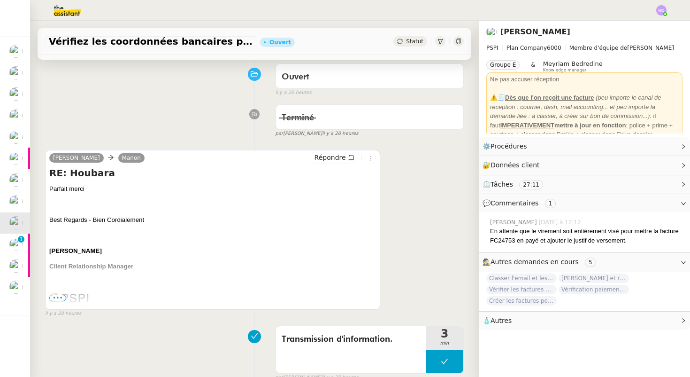
scroll to position [116, 0]
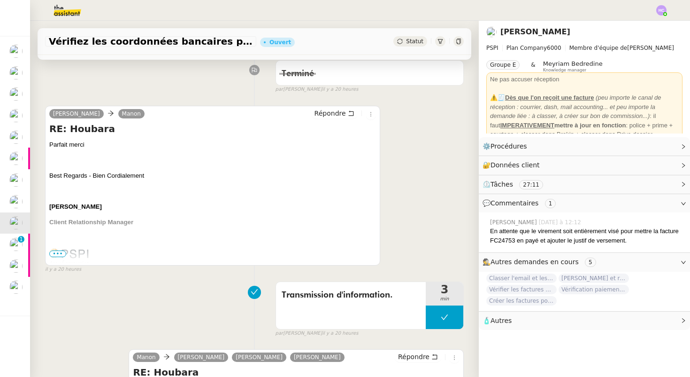
click at [58, 248] on img at bounding box center [69, 256] width 40 height 17
click at [58, 254] on span "•••" at bounding box center [57, 253] width 17 height 7
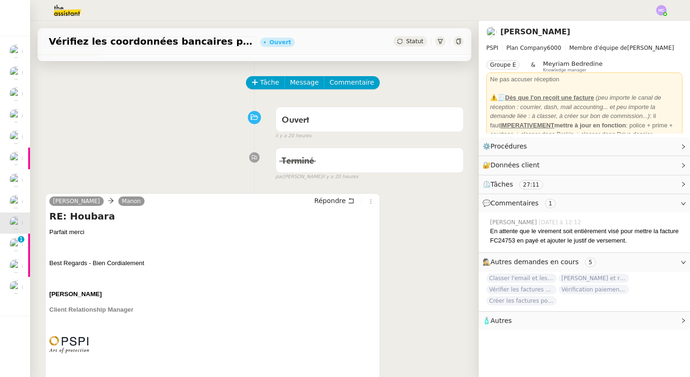
scroll to position [0, 0]
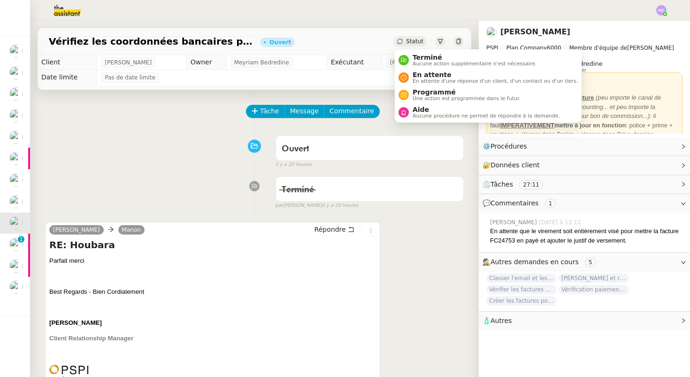
click at [418, 41] on span "Statut" at bounding box center [414, 41] width 17 height 7
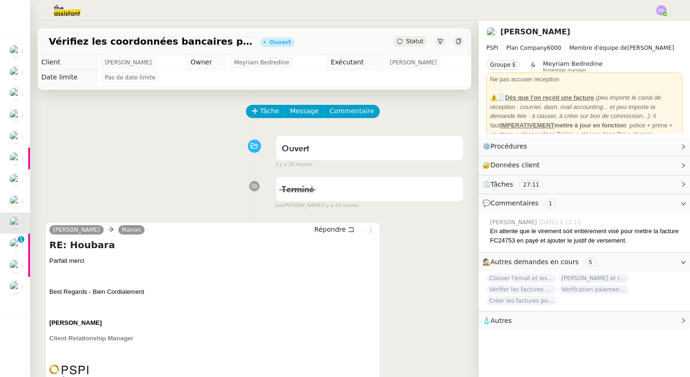
drag, startPoint x: 419, startPoint y: 56, endPoint x: 390, endPoint y: 127, distance: 76.4
click at [390, 127] on body "Mes demandes Formation Interne 2 - [PERSON_NAME] [PERSON_NAME] Signer le docume…" at bounding box center [345, 188] width 690 height 377
click at [367, 232] on icon at bounding box center [371, 230] width 10 height 6
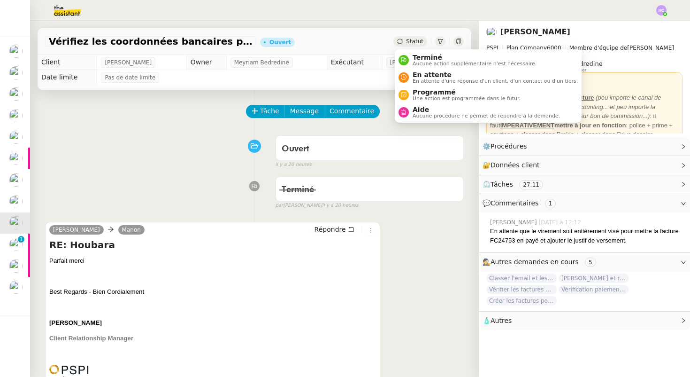
click at [419, 41] on span "Statut" at bounding box center [414, 41] width 17 height 7
click at [422, 56] on span "Terminé" at bounding box center [475, 58] width 124 height 8
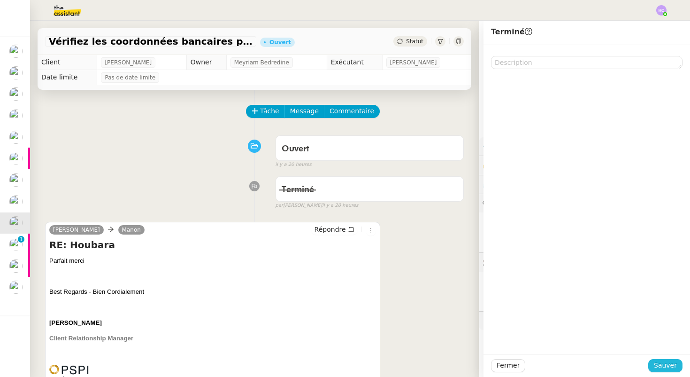
click at [656, 362] on span "Sauver" at bounding box center [665, 365] width 23 height 11
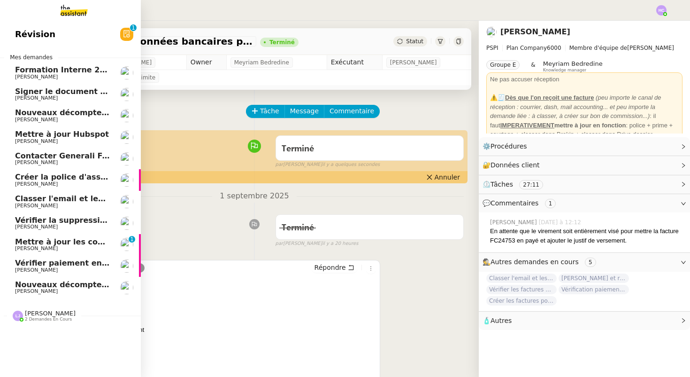
click at [57, 239] on span "Mettre à jour les contacts HubSpot" at bounding box center [89, 241] width 148 height 9
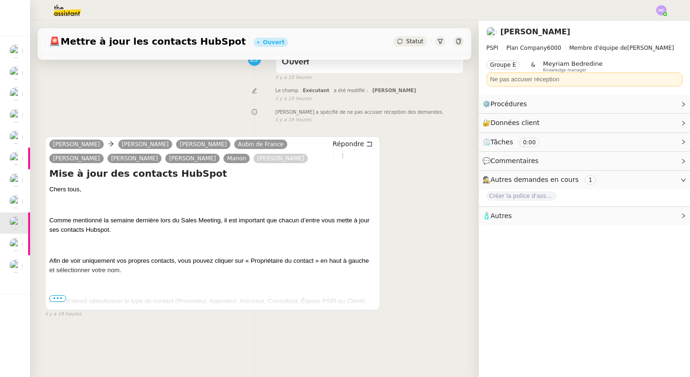
scroll to position [119, 0]
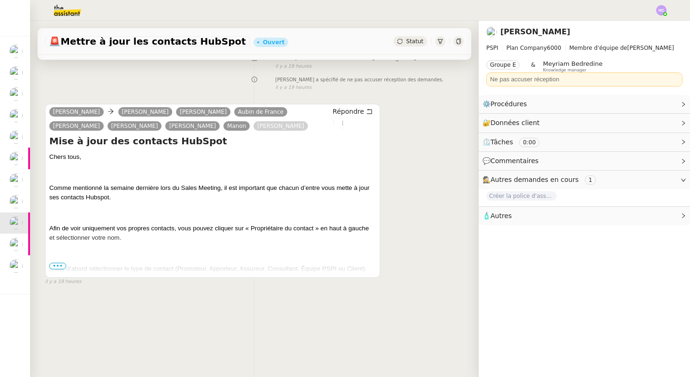
click at [58, 265] on span "•••" at bounding box center [57, 265] width 17 height 7
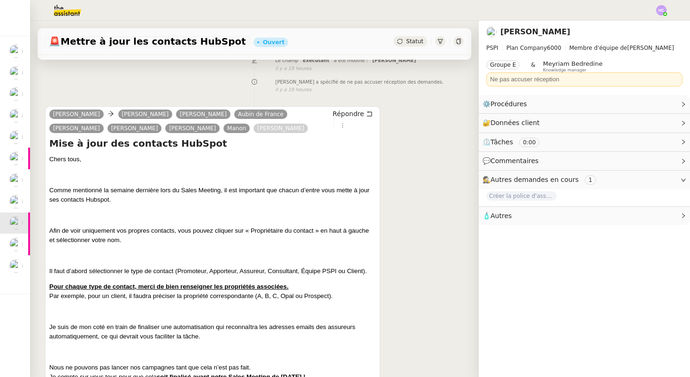
scroll to position [0, 0]
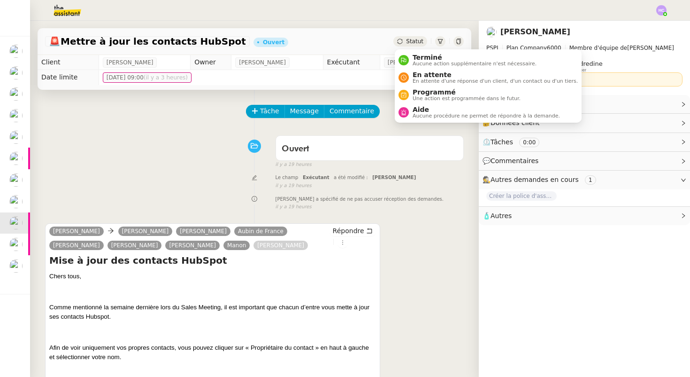
click at [407, 40] on span "Statut" at bounding box center [414, 41] width 17 height 7
click at [418, 62] on span "Aucune action supplémentaire n'est nécessaire." at bounding box center [475, 63] width 124 height 5
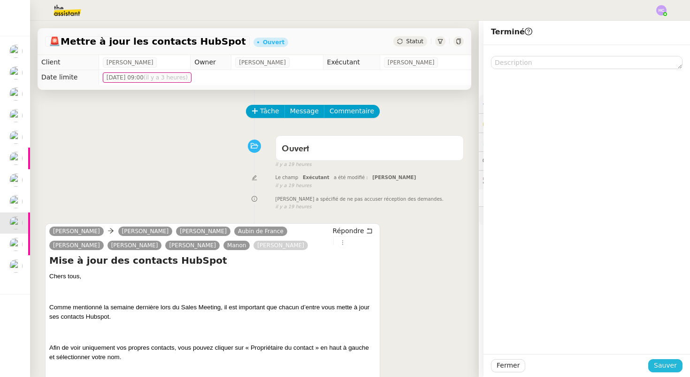
click at [653, 365] on button "Sauver" at bounding box center [665, 365] width 34 height 13
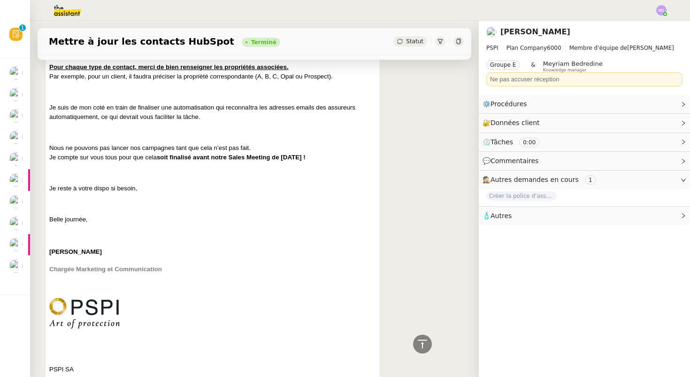
scroll to position [422, 0]
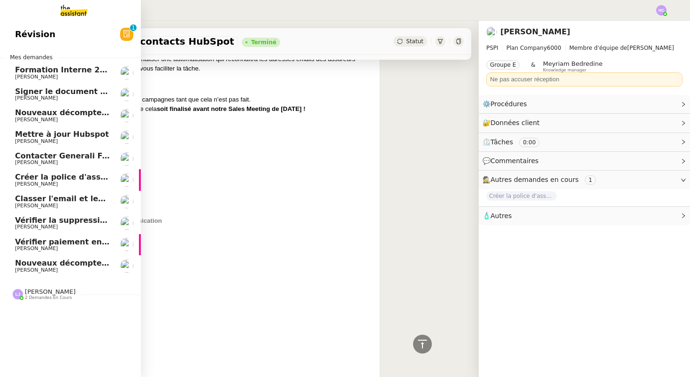
click at [62, 239] on span "Vérifier paiement en Euros pour Team2act" at bounding box center [104, 241] width 178 height 9
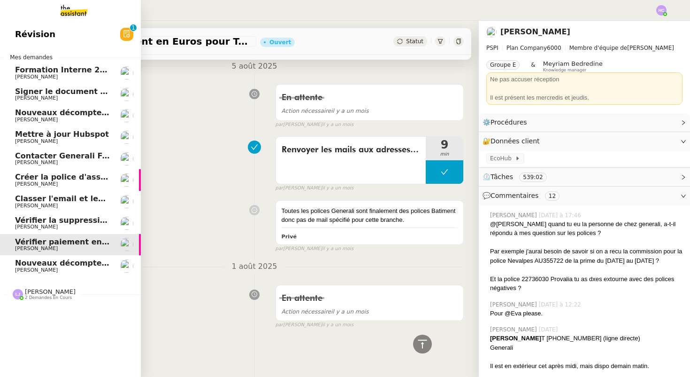
scroll to position [7144, 0]
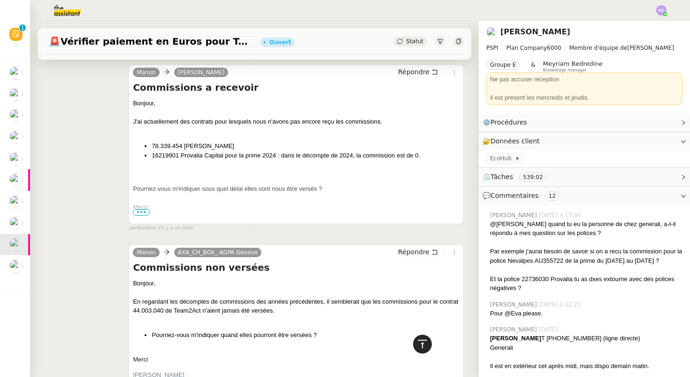
click at [423, 345] on icon at bounding box center [422, 343] width 9 height 8
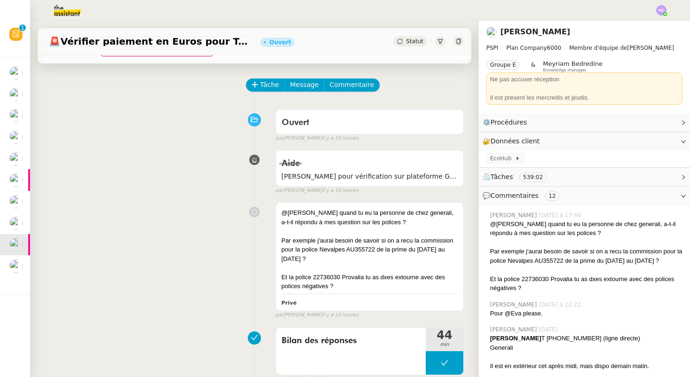
scroll to position [0, 0]
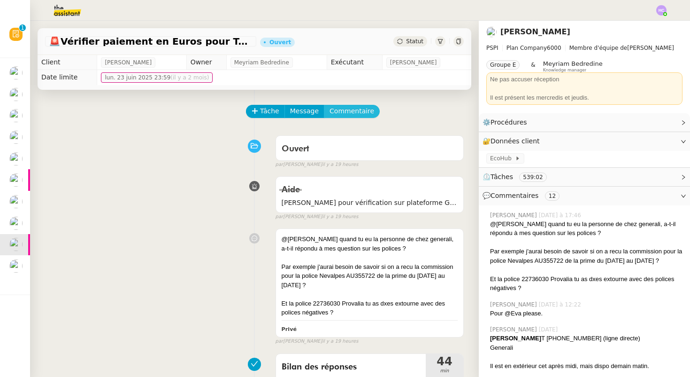
click at [346, 111] on span "Commentaire" at bounding box center [352, 111] width 45 height 11
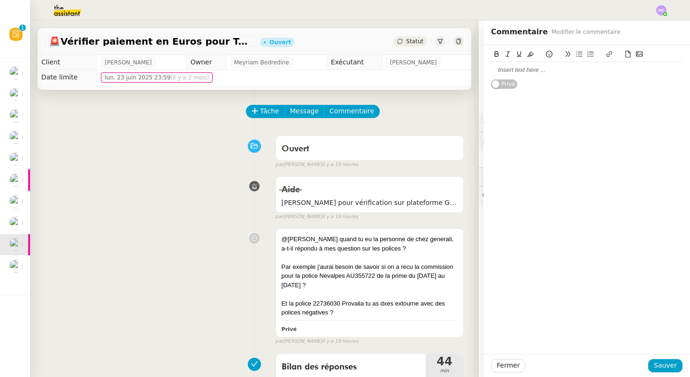
click at [532, 71] on div at bounding box center [587, 70] width 192 height 8
drag, startPoint x: 522, startPoint y: 71, endPoint x: 547, endPoint y: 73, distance: 25.4
click at [547, 73] on div "@[PERSON_NAME], je n'avais pas tes questions au moment de l'appel." at bounding box center [587, 74] width 192 height 17
drag, startPoint x: 516, startPoint y: 79, endPoint x: 488, endPoint y: 77, distance: 27.8
click at [488, 77] on div "@[PERSON_NAME], je n'étais pas au courant de tes questions au moment de l'appel…" at bounding box center [587, 71] width 207 height 53
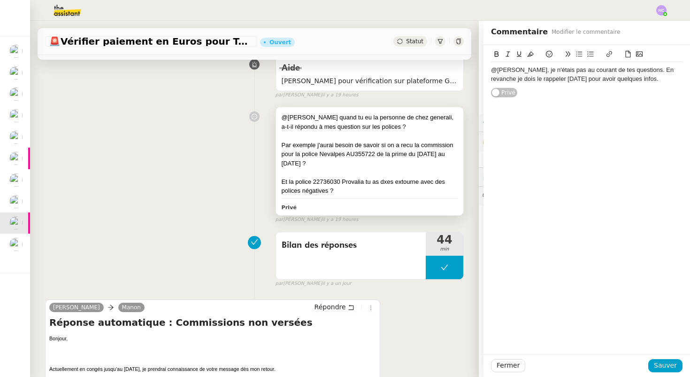
scroll to position [153, 0]
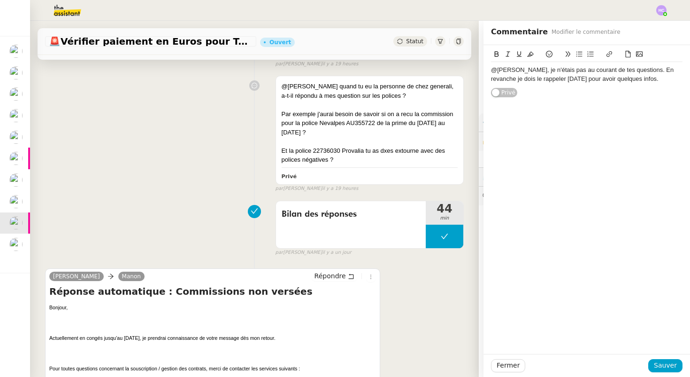
click at [618, 79] on div "@[PERSON_NAME], je n'étais pas au courant de tes questions. En revanche je dois…" at bounding box center [587, 74] width 192 height 17
click at [661, 71] on div "@[PERSON_NAME], je n'étais pas au courant de tes questions. En revanche je dois…" at bounding box center [587, 74] width 192 height 17
click at [620, 79] on div "@[PERSON_NAME], je n'étais pas au courant de tes questions. En revanche, je doi…" at bounding box center [587, 74] width 192 height 17
click at [505, 94] on div "@[PERSON_NAME], je n'étais pas au courant de tes questions. En revanche, je doi…" at bounding box center [587, 83] width 192 height 35
click at [0, 0] on lt-span "directement ," at bounding box center [0, 0] width 0 height 0
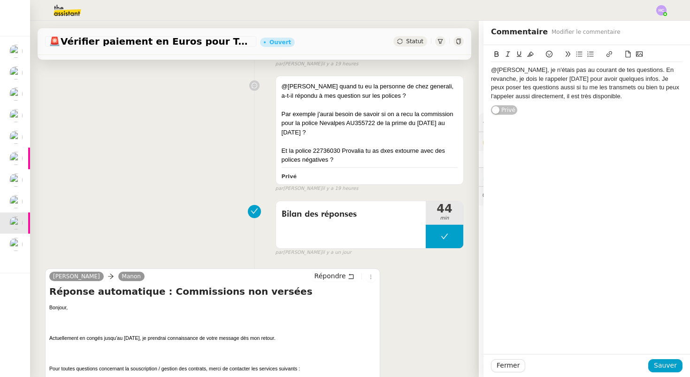
click at [546, 96] on div "@[PERSON_NAME], je n'étais pas au courant de tes questions. En revanche, je doi…" at bounding box center [587, 83] width 192 height 35
click at [620, 88] on div "@[PERSON_NAME], je n'étais pas au courant de tes questions. En revanche, je doi…" at bounding box center [587, 83] width 192 height 35
click at [0, 0] on lt-span ", tu" at bounding box center [0, 0] width 0 height 0
click at [608, 88] on div "@[PERSON_NAME], je n'étais pas au courant de tes questions. En revanche, je doi…" at bounding box center [587, 83] width 192 height 35
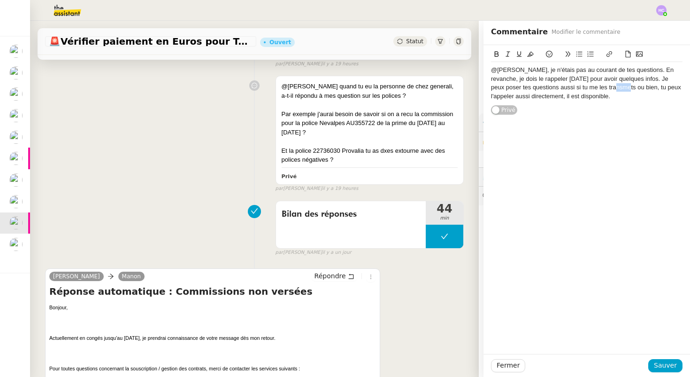
click at [608, 88] on div "@[PERSON_NAME], je n'étais pas au courant de tes questions. En revanche, je doi…" at bounding box center [587, 83] width 192 height 35
click at [614, 96] on div "@[PERSON_NAME], je n'étais pas au courant de tes questions. En revanche, je doi…" at bounding box center [587, 83] width 192 height 35
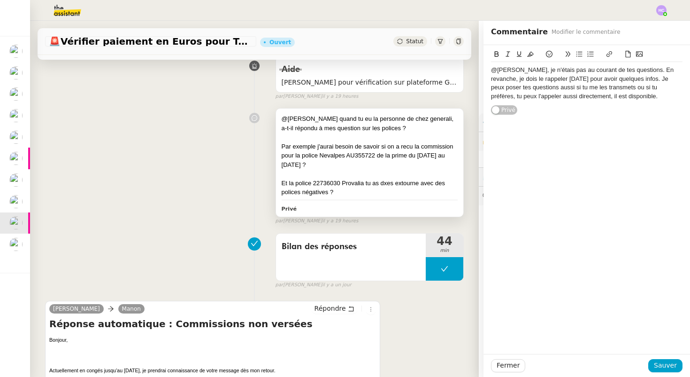
scroll to position [115, 0]
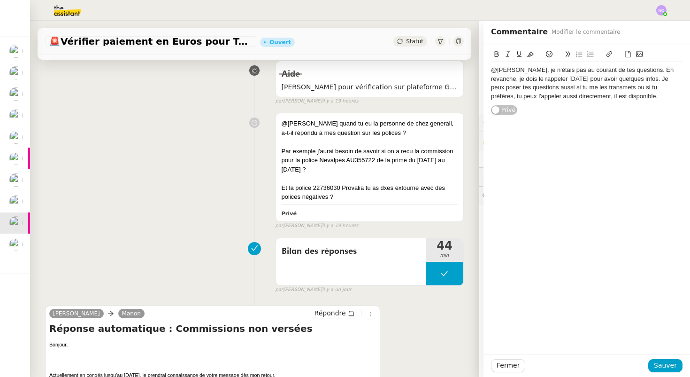
click at [627, 71] on div "@[PERSON_NAME], je n'étais pas au courant de tes questions. En revanche, je doi…" at bounding box center [587, 83] width 192 height 35
click at [617, 97] on div "@[PERSON_NAME], je n'étais pas au courant de tes questions. En revanche, je doi…" at bounding box center [587, 83] width 192 height 35
click at [660, 366] on span "Sauver" at bounding box center [665, 365] width 23 height 11
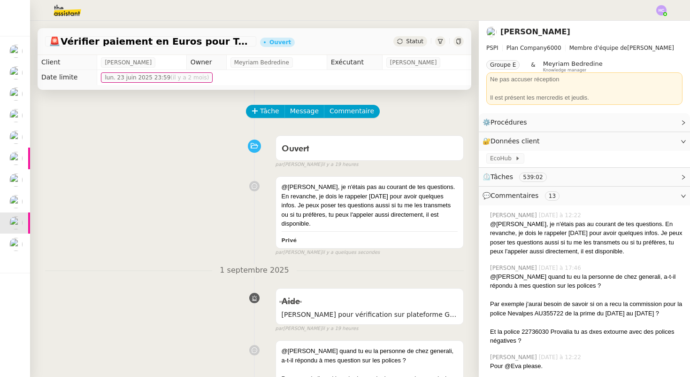
click at [412, 43] on span "Statut" at bounding box center [414, 41] width 17 height 7
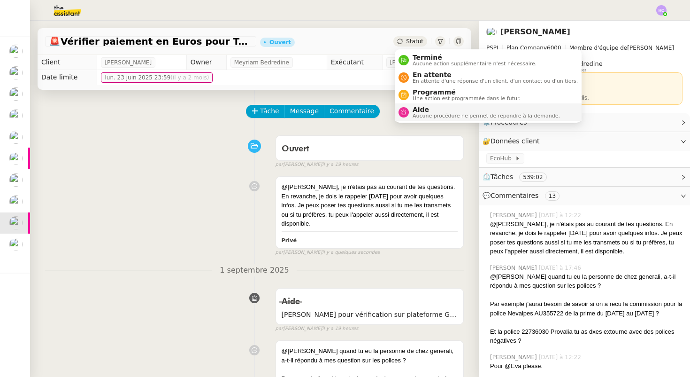
click at [420, 108] on span "Aide" at bounding box center [486, 110] width 147 height 8
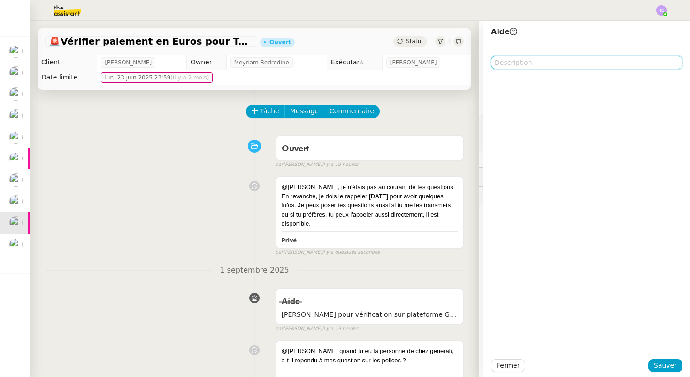
click at [525, 62] on textarea at bounding box center [587, 62] width 192 height 13
type textarea "cf comm"
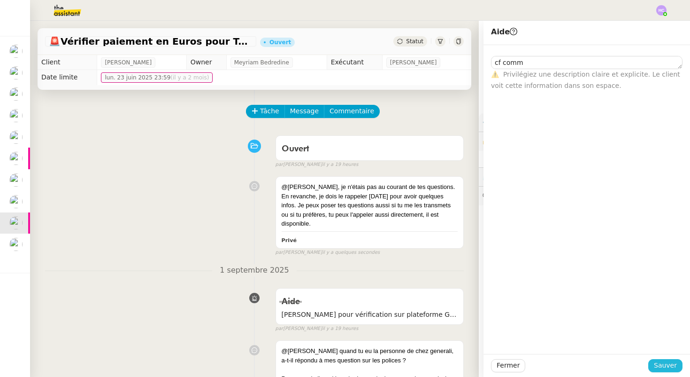
click at [658, 365] on span "Sauver" at bounding box center [665, 365] width 23 height 11
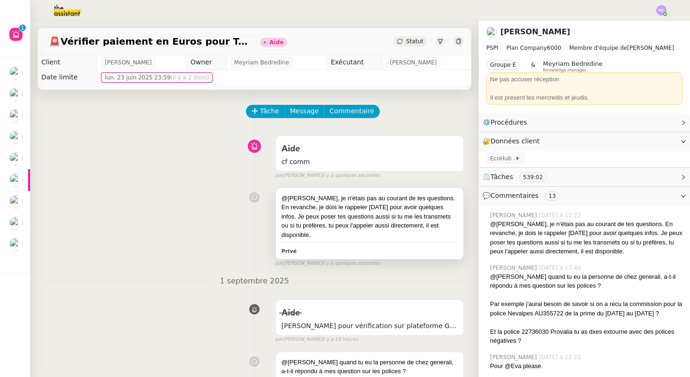
click at [290, 196] on div "@[PERSON_NAME], je n'étais pas au courant de tes questions. En revanche, je doi…" at bounding box center [370, 216] width 176 height 46
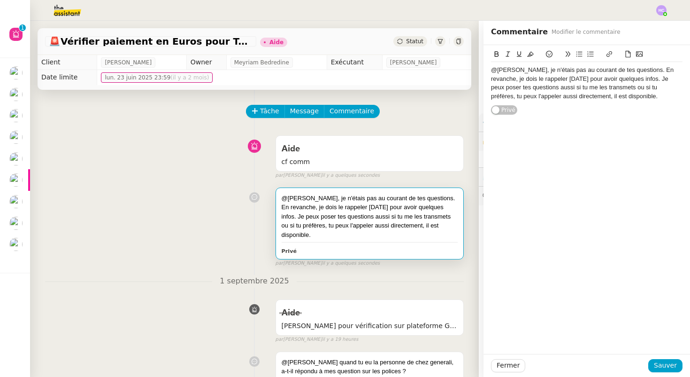
click at [491, 70] on div "@[PERSON_NAME], je n'étais pas au courant de tes questions. En revanche, je doi…" at bounding box center [587, 83] width 192 height 35
click at [494, 72] on div "@[PERSON_NAME], je n'étais pas au courant de tes questions. En revanche, je doi…" at bounding box center [587, 83] width 192 height 35
click at [525, 71] on div "Pour @eva, je n'étais pas au courant de tes questions. En revanche, je dois le …" at bounding box center [587, 83] width 192 height 35
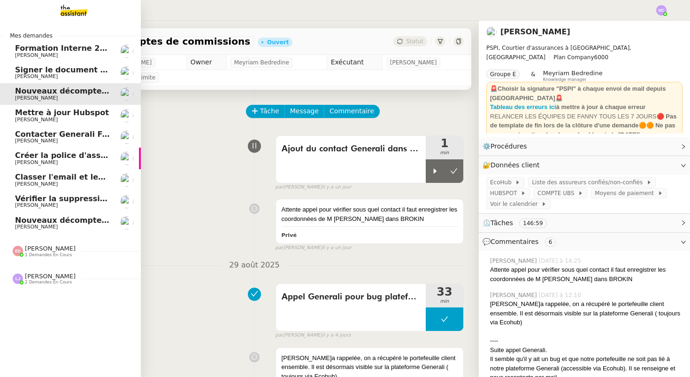
click at [45, 115] on span "Mettre à jour Hubspot" at bounding box center [62, 112] width 94 height 9
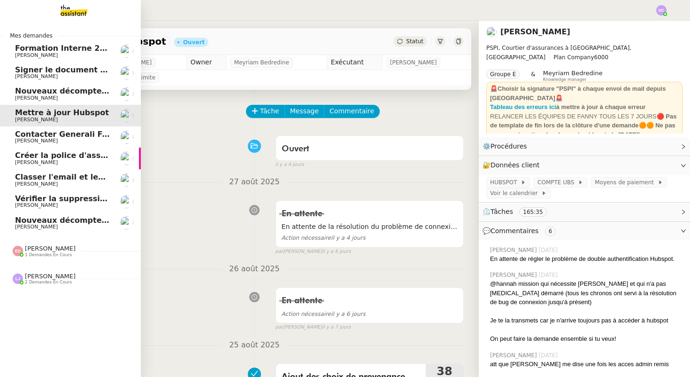
click at [40, 138] on span "[PERSON_NAME]" at bounding box center [36, 141] width 43 height 6
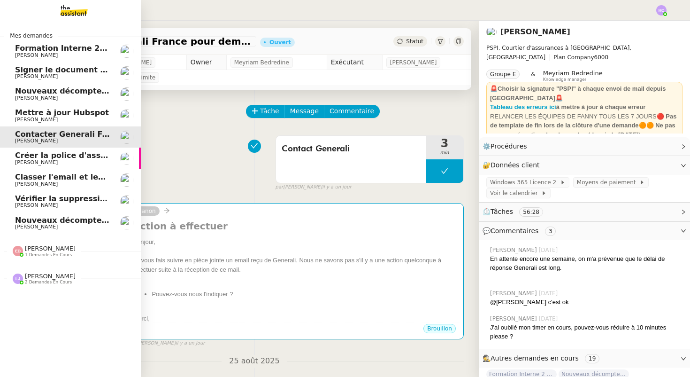
click at [62, 156] on span "Créer la police d'assurance pour EMAD Energy SA" at bounding box center [120, 155] width 210 height 9
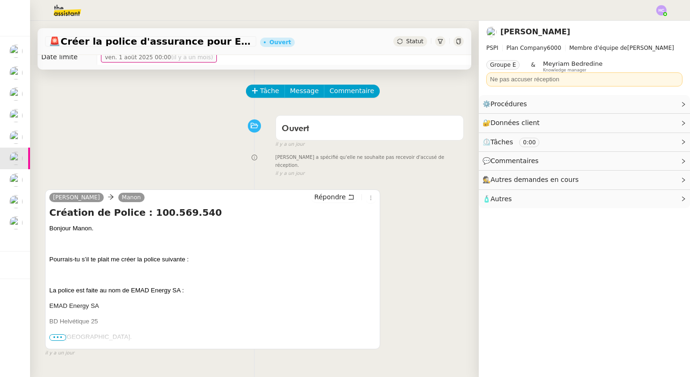
scroll to position [119, 0]
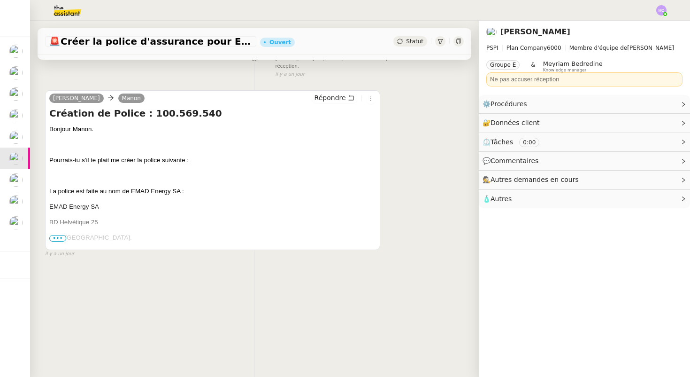
click at [51, 235] on span "•••" at bounding box center [57, 238] width 17 height 7
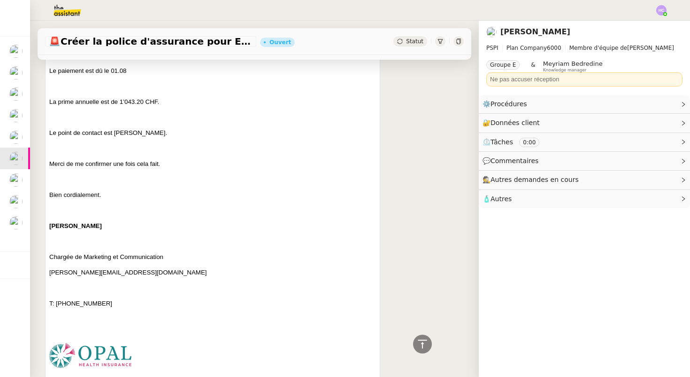
scroll to position [560, 0]
